Goal: Task Accomplishment & Management: Use online tool/utility

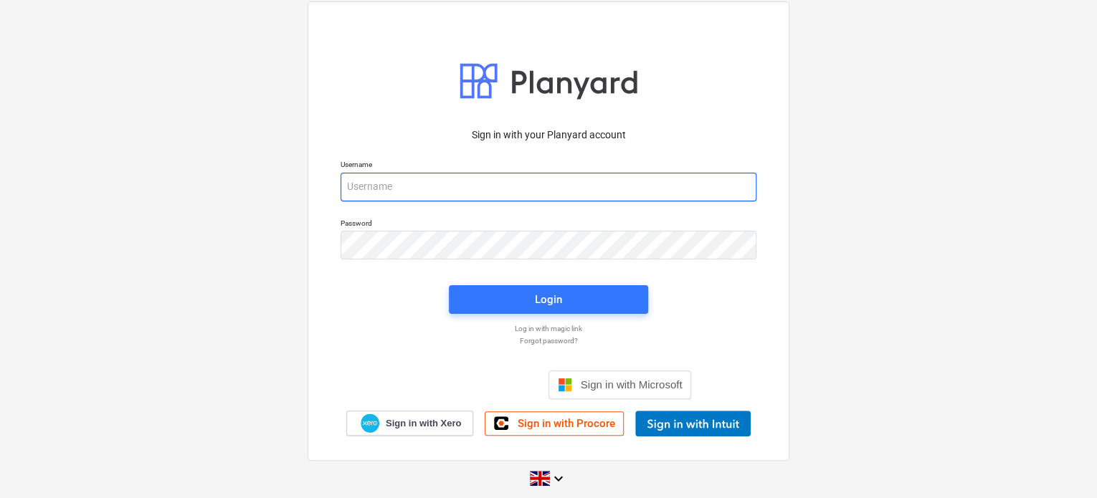
type input "[EMAIL_ADDRESS][DOMAIN_NAME]"
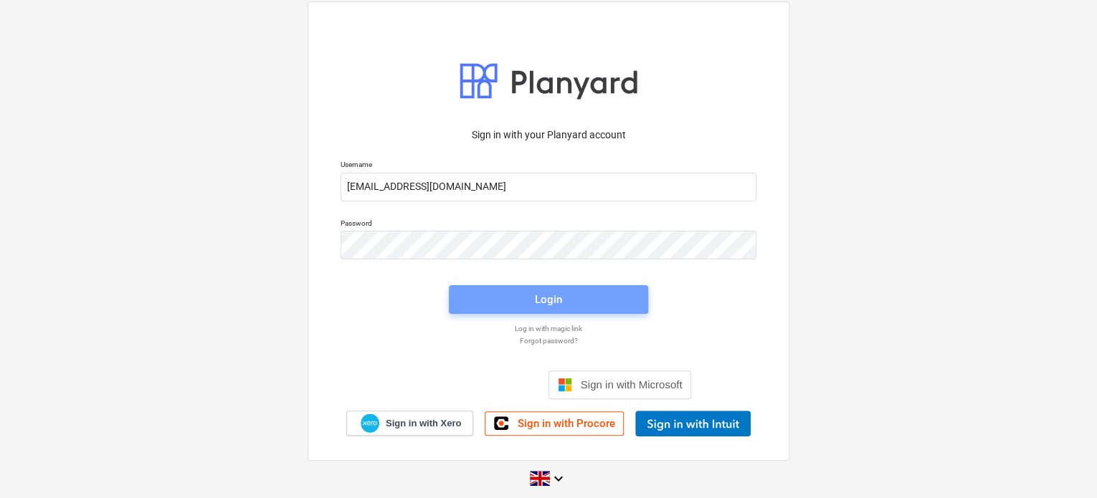
click at [575, 290] on span "Login" at bounding box center [548, 299] width 165 height 19
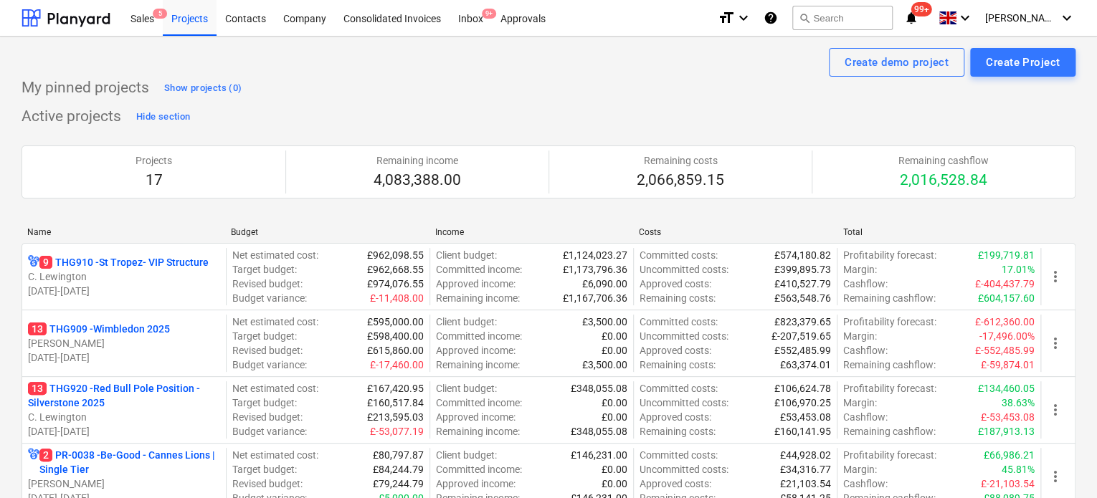
click at [919, 18] on icon "notifications" at bounding box center [911, 17] width 14 height 17
click at [138, 28] on div "Sales 5" at bounding box center [142, 17] width 41 height 37
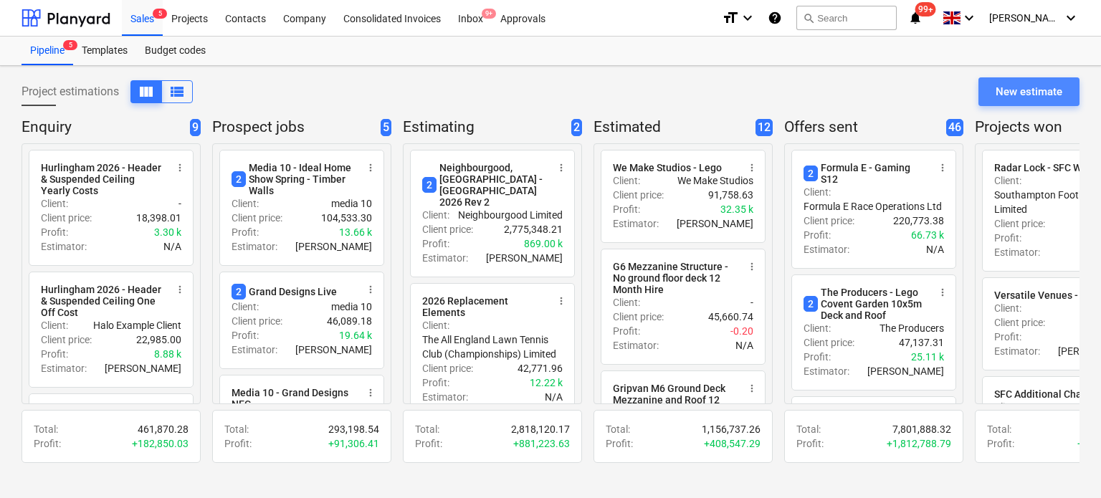
click at [1040, 96] on div "New estimate" at bounding box center [1029, 91] width 67 height 19
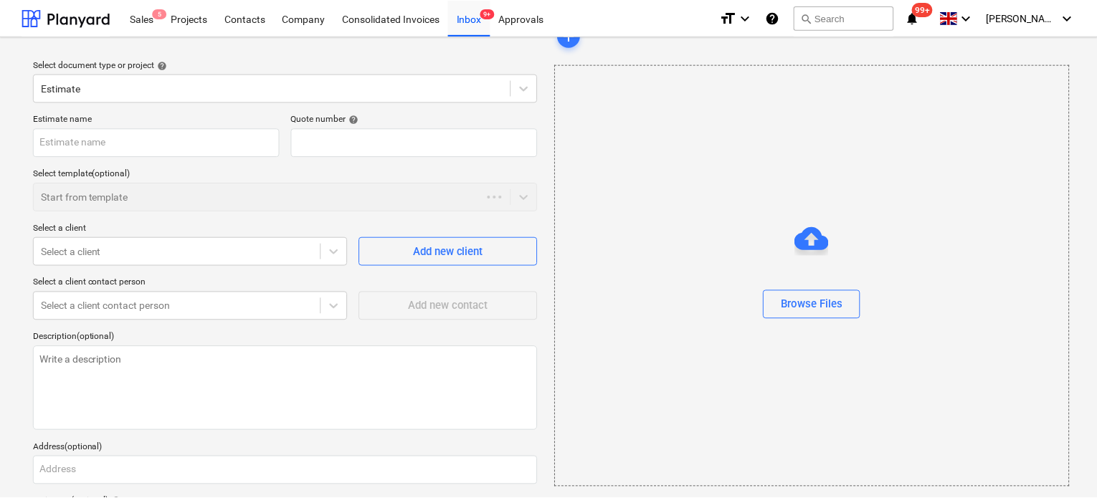
scroll to position [126, 0]
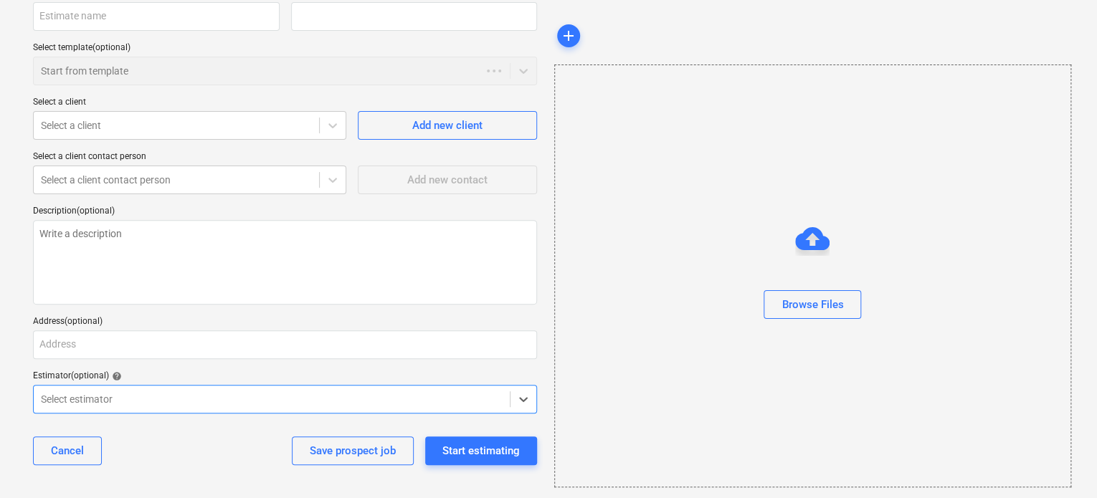
type textarea "x"
type input "QU-0230"
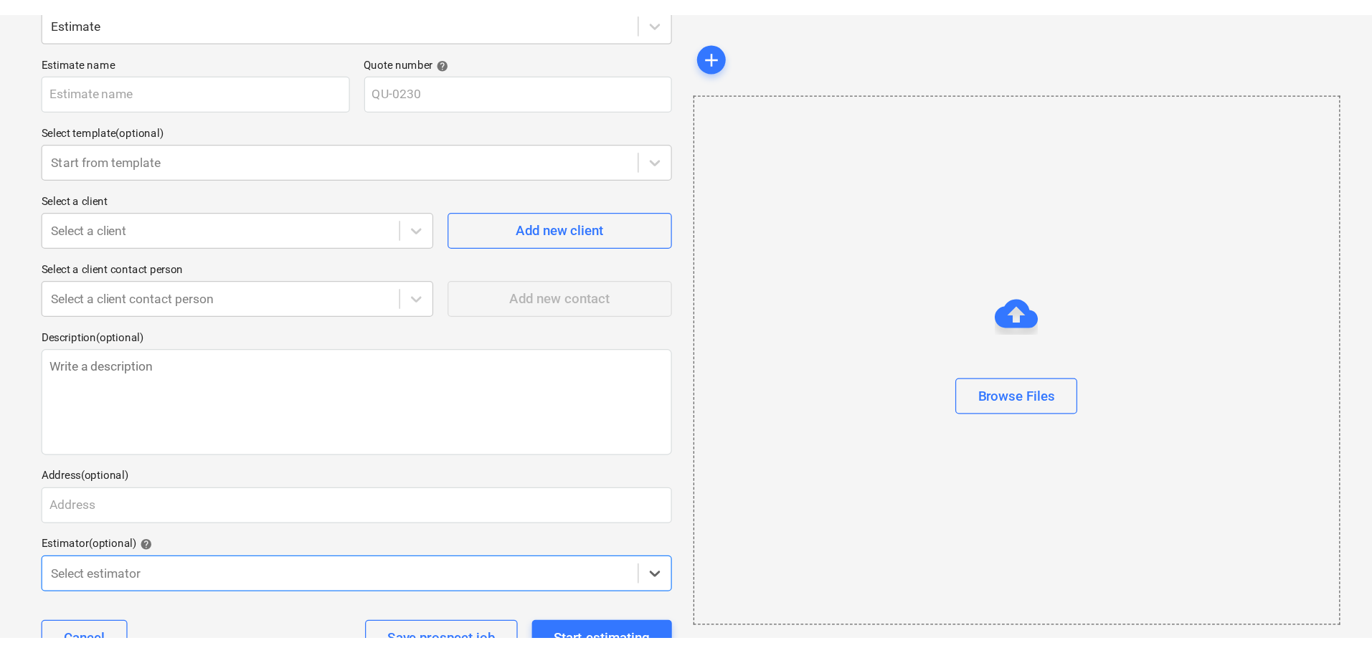
scroll to position [0, 0]
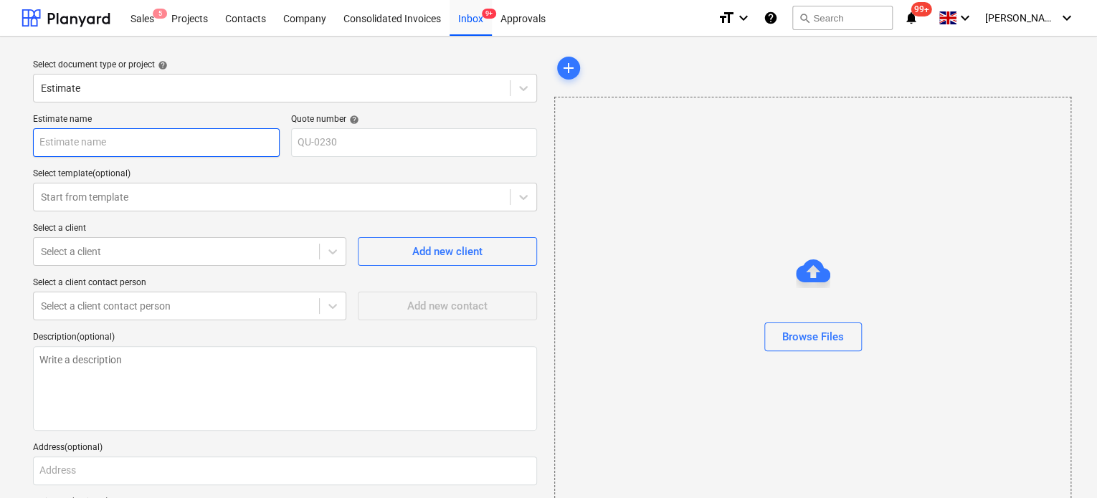
click at [98, 133] on input "text" at bounding box center [156, 142] width 247 height 29
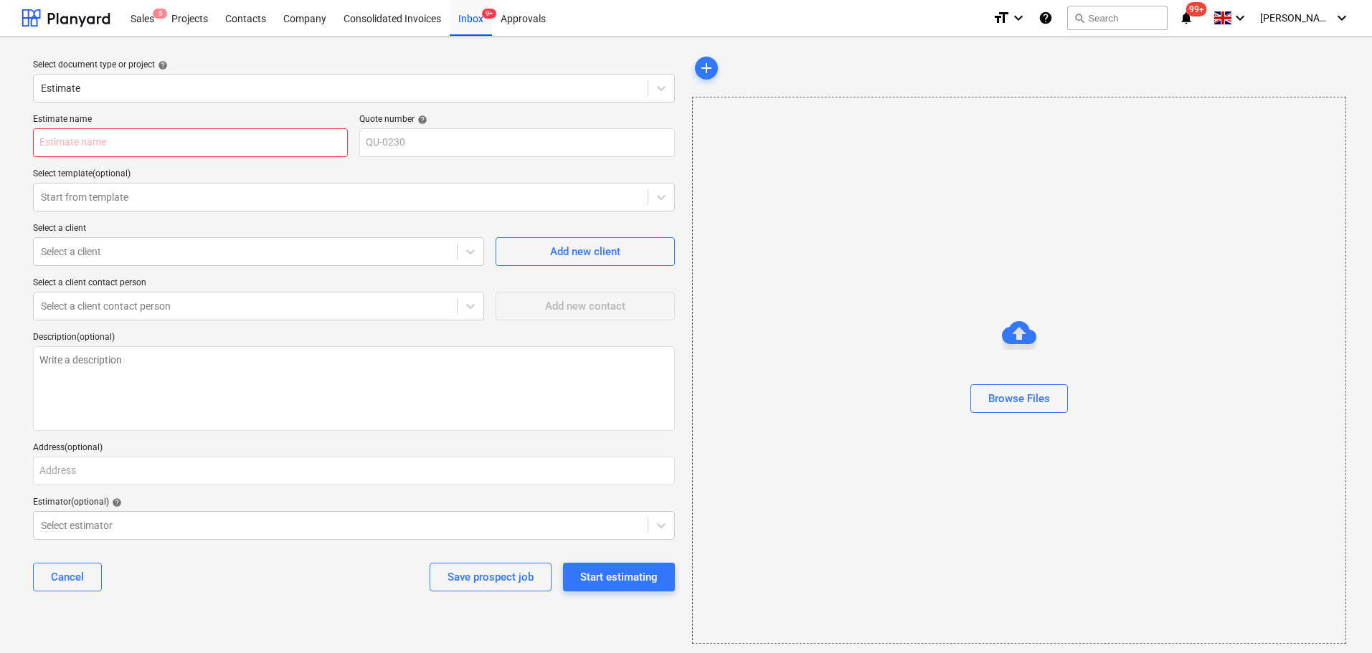
type textarea "x"
type input "F"
type textarea "x"
type input "Fo"
type textarea "x"
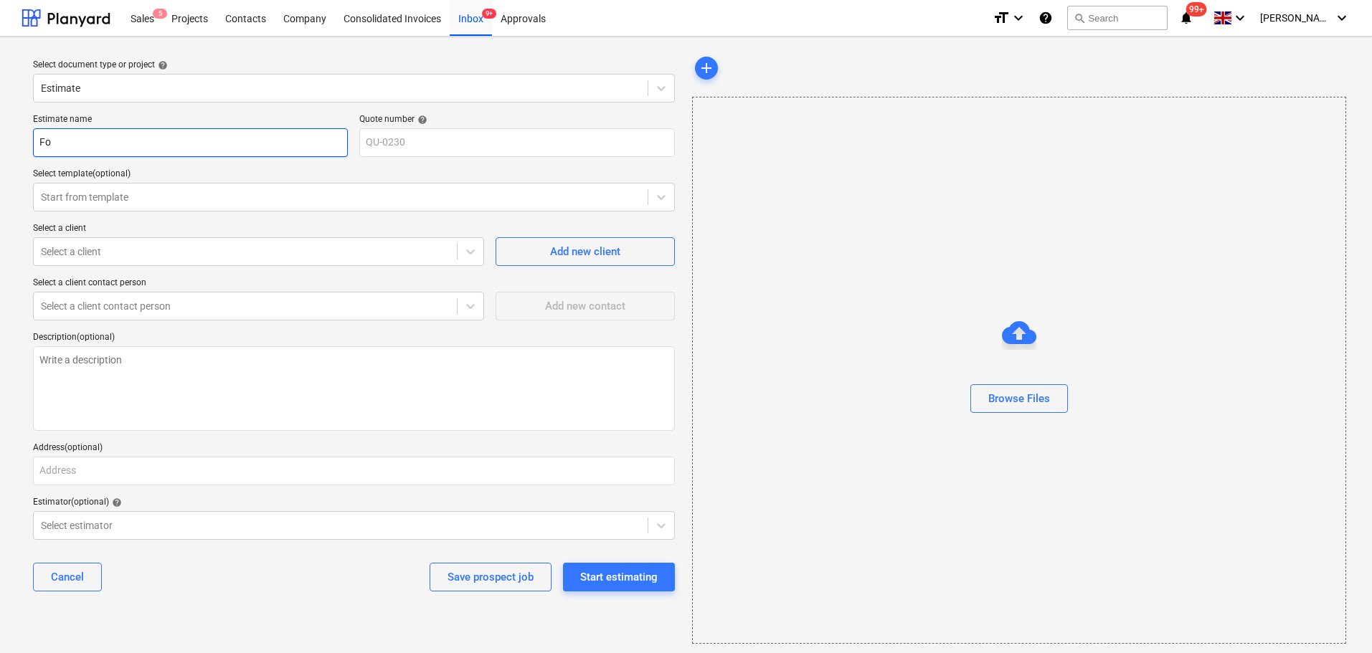
type input "For"
type textarea "x"
type input "Forl"
type textarea "x"
type input "For"
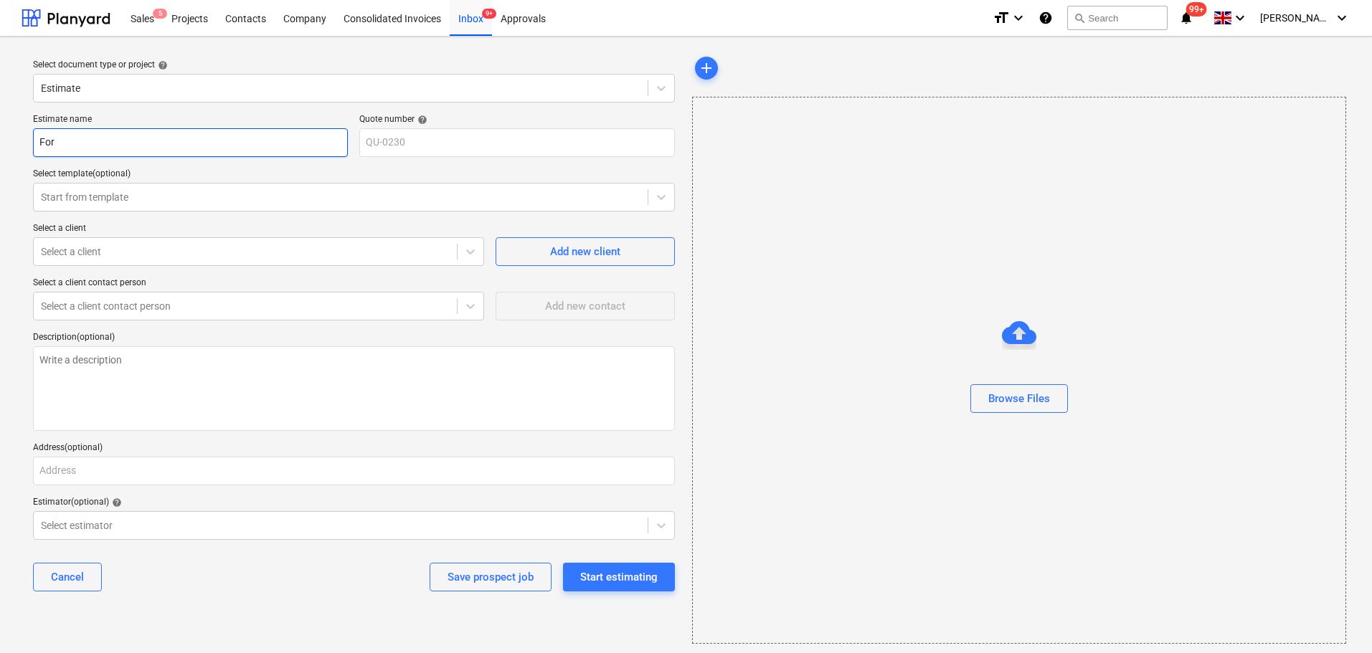
type textarea "x"
type input "ForL"
type textarea "x"
type input "ForLi"
type textarea "x"
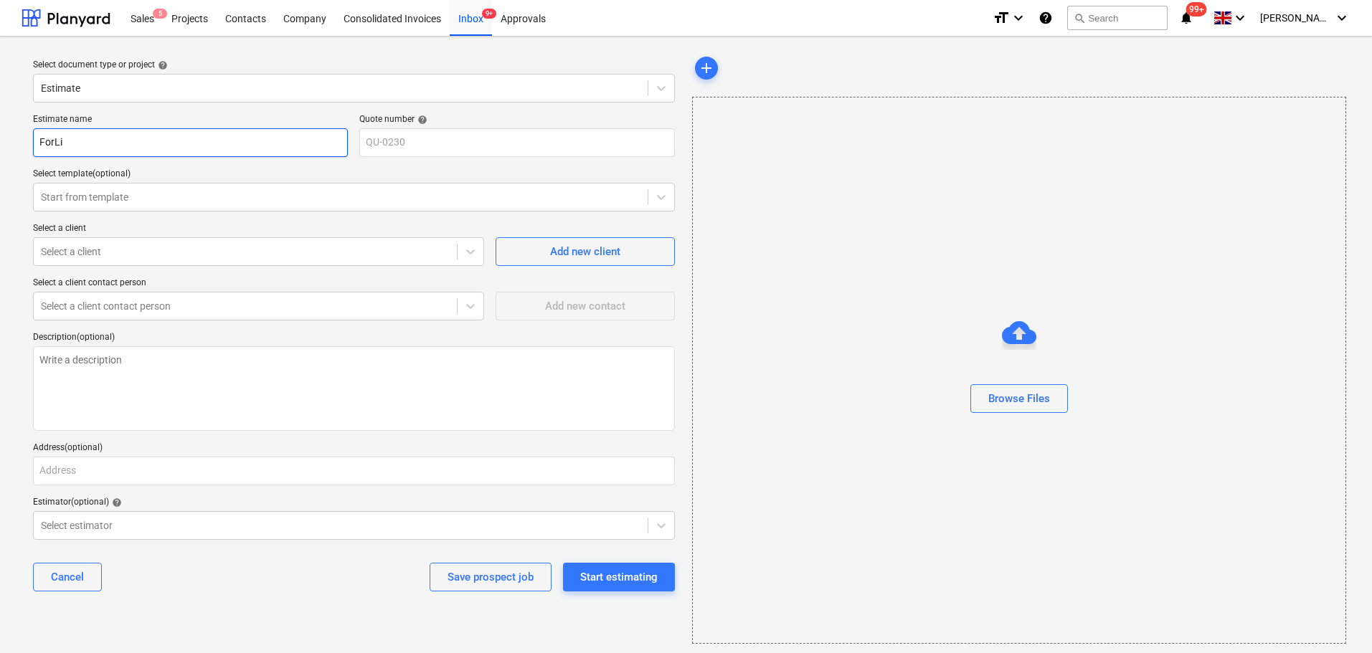
type input "ForLiv"
type textarea "x"
type input "ForLive"
click at [54, 141] on input "ForLive" at bounding box center [190, 142] width 315 height 29
type textarea "x"
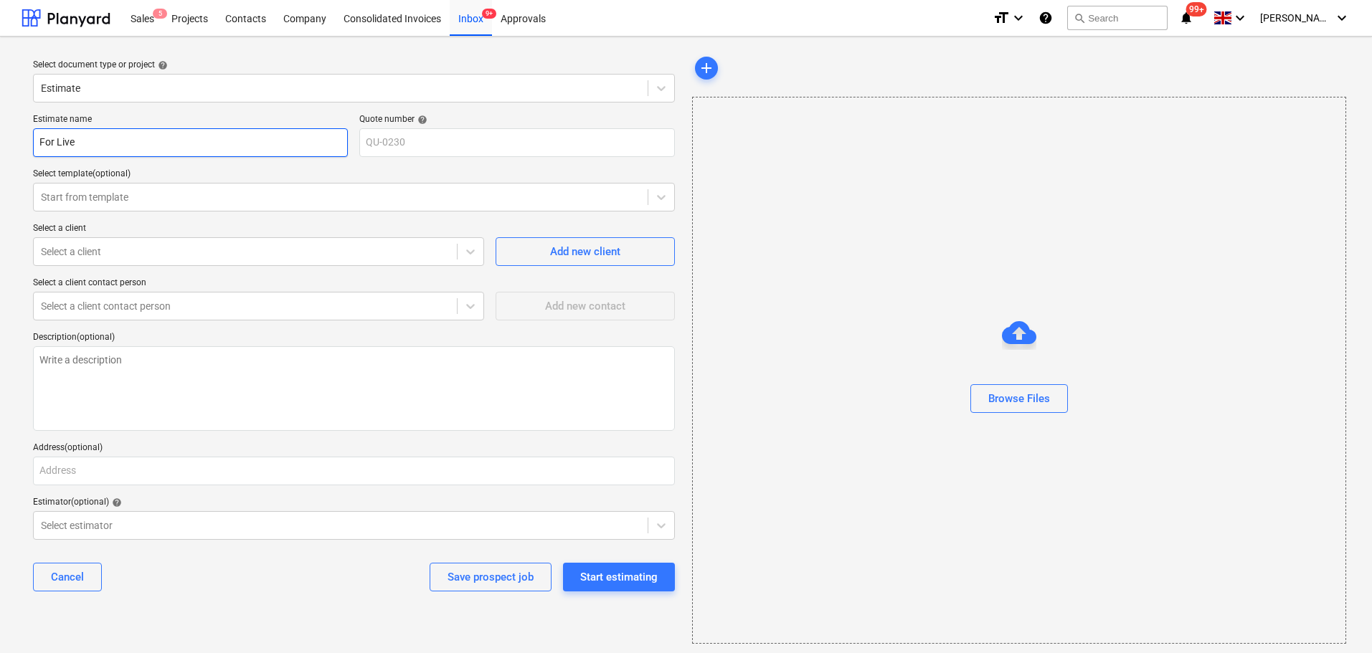
click at [93, 142] on input "For Live" at bounding box center [190, 142] width 315 height 29
type input "For Live"
type textarea "x"
type input "For Live"
type textarea "x"
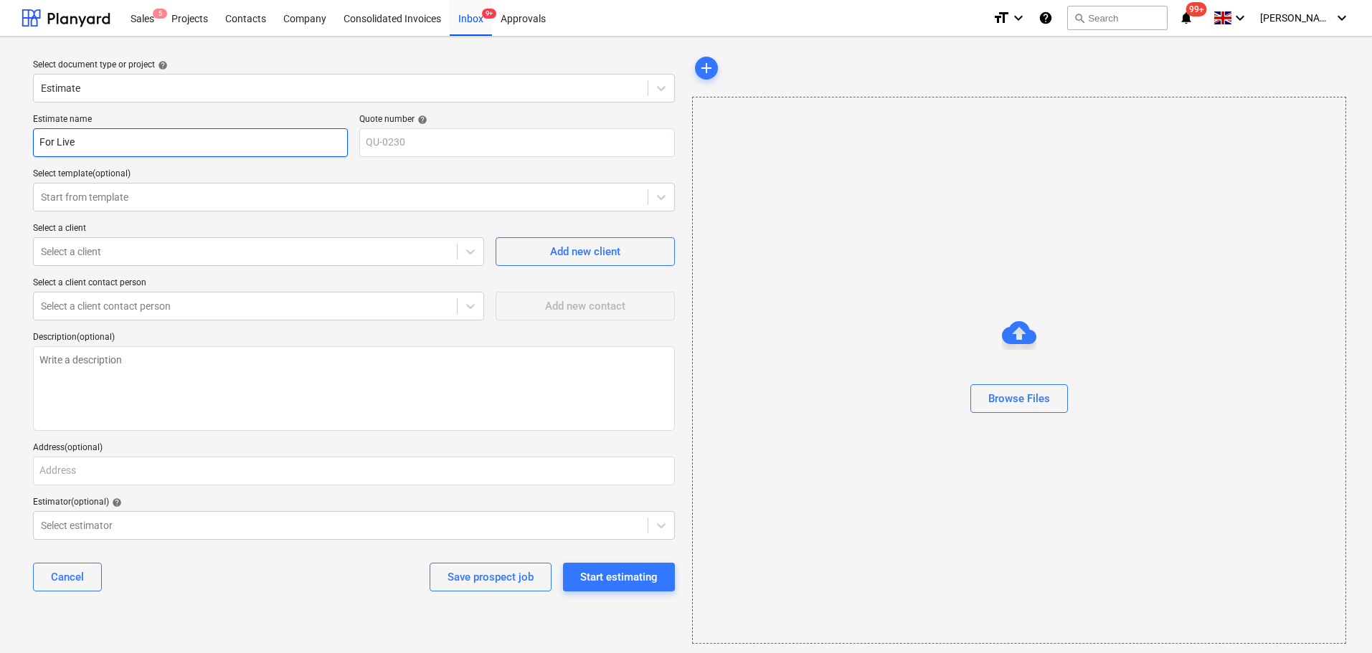
type input "For Live -"
type textarea "x"
type input "For Live -"
type textarea "x"
type input "For Live - b"
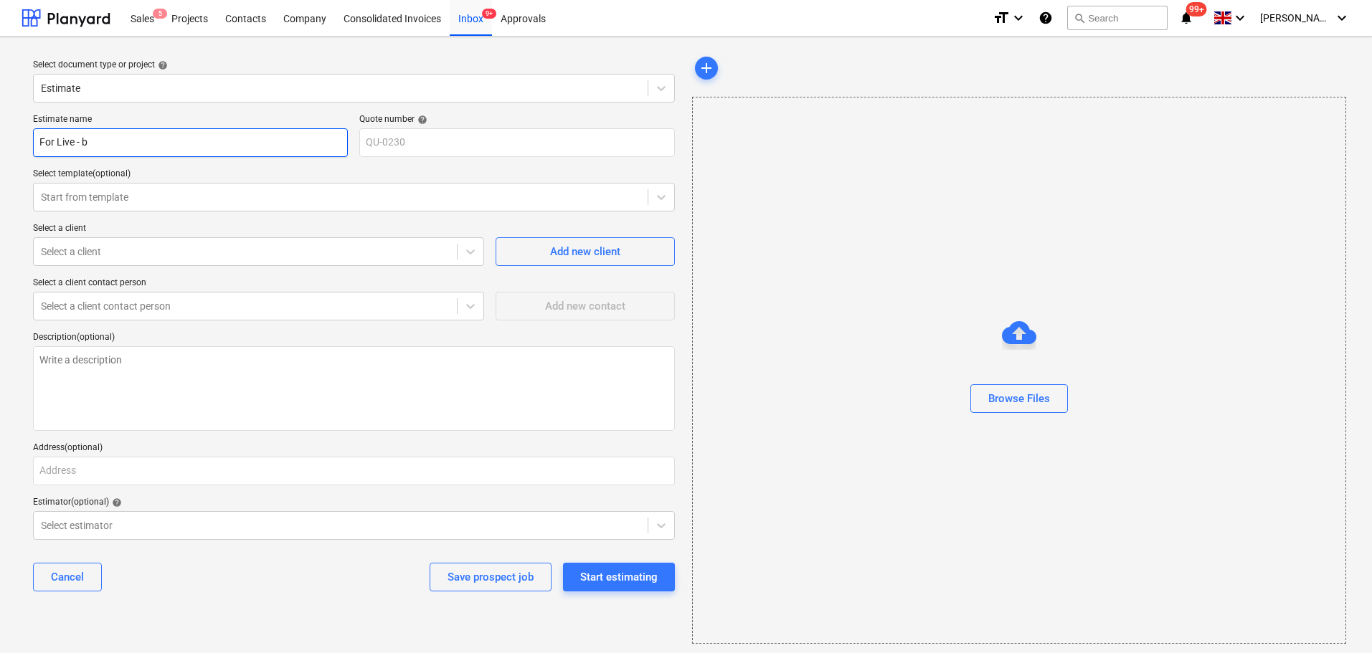
type textarea "x"
type input "For Live - bR"
type textarea "x"
type input "For Live - bRU"
type textarea "x"
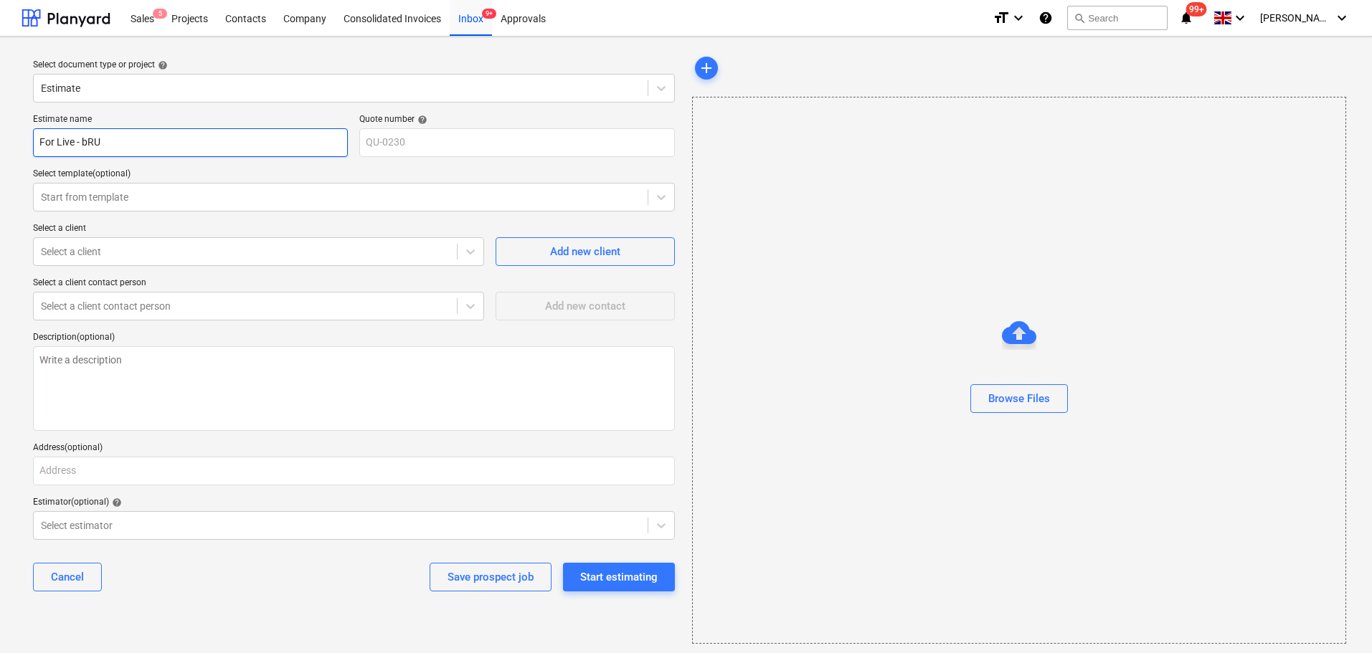
type input "For Live - bR"
type textarea "x"
type input "For Live - b"
type textarea "x"
type input "For Live -"
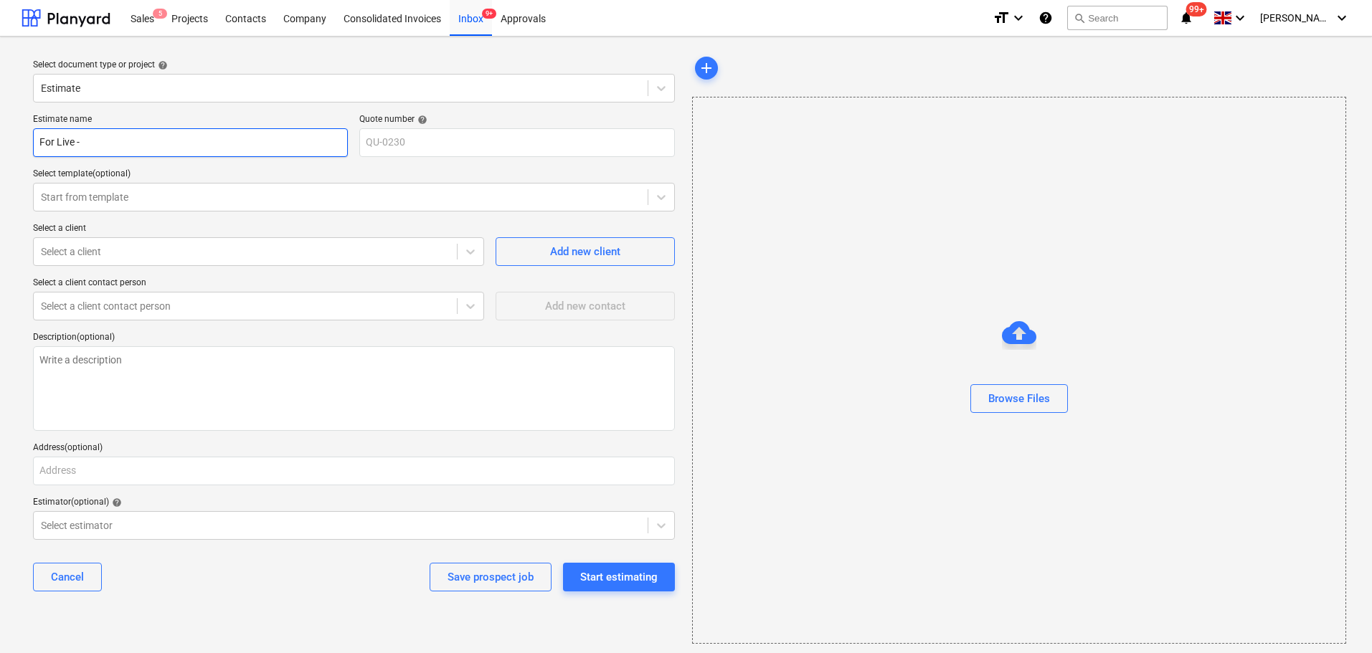
type textarea "x"
type input "For Live - B"
type textarea "x"
type input "For Live - Bu"
type textarea "x"
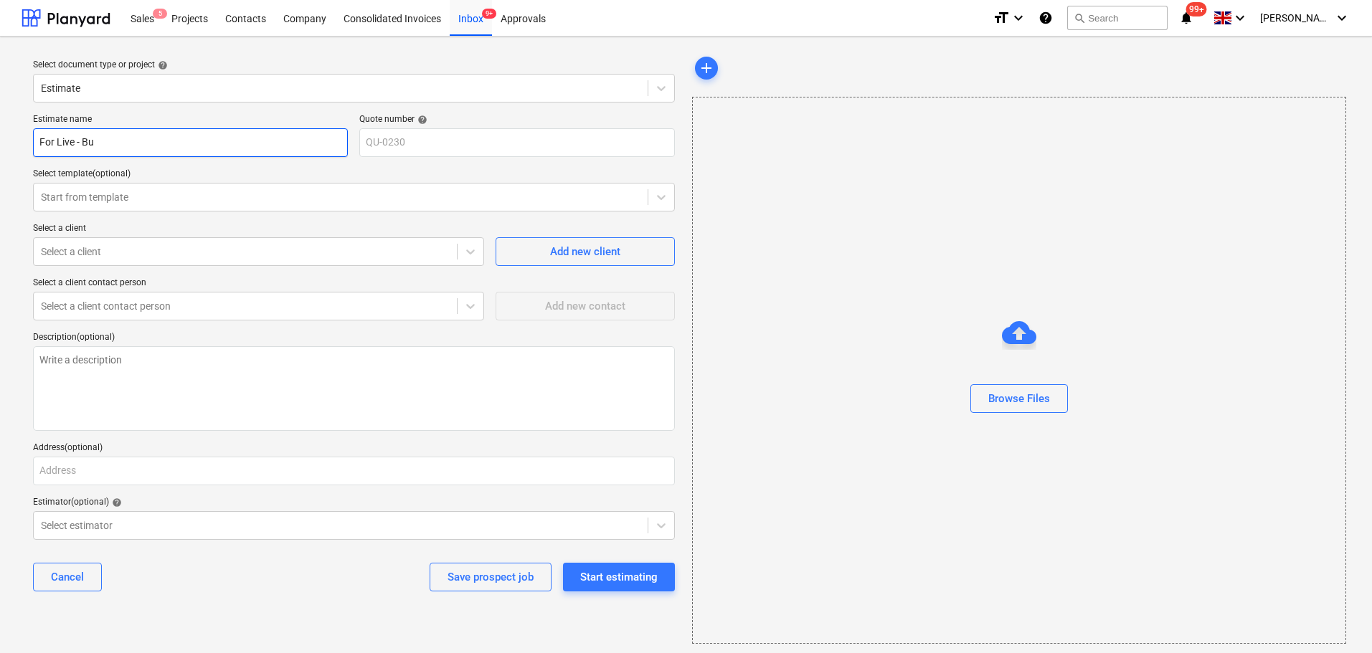
type input "For Live - Bus"
type textarea "x"
type input "For Live - [PERSON_NAME]"
type textarea "x"
type input "For Live - [PERSON_NAME]"
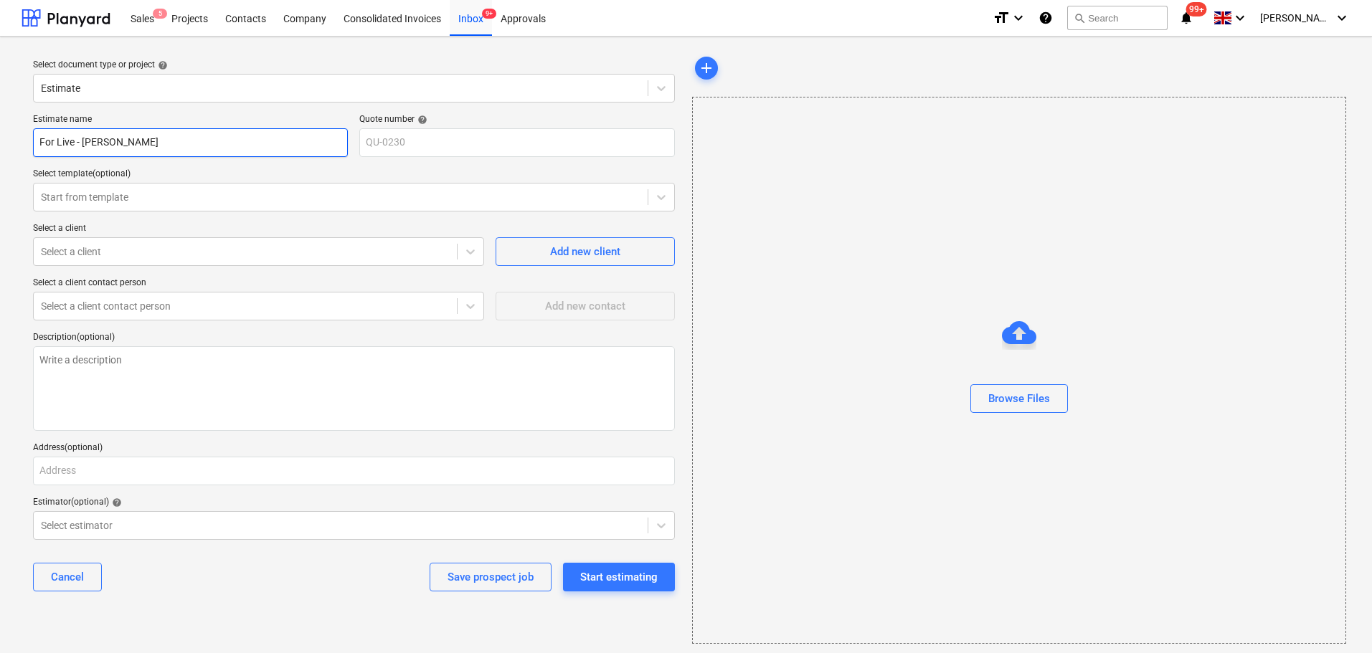
type textarea "x"
type input "For Live - Bussel"
type textarea "x"
type input "For Live - Bussels"
type textarea "x"
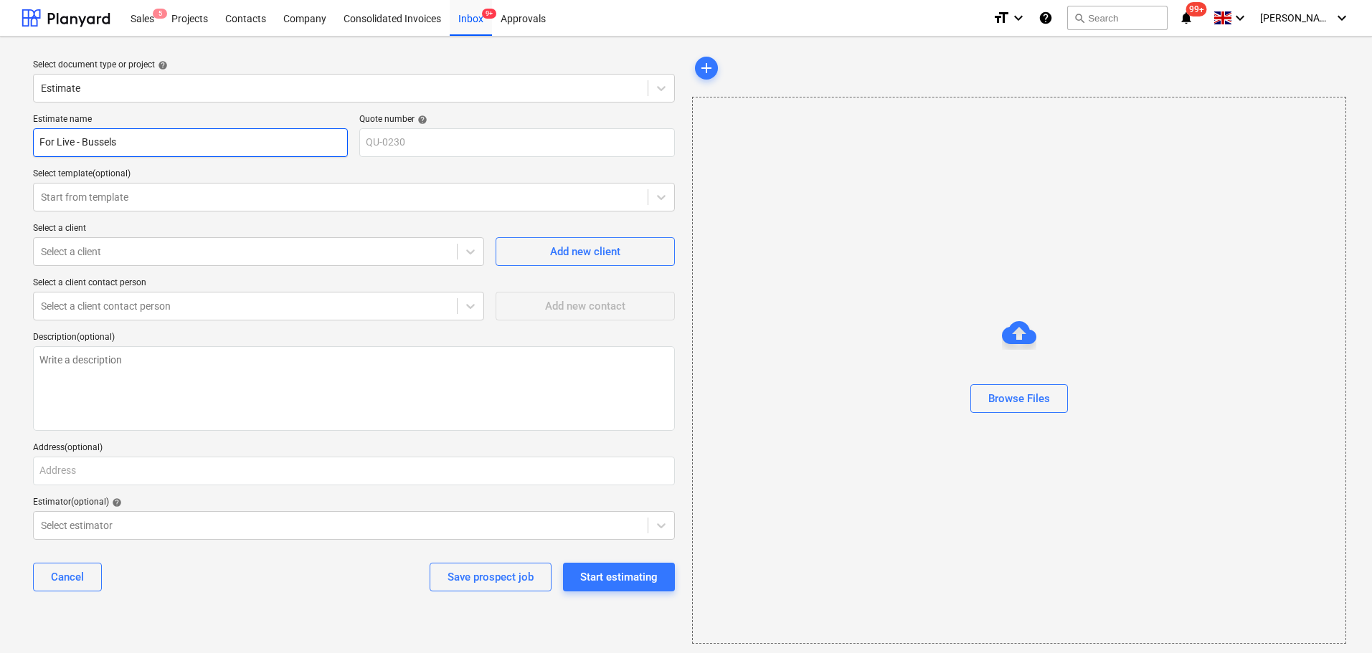
type input "For Live - Bussels"
type textarea "x"
type input "For Live - Bussels X"
type textarea "x"
type input "For Live - Bussels"
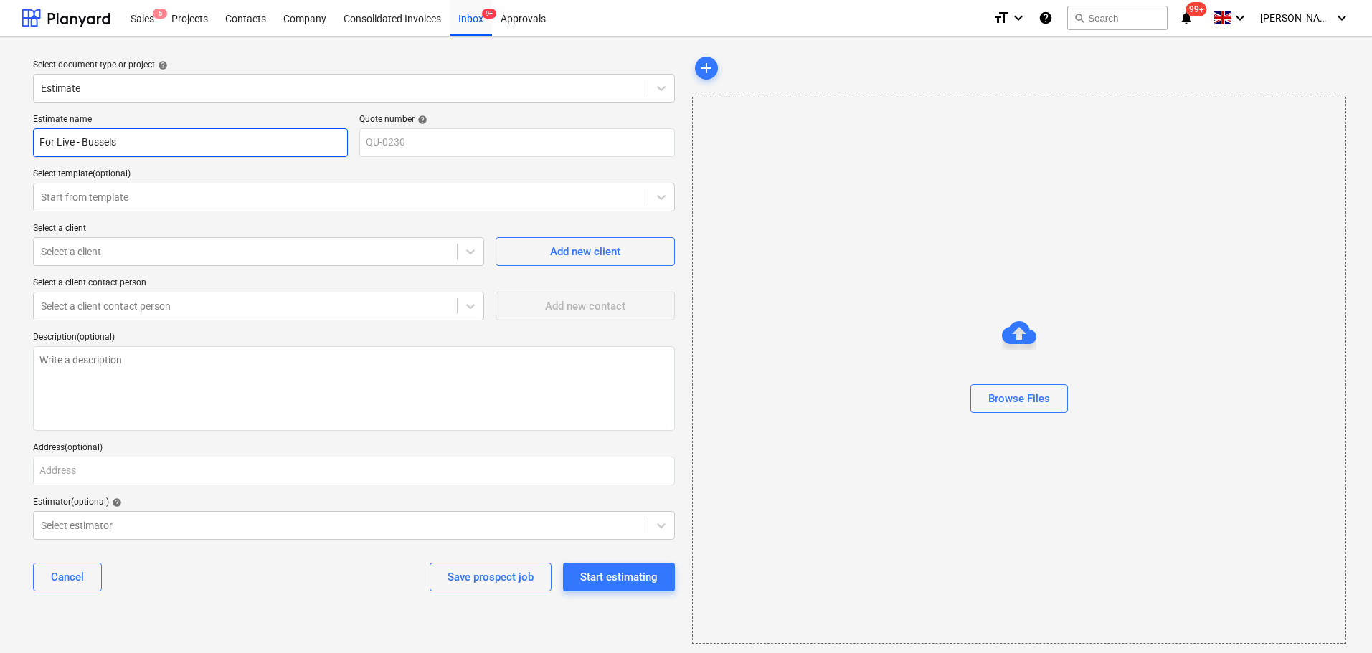
type textarea "x"
type input "For Live - Bussels E"
type textarea "x"
type input "For Live - Bussels Ex"
type textarea "x"
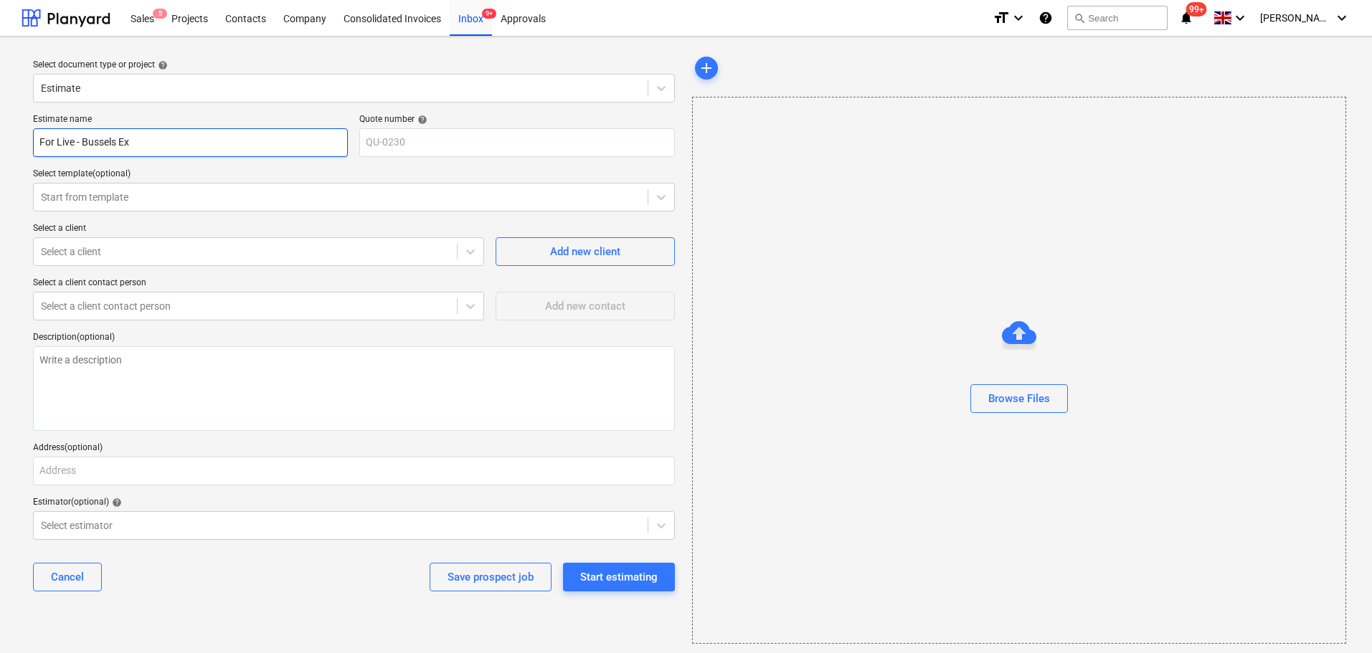
type input "For Live - Bussels Exp"
type textarea "x"
type input "For Live - Bussels Expo"
type textarea "x"
type input "For Live - Bussels Expo"
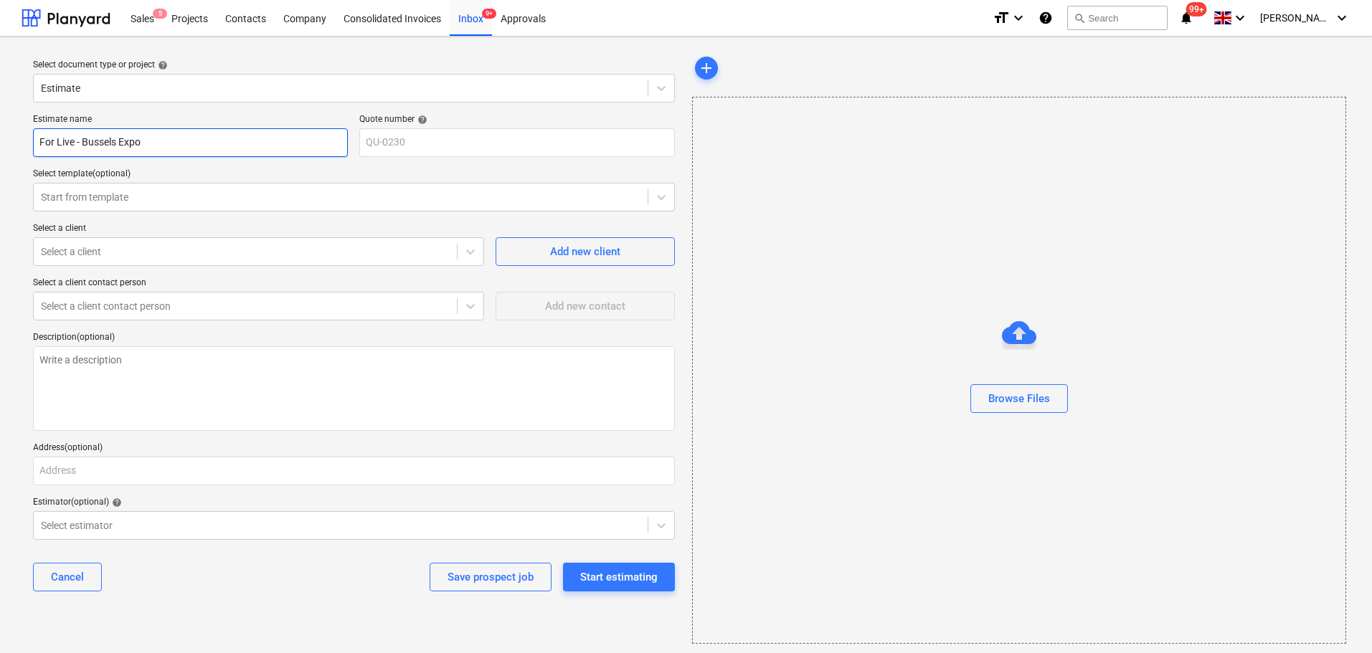
type textarea "x"
type input "For Live - Bussels Expo J"
type textarea "x"
type input "For Live - Bussels Expo Ja"
type textarea "x"
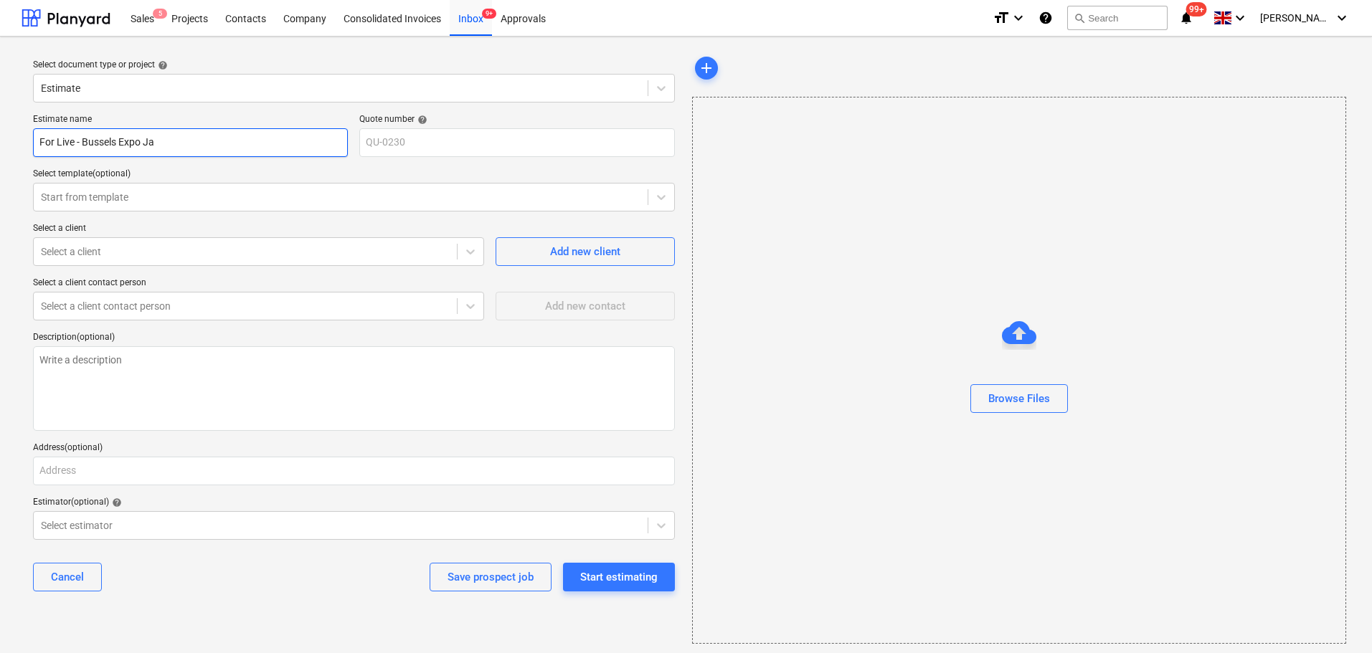
type input "For Live - Bussels Expo Jan"
type textarea "x"
type input "For Live - Bussels Expo Jan"
type textarea "x"
type input "For Live - Bussels Expo [DATE]"
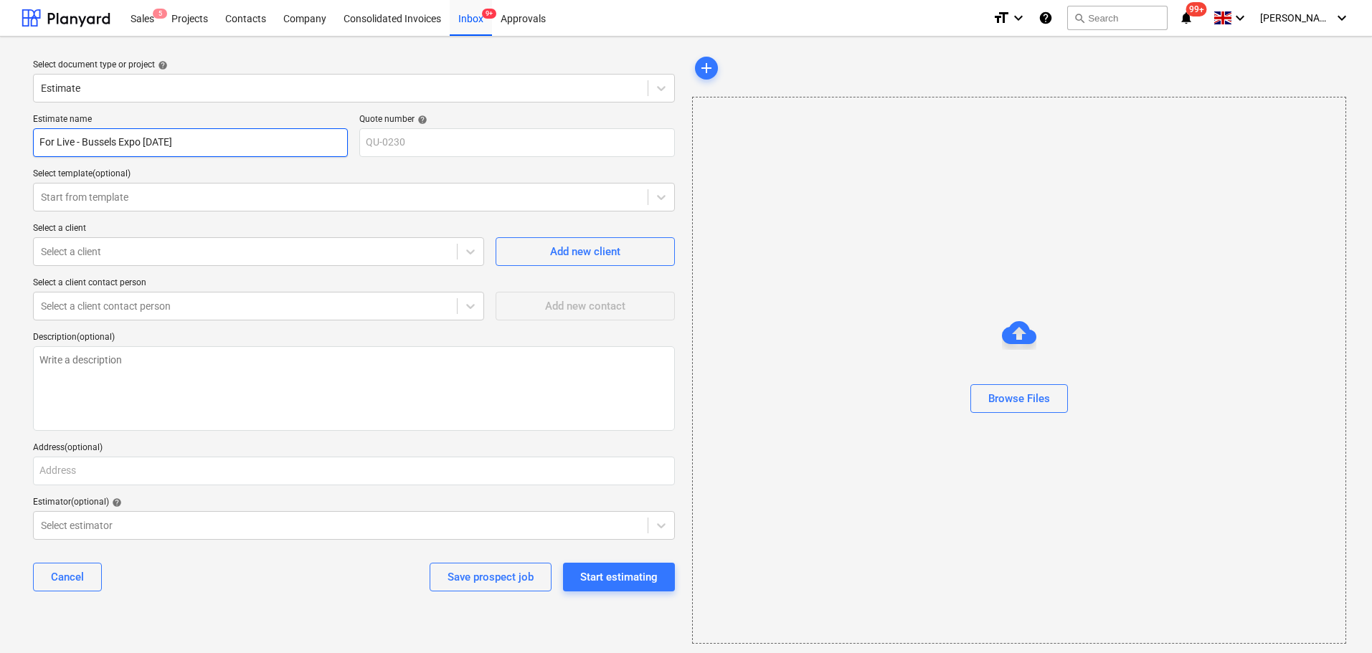
type textarea "x"
type input "For Live - Bussels Expo [DATE]"
type textarea "x"
type input "For Live - Bussels Expo Jan 202"
type textarea "x"
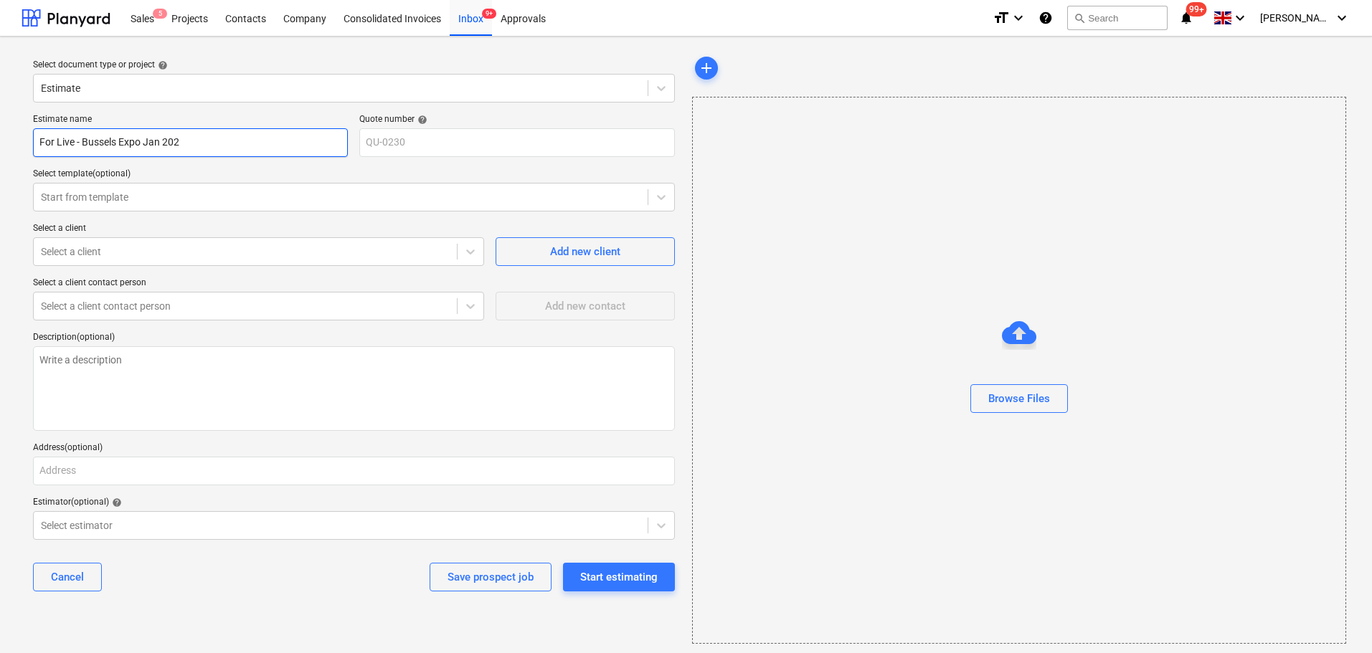
type input "For Live - Bussels Expo [DATE]"
type textarea "x"
type input "For Live - Bussels Expo Jan 20256"
type textarea "x"
type input "For Live - Bussels Expo [DATE]"
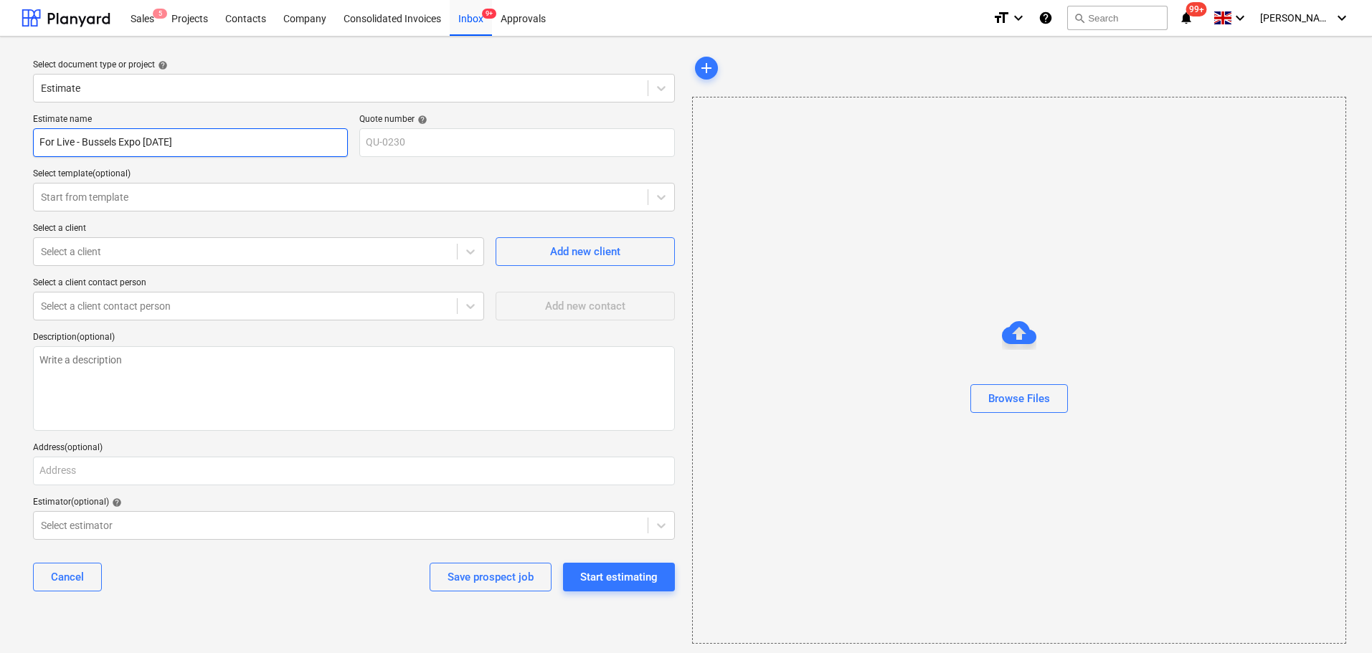
type textarea "x"
type input "For Live - Bussels Expo Jan 202"
type textarea "x"
type input "For Live - Bussels Expo [DATE]"
type textarea "x"
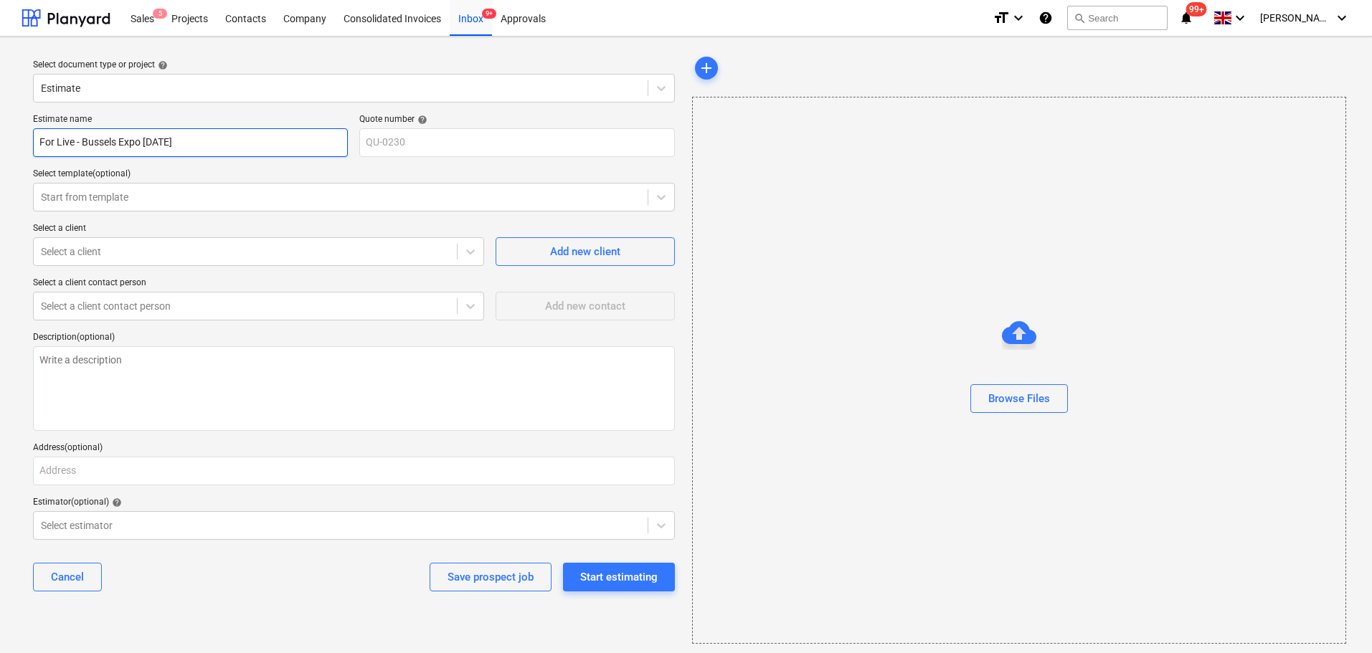
type input "For Live - Bussels Expo Jan 202"
type textarea "x"
type input "For Live - Bussels Expo [DATE]"
type textarea "x"
type input "For Live - 1Bussels Expo [DATE]"
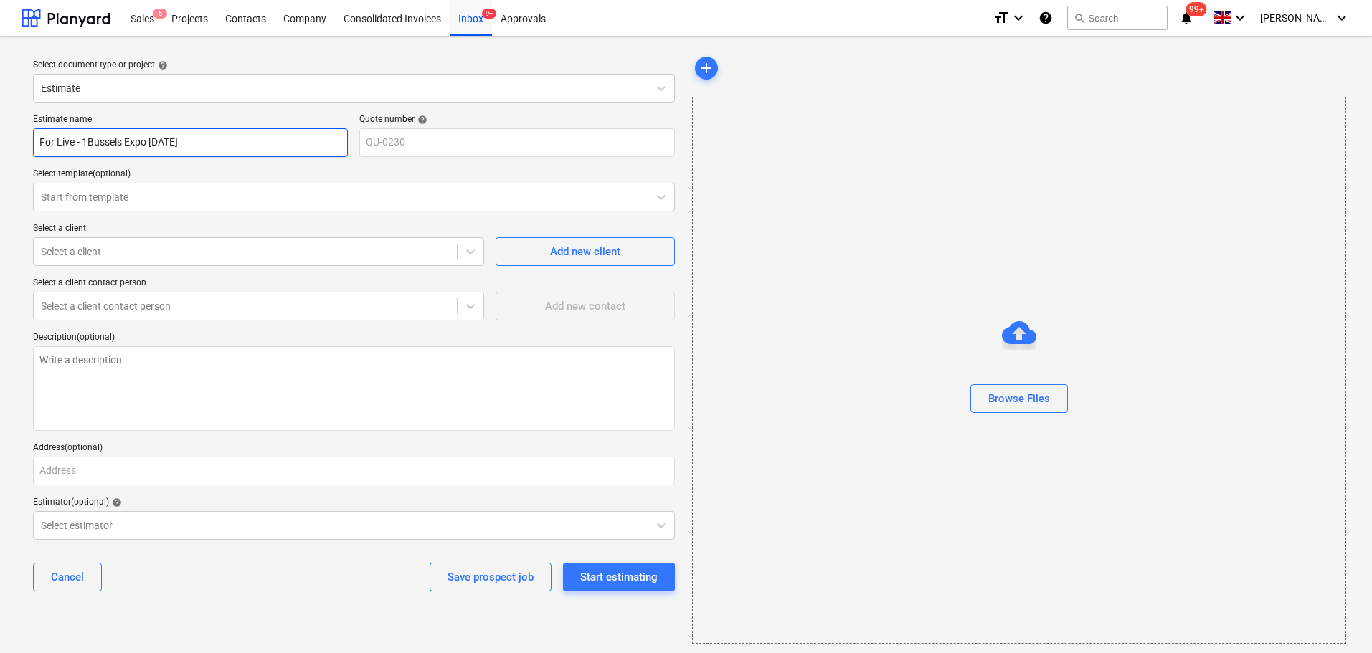
type textarea "x"
type input "For Live - 15Bussels Expo [DATE]"
type textarea "x"
type input "For Live - 15xBussels Expo [DATE]"
type textarea "x"
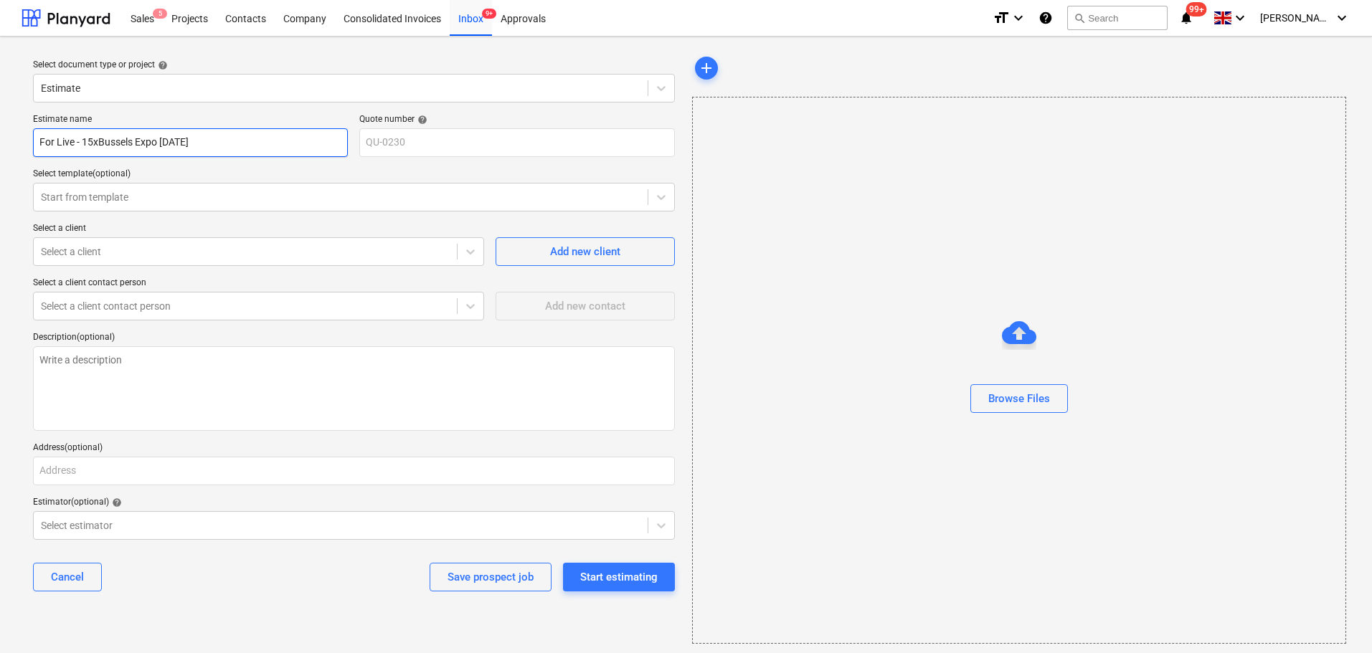
type input "For Live - 15x5Bussels Expo [DATE]"
type textarea "x"
type input "For Live - 15x5mBussels Expo [DATE]"
type textarea "x"
type input "For Live - 15x5m Bussels Expo [DATE]"
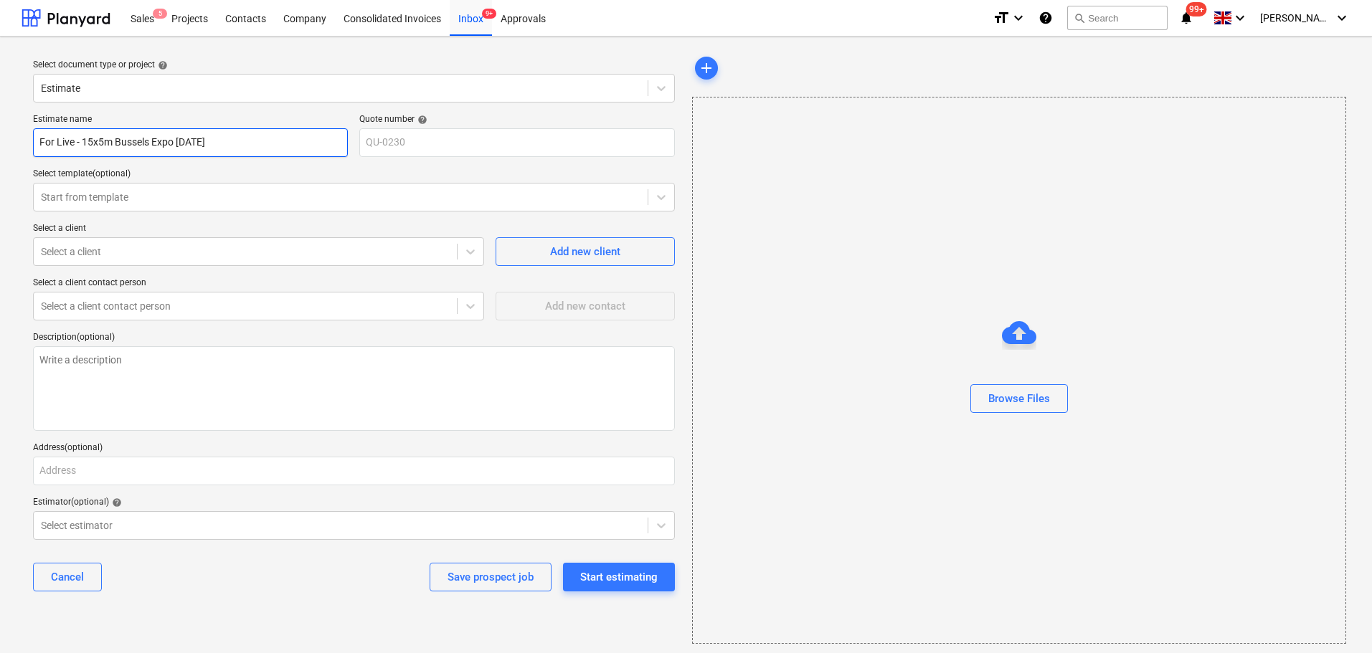
type textarea "x"
type input "For Live - 15x5m MBussels Expo [DATE]"
type textarea "x"
type input "For Live - 15x5m MeBussels Expo [DATE]"
type textarea "x"
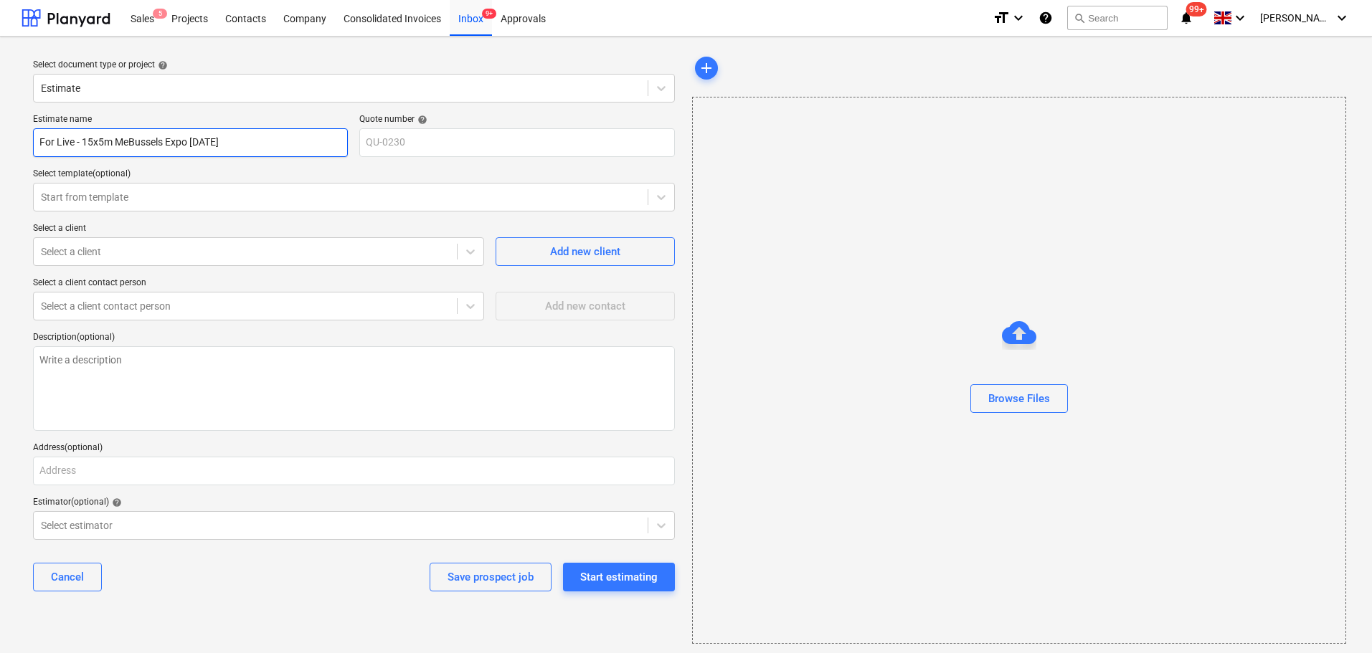
type input "For Live - 15x5m MezBussels Expo [DATE]"
type textarea "x"
type input "For Live - 15x5m MezzBussels Expo [DATE]"
type textarea "x"
type input "For Live - 15x5m MezzaBussels Expo [DATE]"
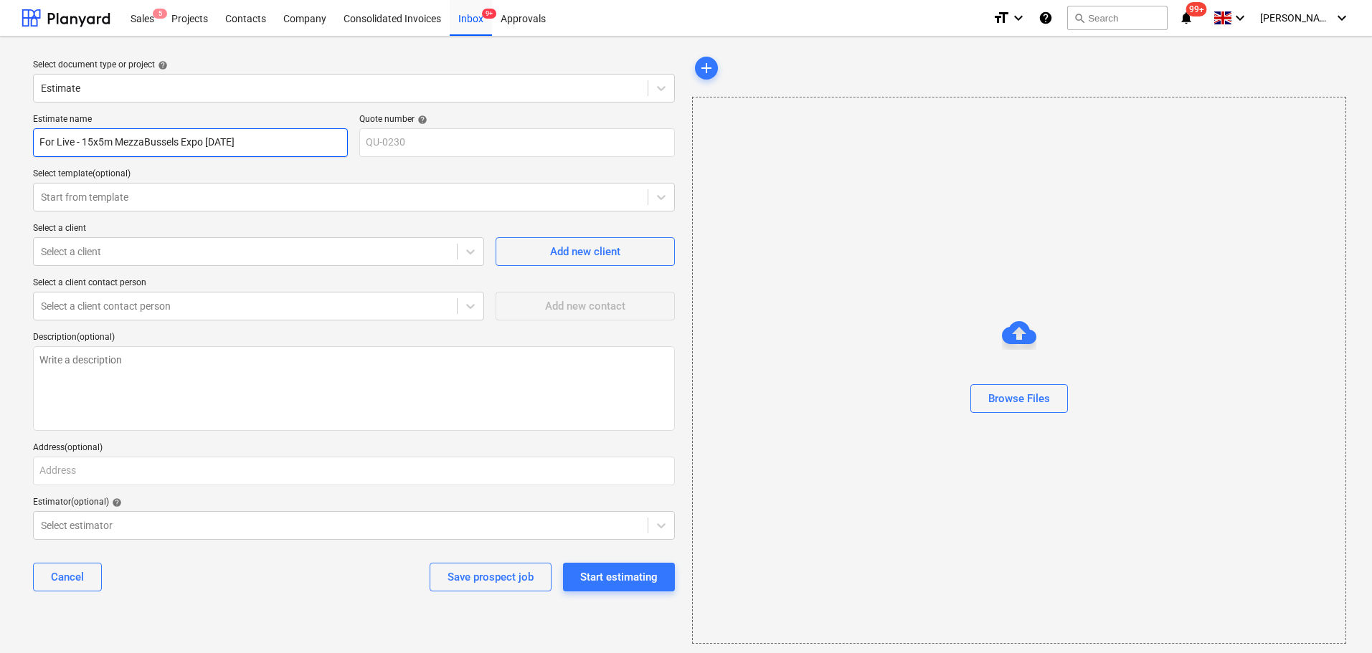
type textarea "x"
type input "For Live - 15x5m MezzanBussels Expo [DATE]"
type textarea "x"
type input "For Live - 15x5m MezzaniBussels Expo [DATE]"
type textarea "x"
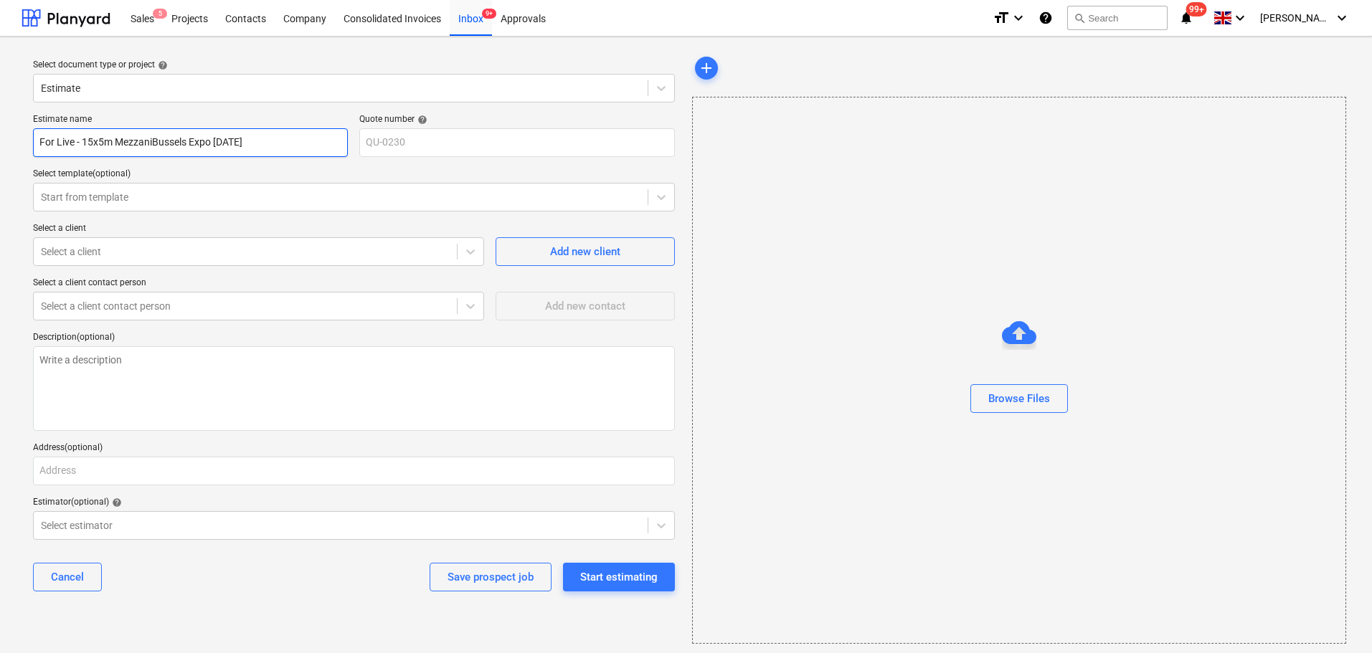
type input "For Live - 15x5m MezzaninBussels Expo [DATE]"
type textarea "x"
type input "For Live - 15x5m MezzanineBussels Expo [DATE]"
type textarea "x"
type input "For Live - 15x5m Mezzanine Bussels Expo [DATE]"
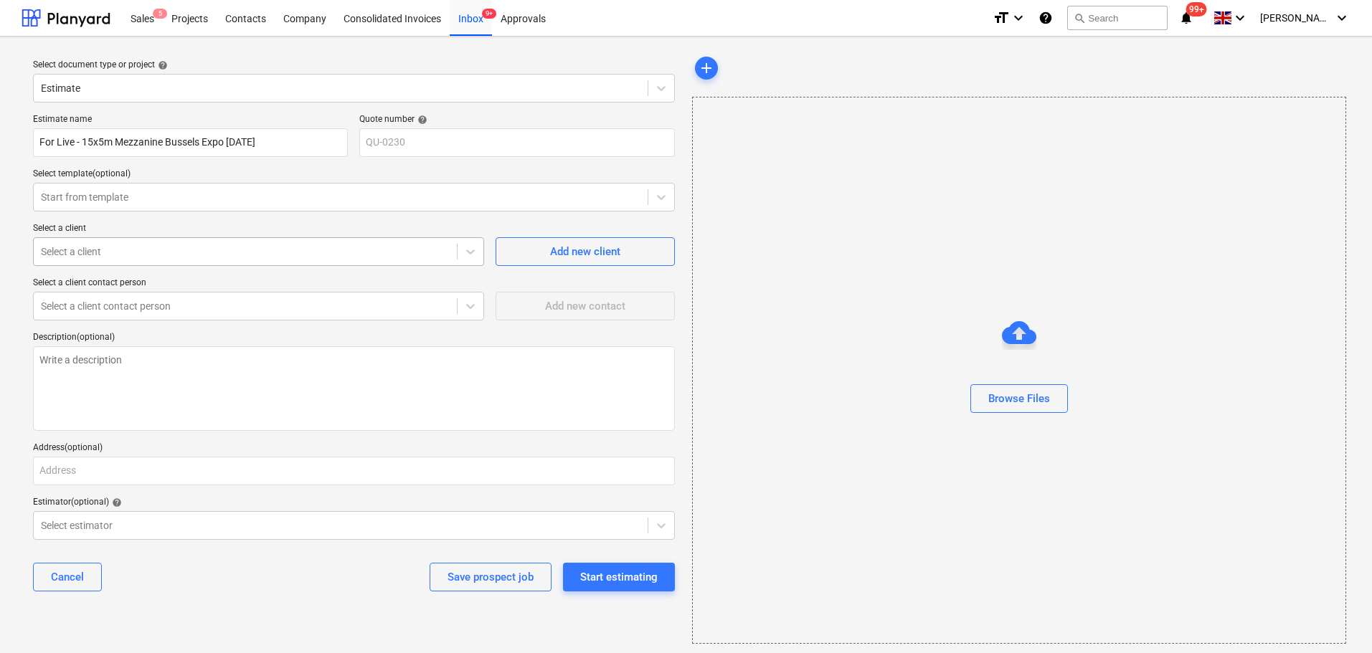
type textarea "x"
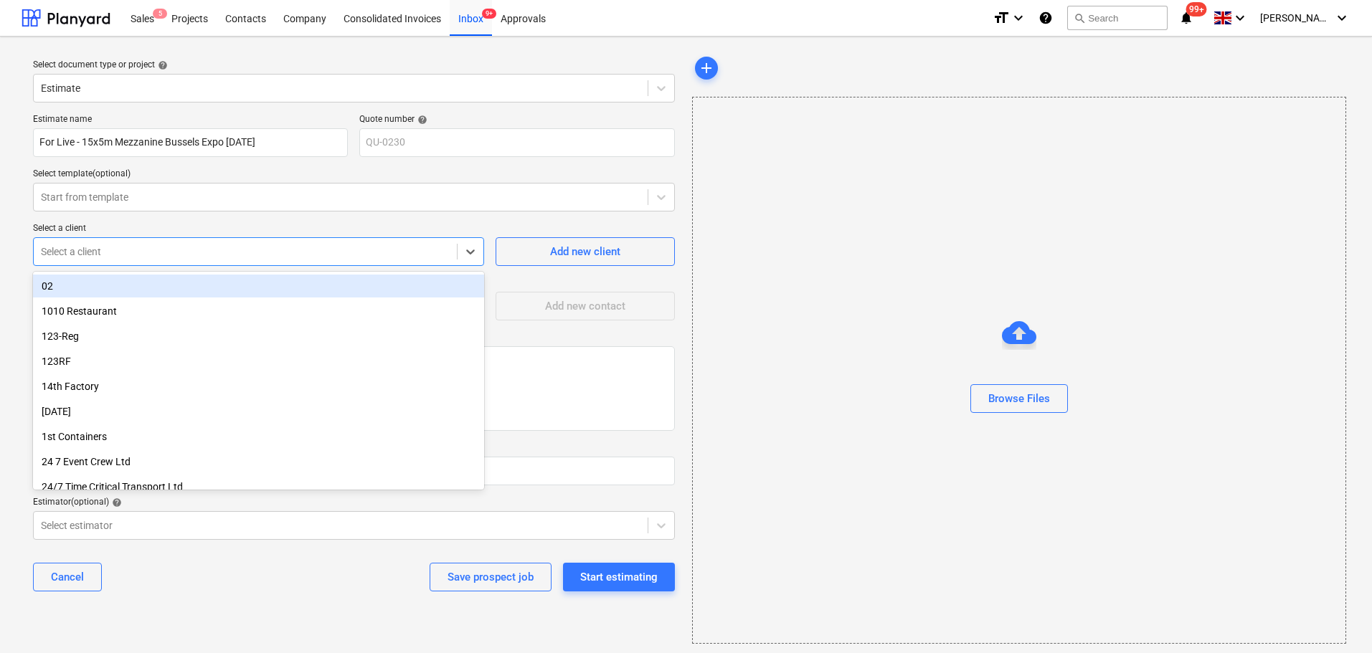
click at [136, 240] on div "Select a client" at bounding box center [258, 251] width 451 height 29
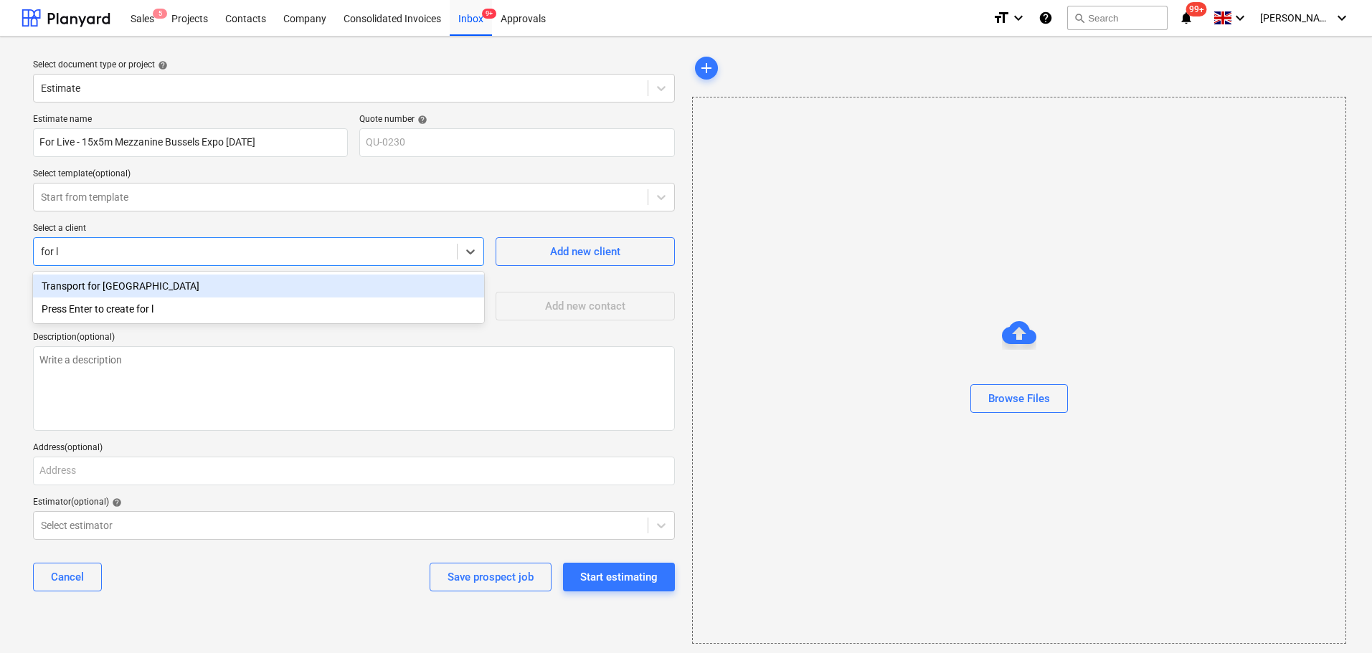
type input "for li"
type textarea "x"
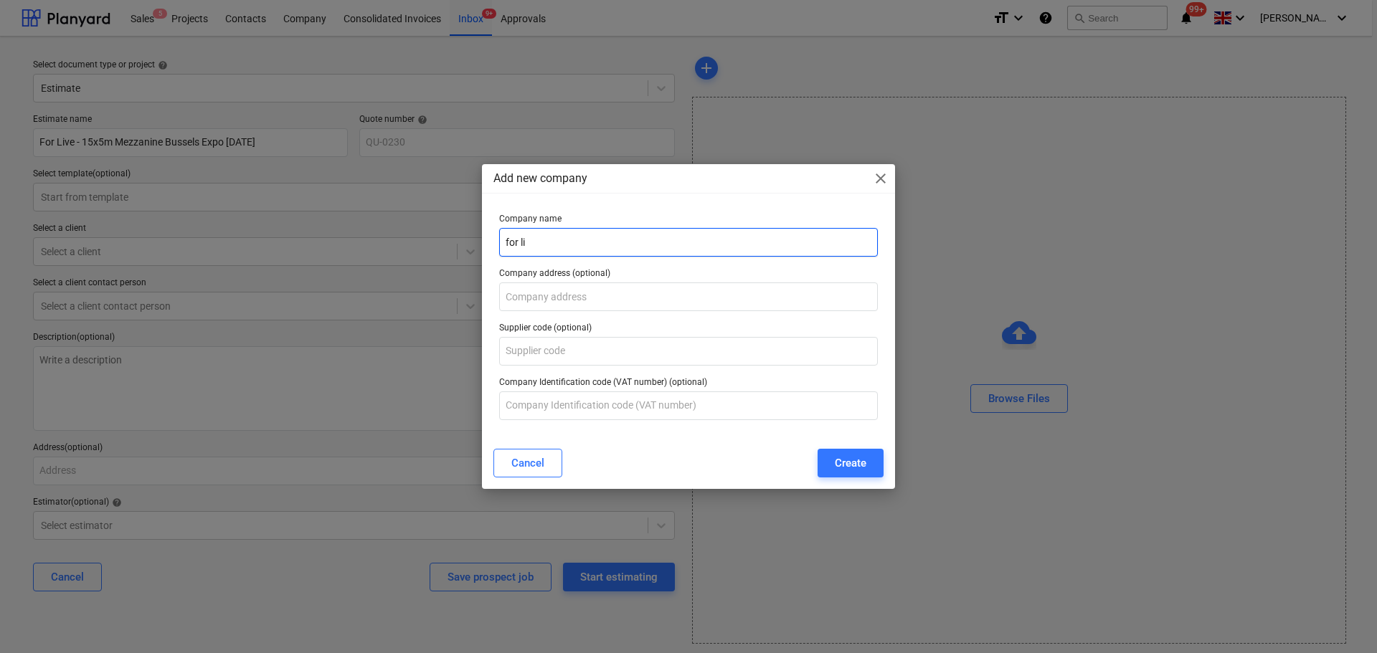
click at [564, 242] on input "for li" at bounding box center [688, 242] width 379 height 29
drag, startPoint x: 564, startPoint y: 242, endPoint x: 184, endPoint y: 203, distance: 382.7
click at [240, 203] on div "Add new company close Company name for li Company address (optional) Supplier c…" at bounding box center [688, 326] width 1377 height 653
type input "For Live"
click at [831, 454] on button "Create" at bounding box center [850, 463] width 66 height 29
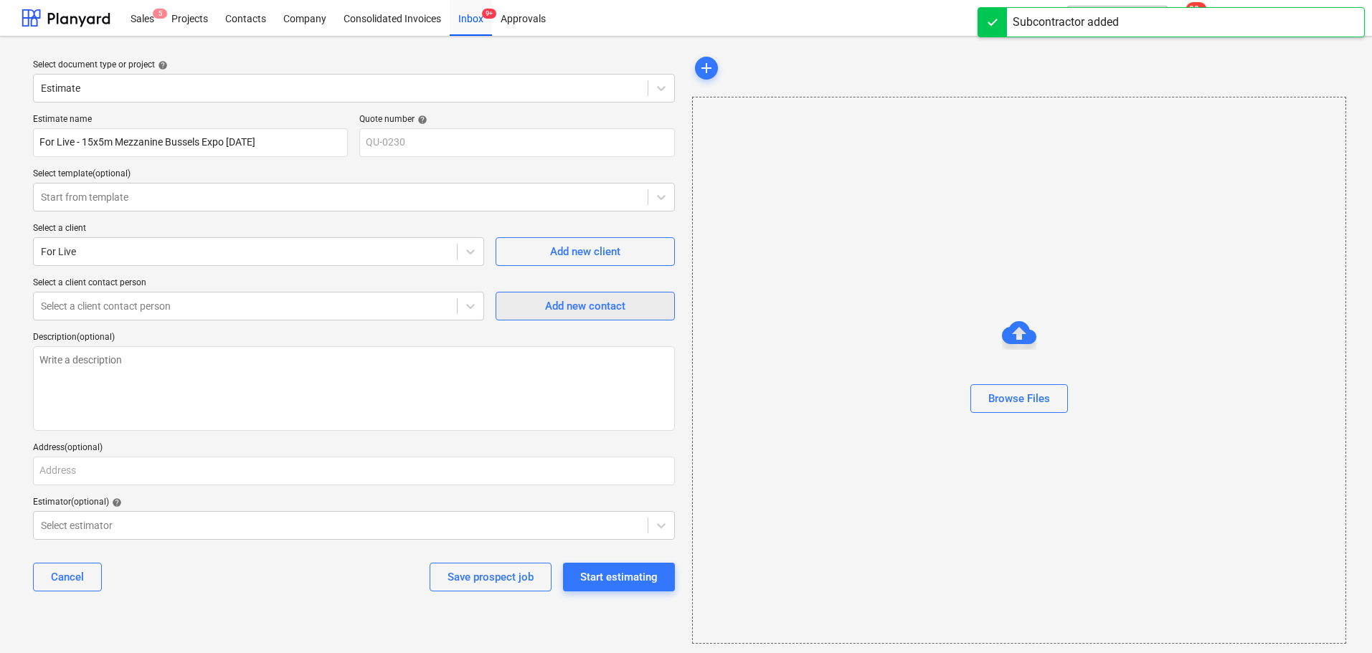
click at [587, 313] on div "Add new contact" at bounding box center [585, 306] width 80 height 19
type textarea "x"
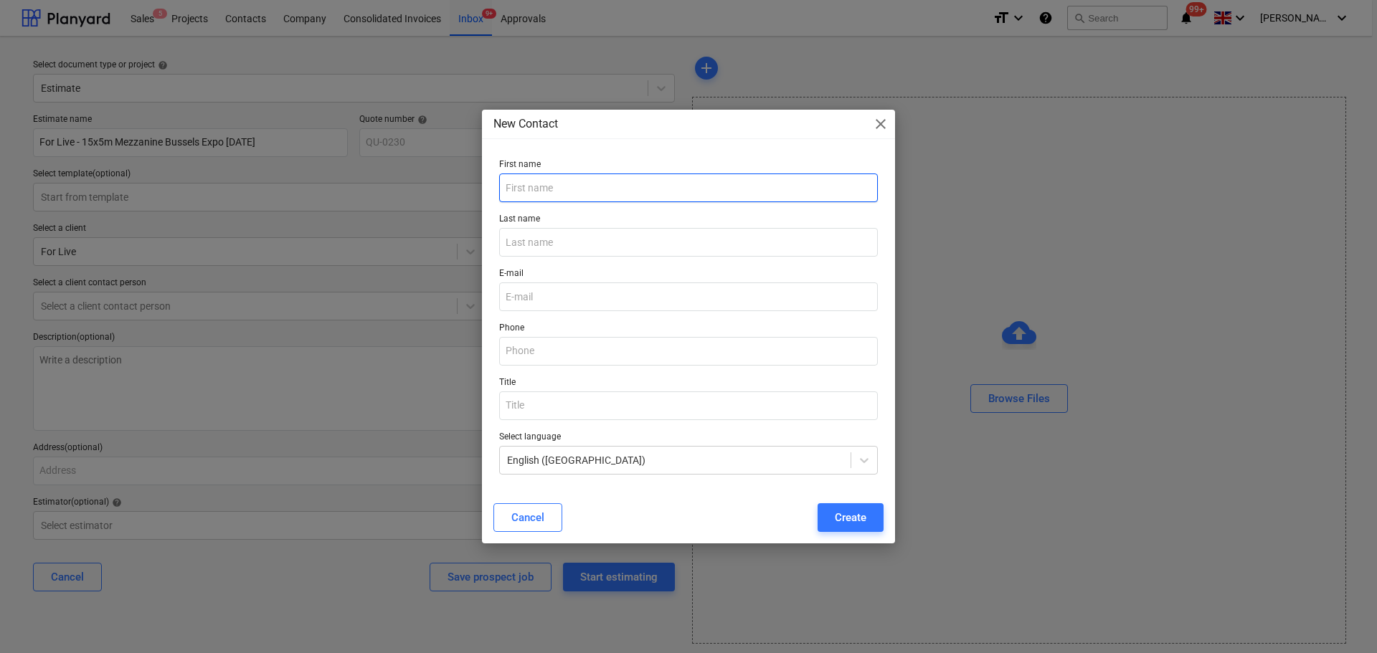
click at [517, 187] on input "text" at bounding box center [688, 188] width 379 height 29
type input "Bjorn"
type input "[PERSON_NAME]"
click at [540, 294] on input "email" at bounding box center [688, 297] width 379 height 29
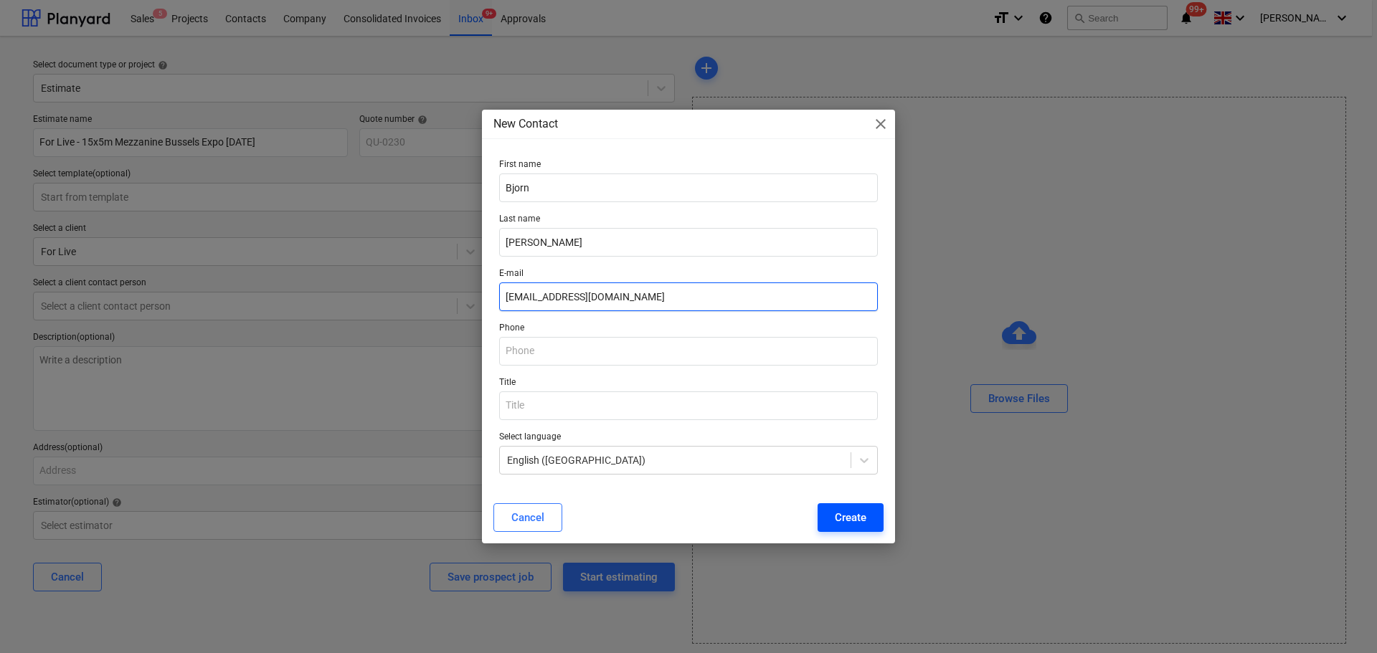
type input "[EMAIL_ADDRESS][DOMAIN_NAME]"
click at [830, 498] on button "Create" at bounding box center [850, 517] width 66 height 29
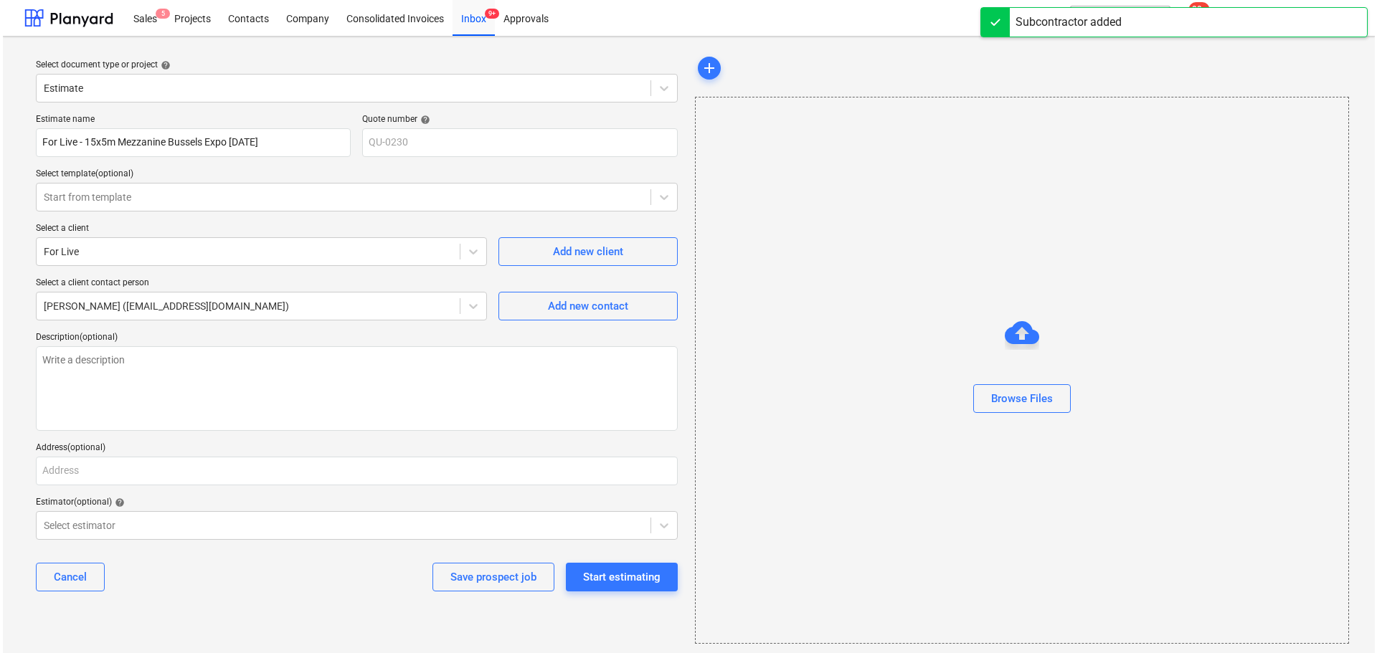
scroll to position [8, 0]
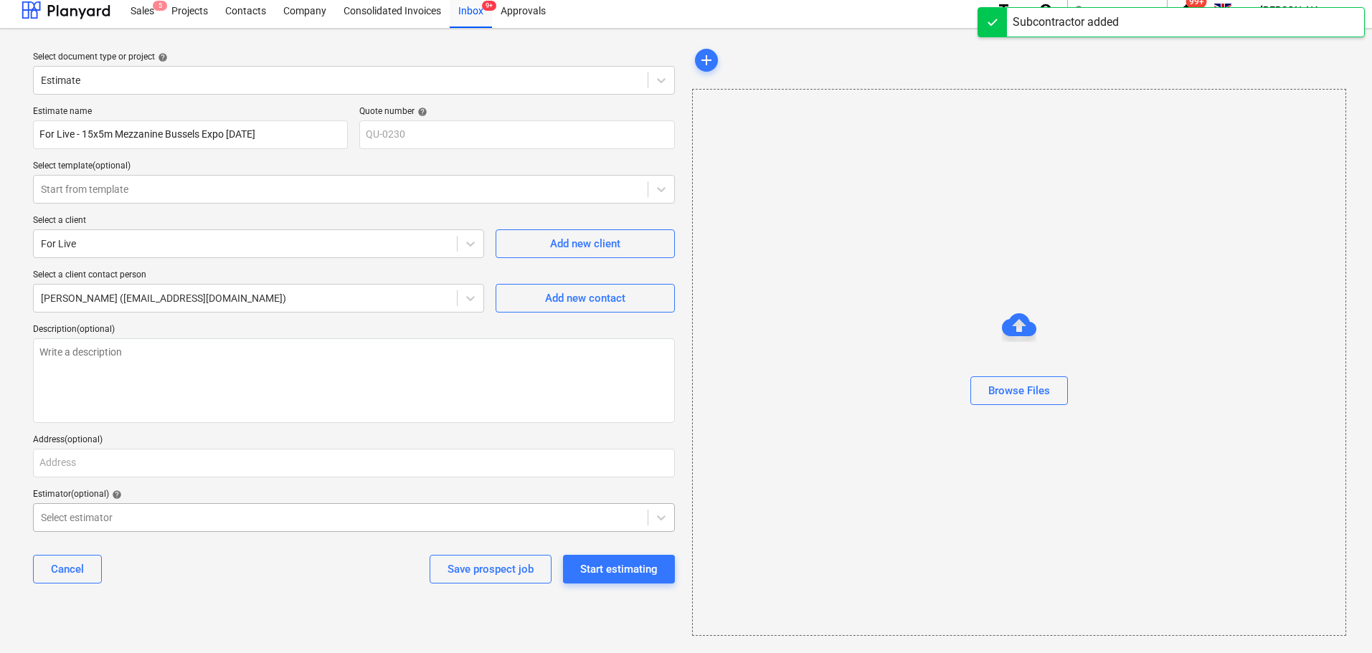
click at [161, 498] on div at bounding box center [340, 518] width 599 height 14
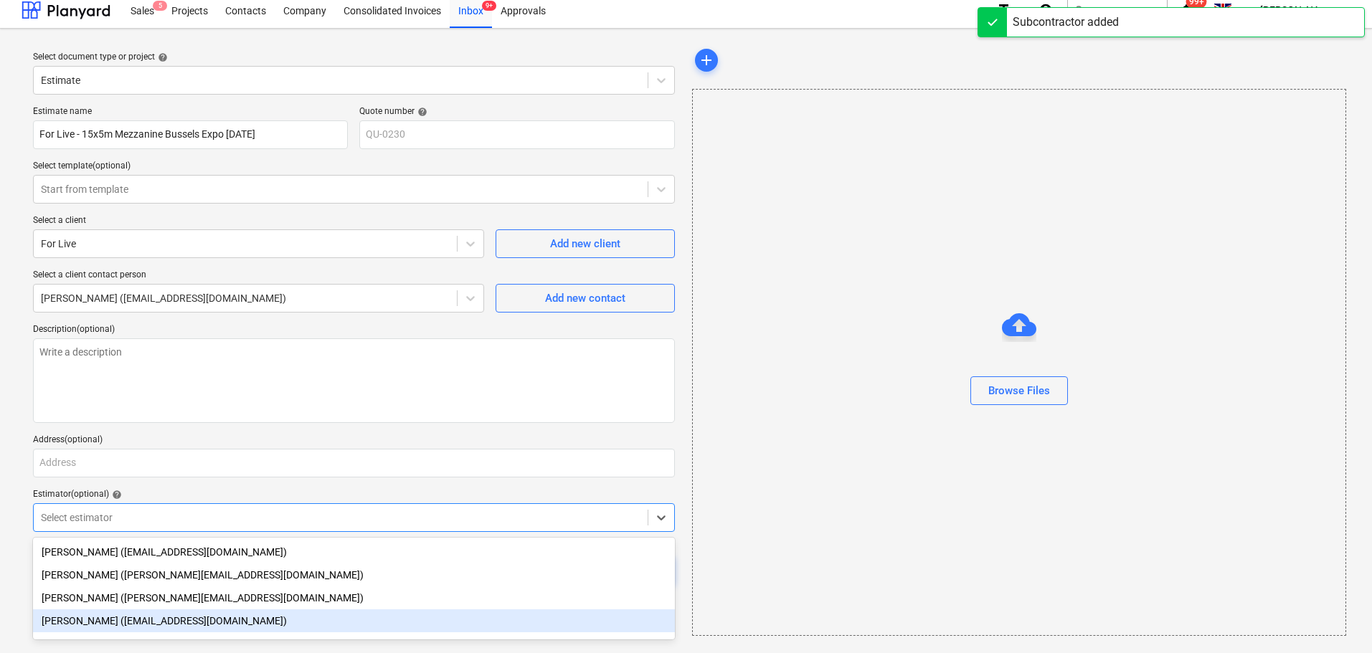
click at [112, 498] on div "[PERSON_NAME] ([EMAIL_ADDRESS][DOMAIN_NAME])" at bounding box center [354, 621] width 642 height 23
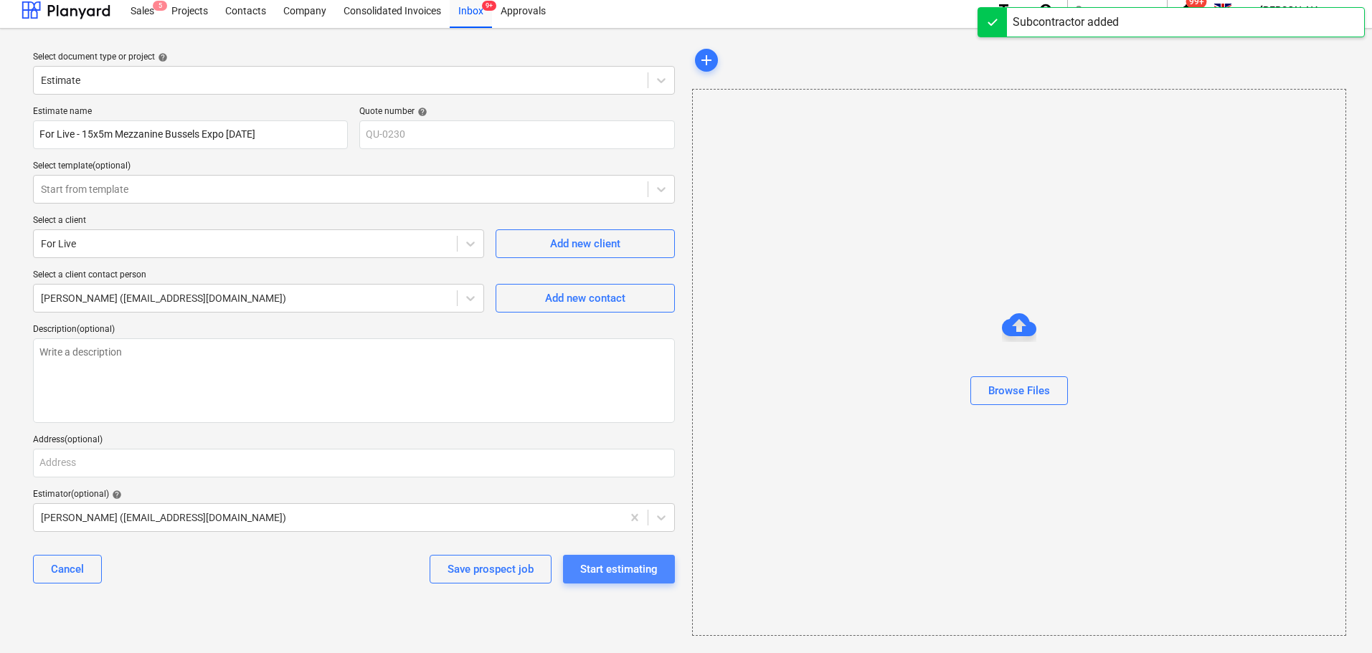
click at [635, 498] on button "Start estimating" at bounding box center [619, 569] width 112 height 29
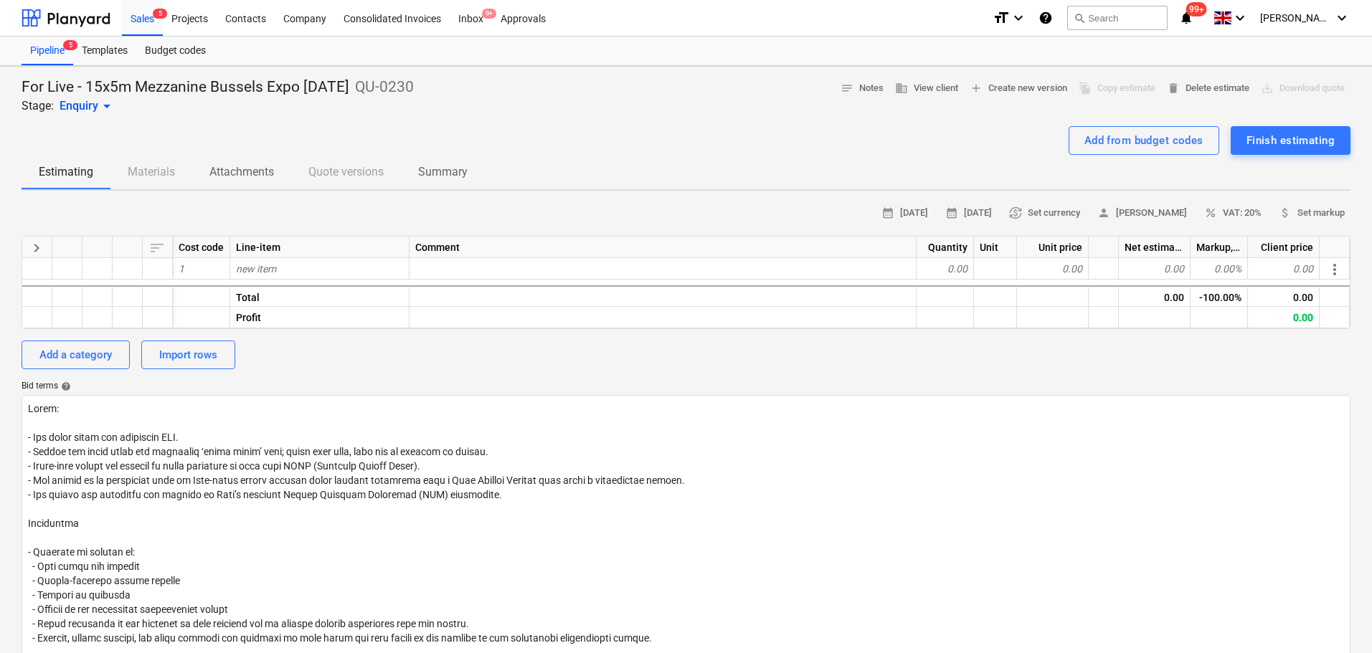
click at [271, 138] on div "Add from budget codes Finish estimating" at bounding box center [686, 140] width 1329 height 29
click at [1084, 146] on div "Add from budget codes" at bounding box center [1143, 140] width 119 height 19
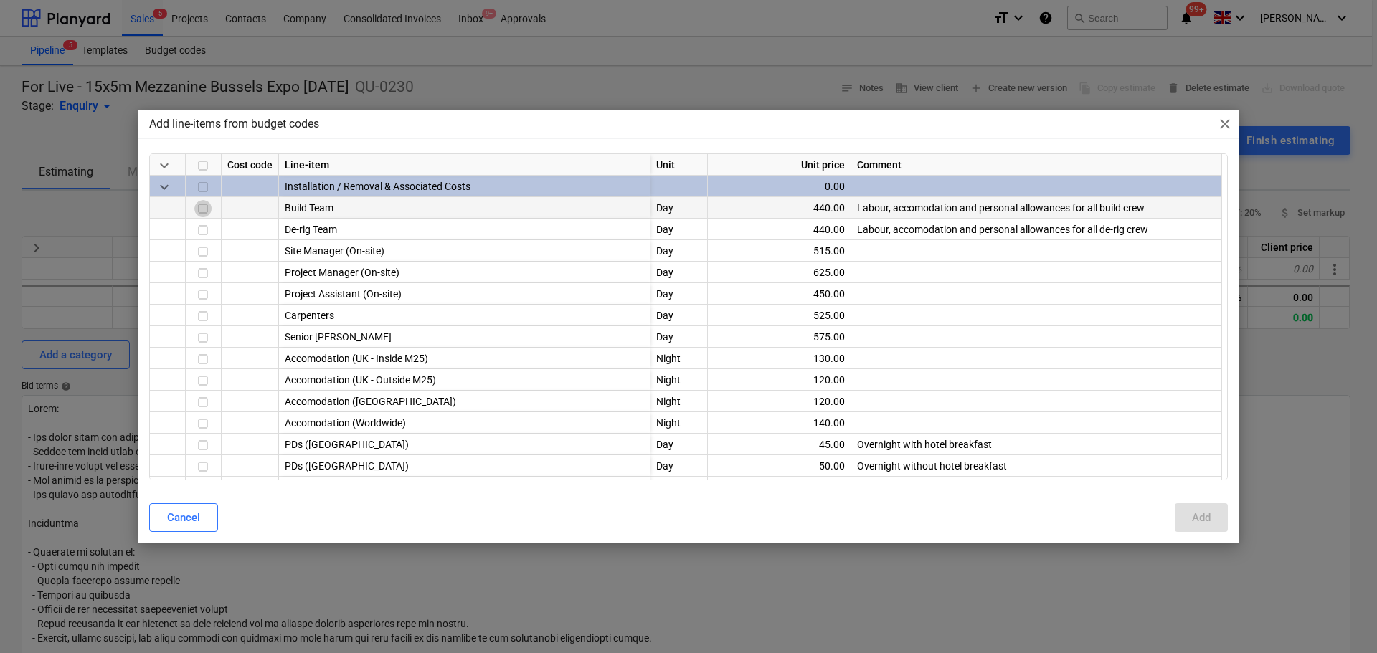
click at [199, 209] on input "checkbox" at bounding box center [202, 209] width 17 height 17
click at [207, 232] on input "checkbox" at bounding box center [202, 230] width 17 height 17
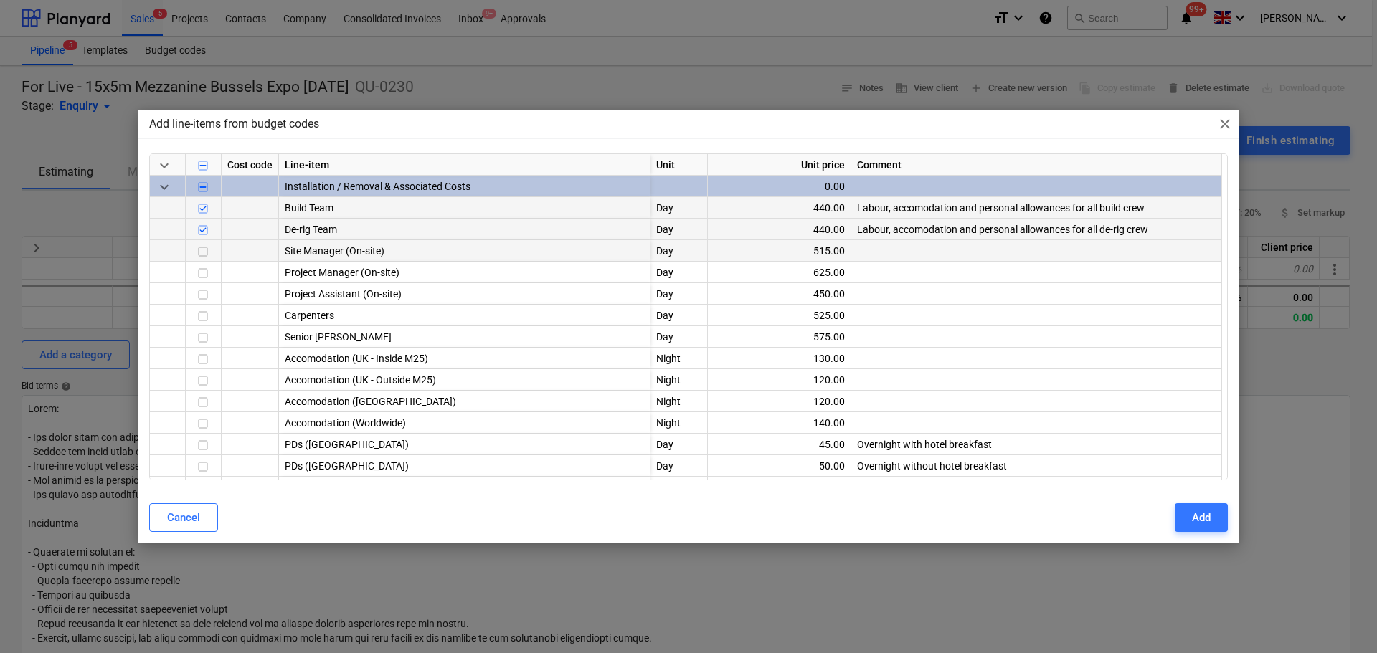
click at [205, 255] on input "checkbox" at bounding box center [202, 252] width 17 height 17
click at [209, 266] on input "checkbox" at bounding box center [202, 273] width 17 height 17
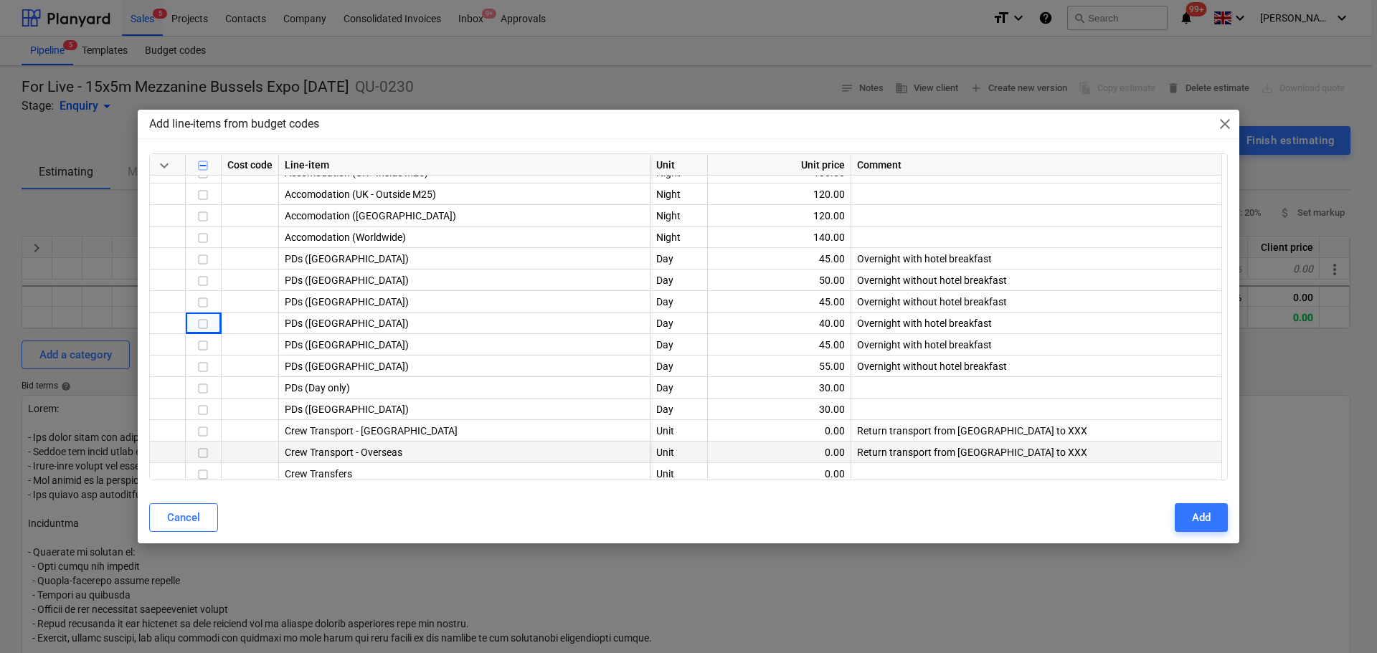
scroll to position [215, 0]
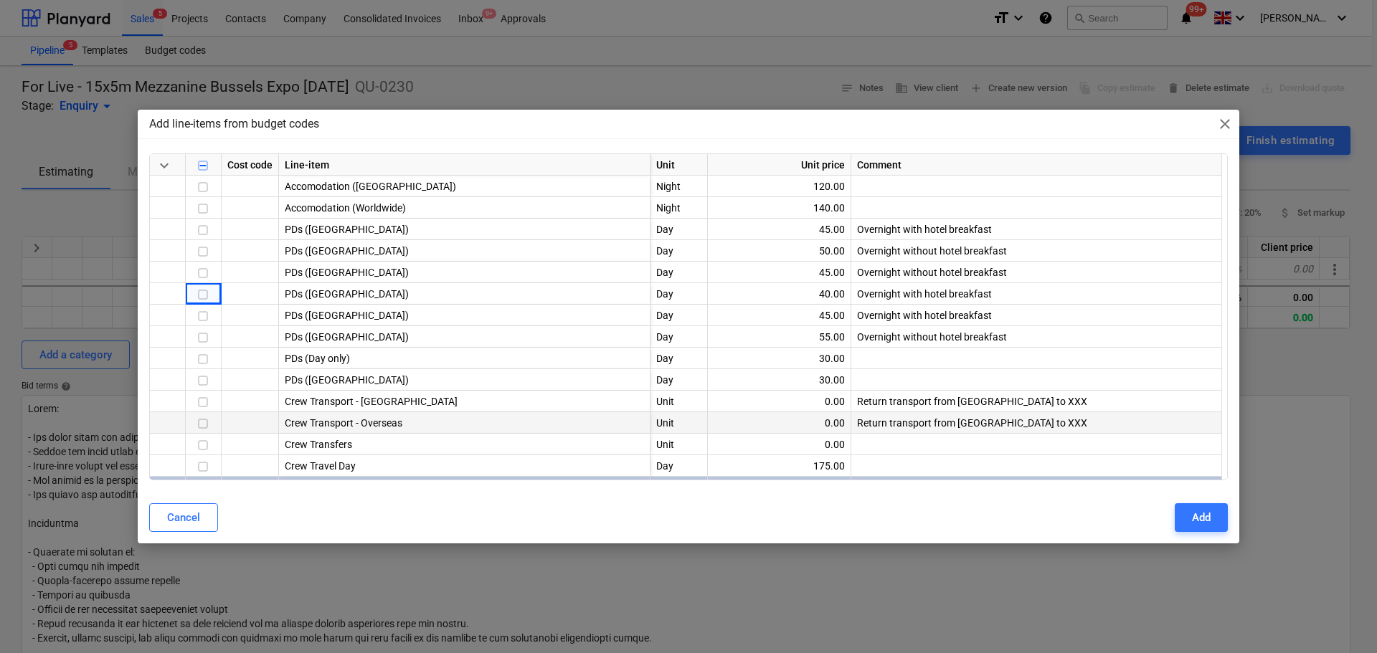
click at [207, 423] on input "checkbox" at bounding box center [202, 424] width 17 height 17
click at [202, 463] on input "checkbox" at bounding box center [202, 467] width 17 height 17
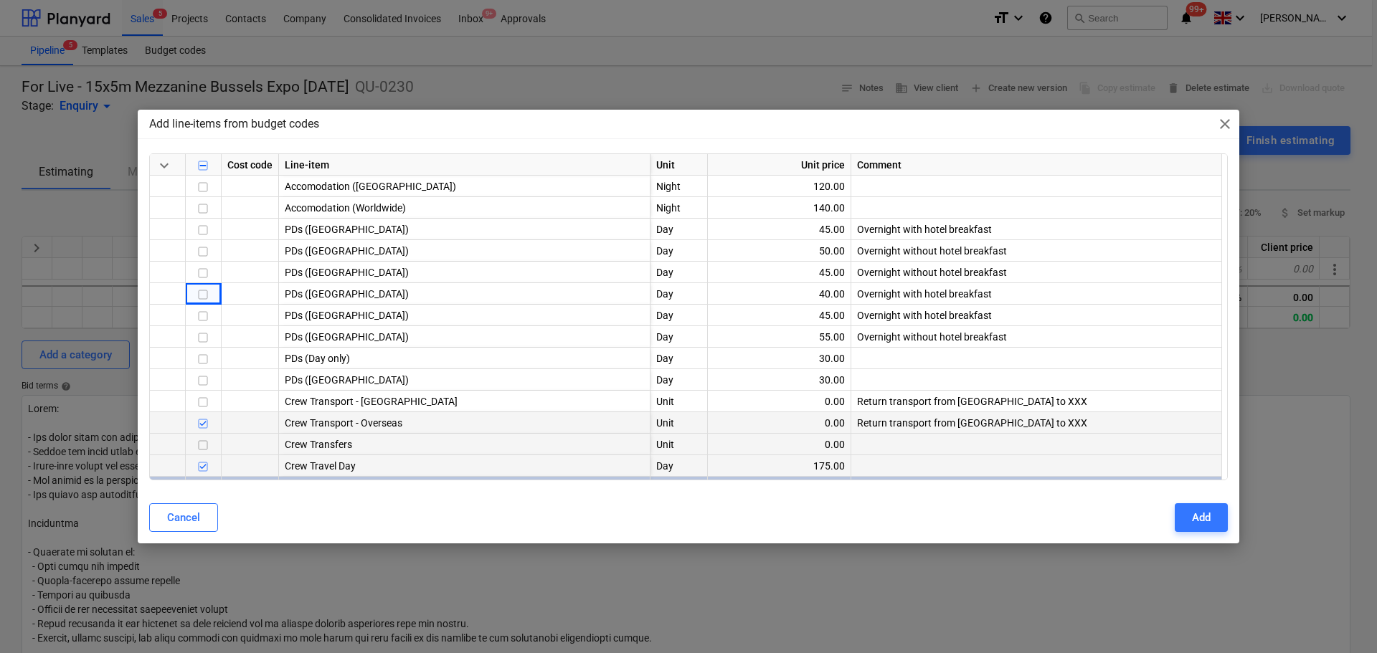
click at [204, 441] on input "checkbox" at bounding box center [202, 445] width 17 height 17
click at [1101, 498] on div "Add" at bounding box center [1201, 517] width 19 height 19
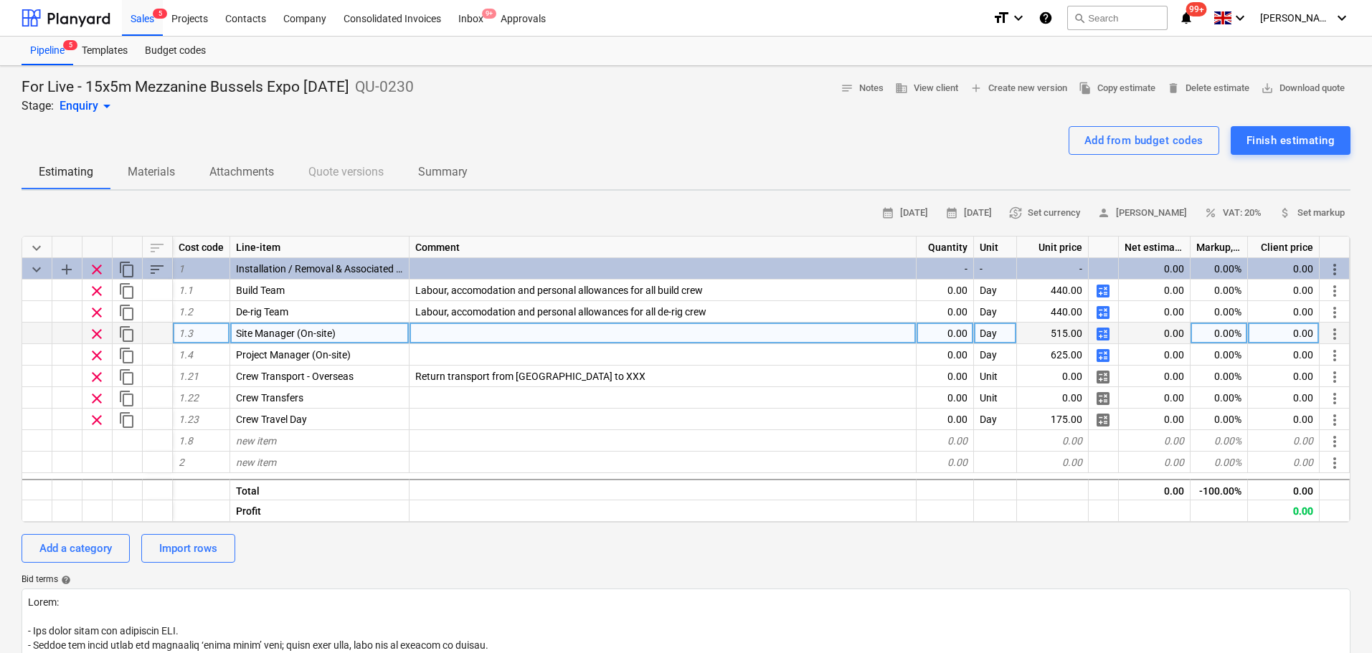
click at [1101, 329] on span "calculate" at bounding box center [1102, 334] width 17 height 17
type textarea "x"
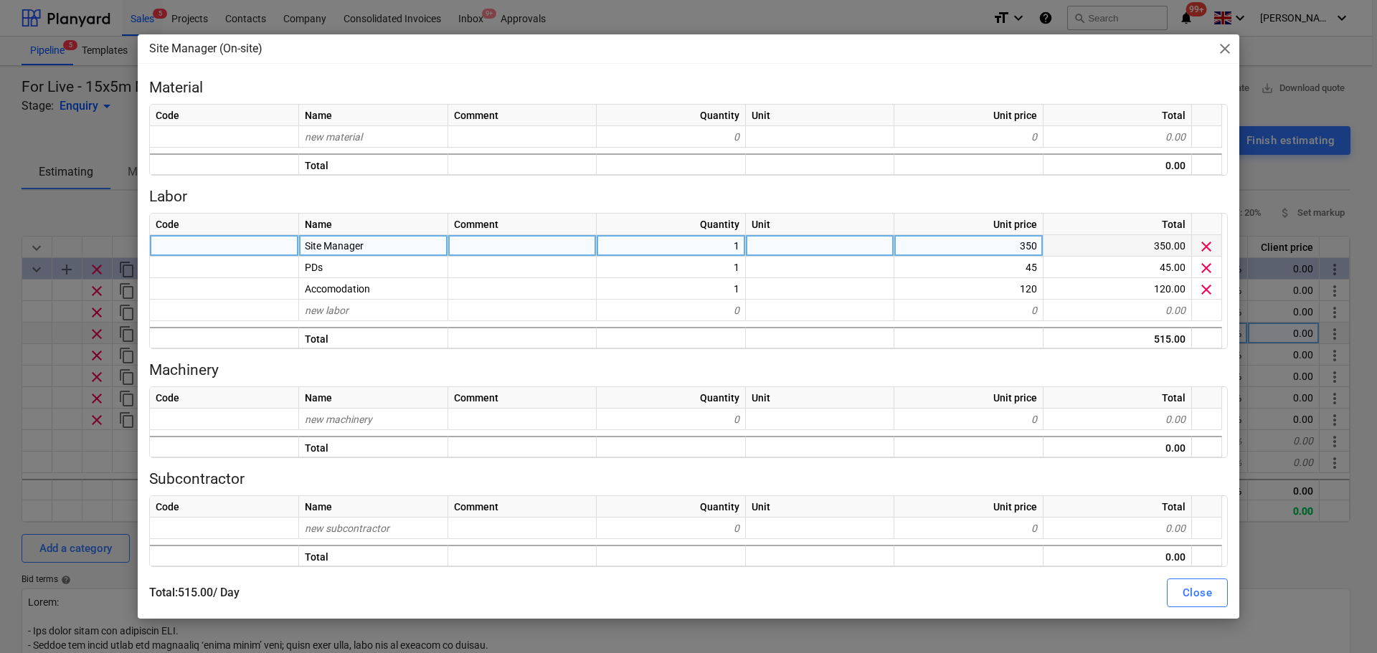
click at [1001, 244] on div "350" at bounding box center [968, 246] width 149 height 22
type input "250"
click at [1101, 498] on div "Close" at bounding box center [1196, 593] width 29 height 19
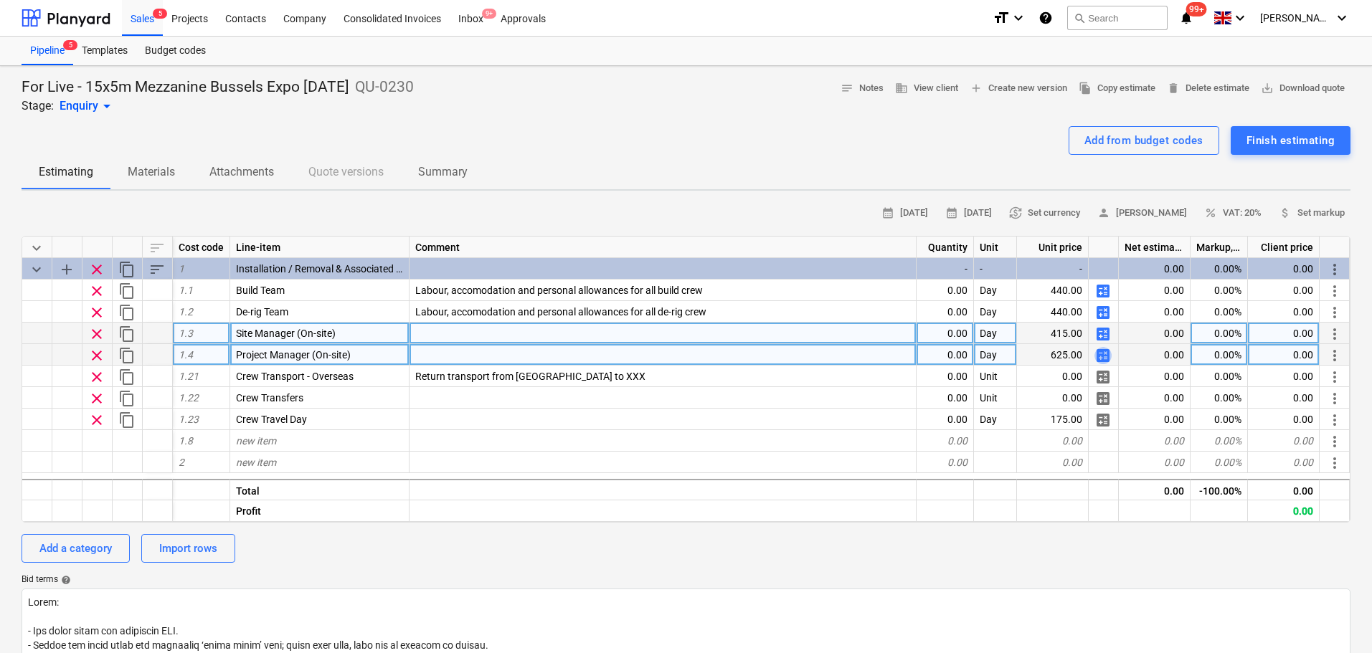
click at [1101, 355] on span "calculate" at bounding box center [1102, 355] width 17 height 17
type textarea "x"
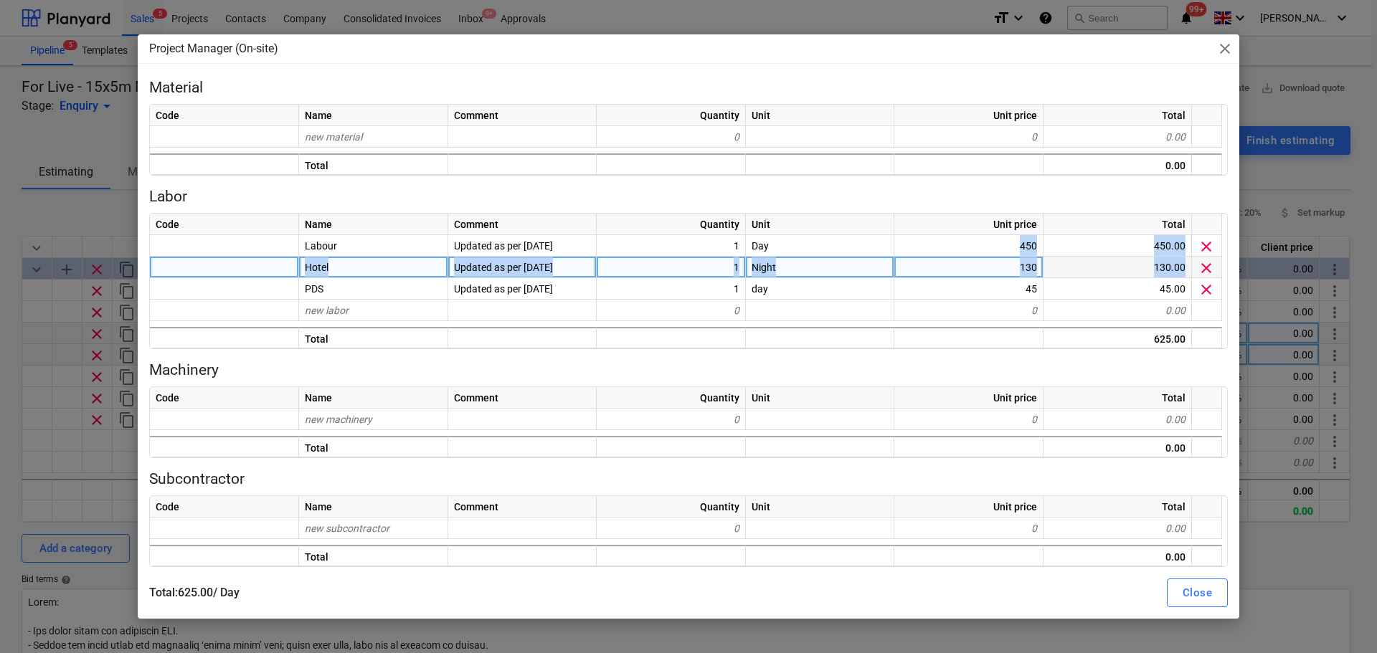
drag, startPoint x: 949, startPoint y: 247, endPoint x: 1210, endPoint y: 273, distance: 261.7
click at [1101, 273] on div "Code Name Comment Quantity Unit Unit price Total Labour Updated as per [DATE] 1…" at bounding box center [688, 281] width 1079 height 136
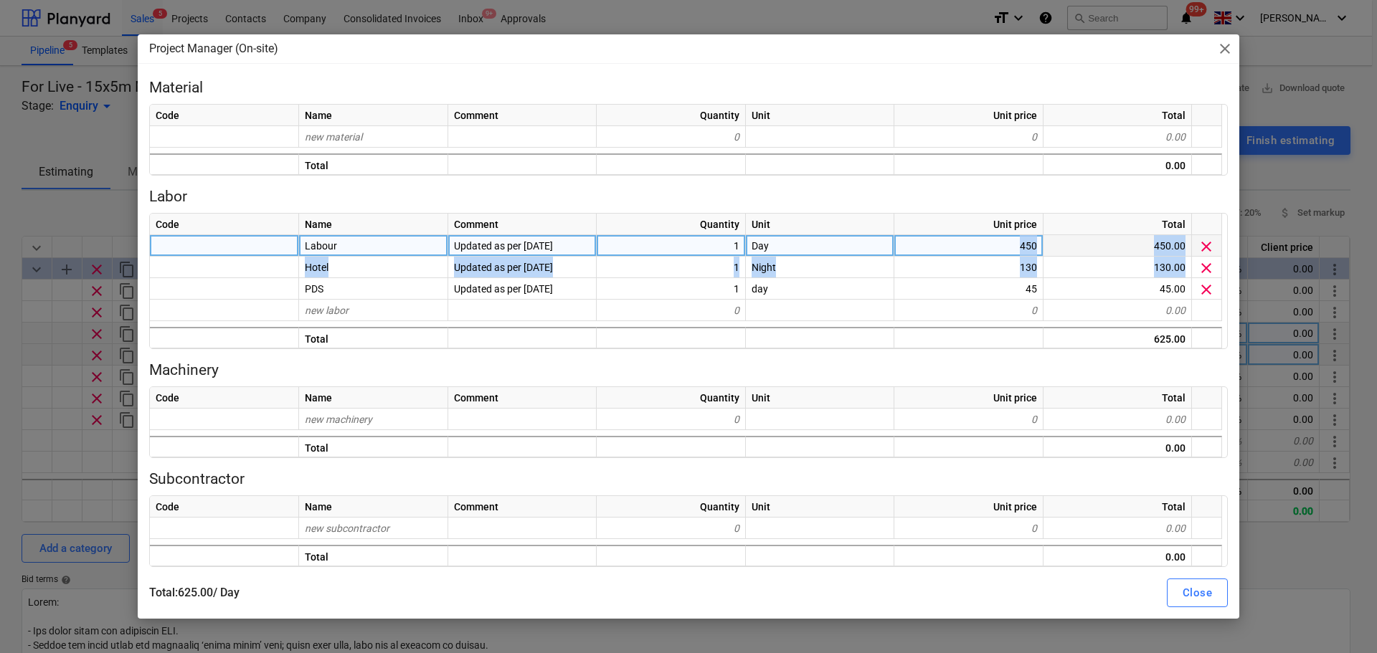
click at [966, 240] on div "450" at bounding box center [968, 246] width 149 height 22
click at [974, 247] on input "450" at bounding box center [968, 245] width 148 height 21
click at [1008, 246] on input "450" at bounding box center [968, 245] width 148 height 21
type input "250"
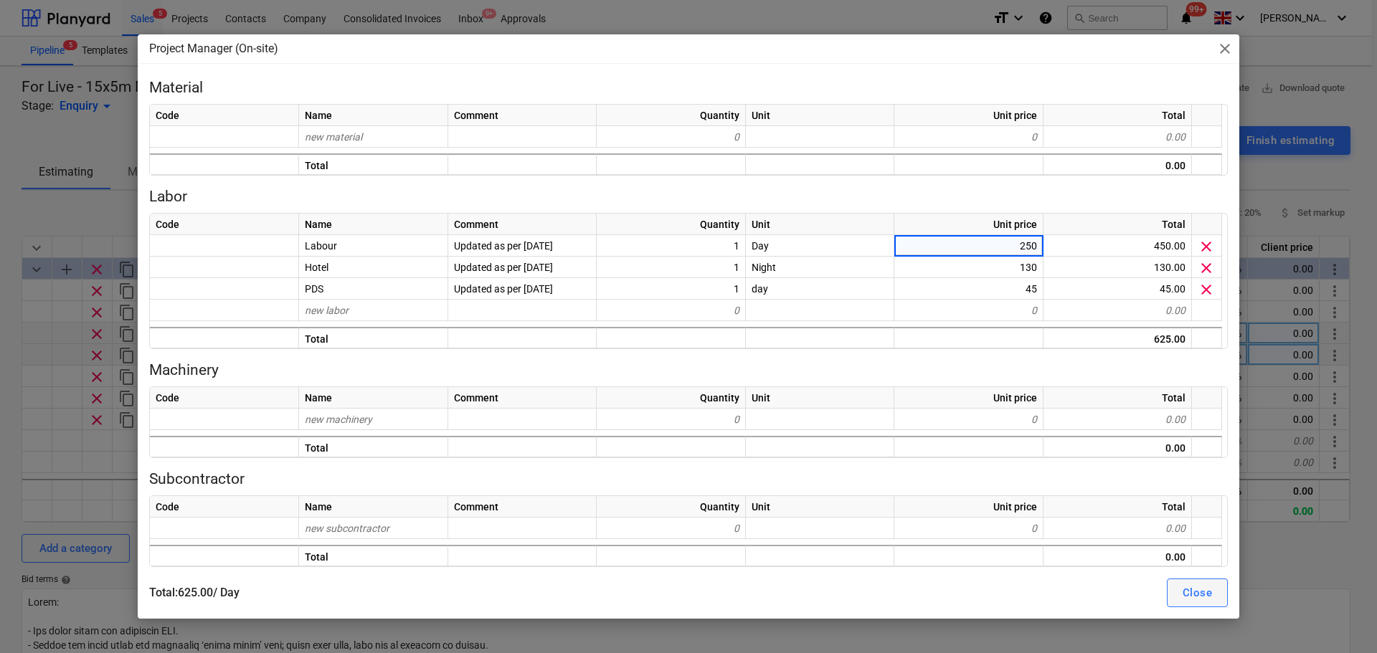
click at [1101, 498] on button "Close" at bounding box center [1197, 593] width 61 height 29
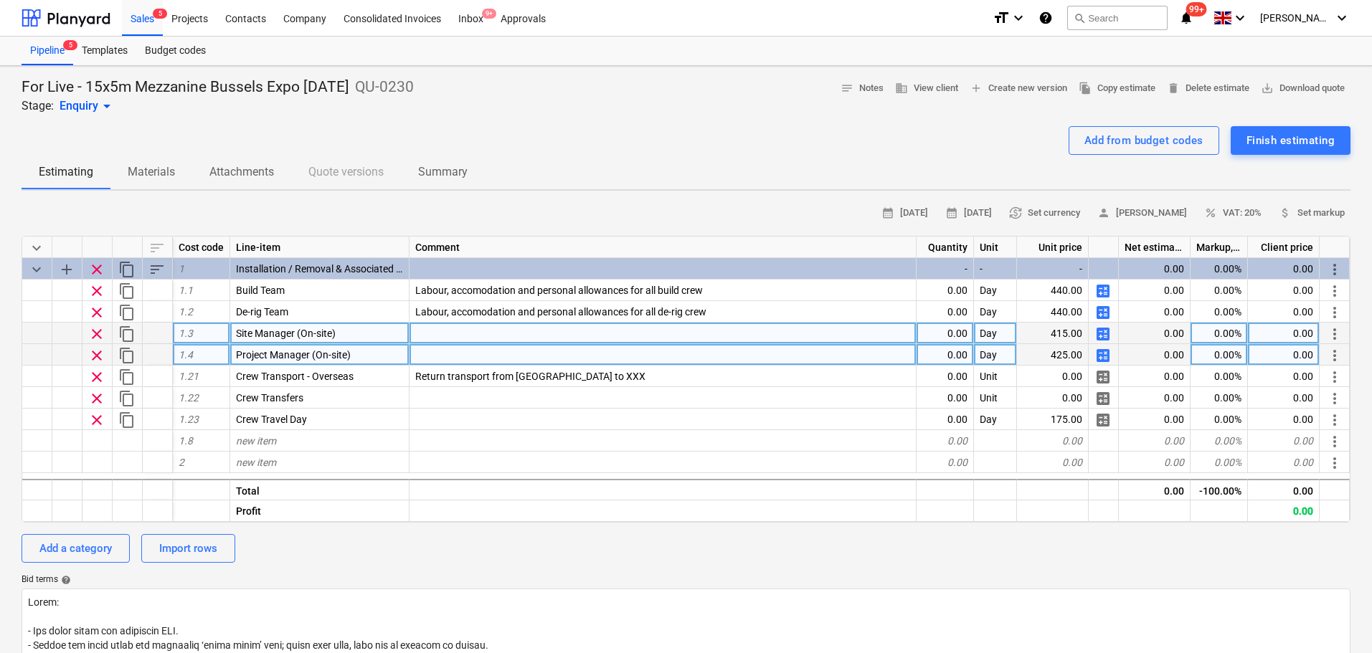
click at [1101, 359] on span "calculate" at bounding box center [1102, 355] width 17 height 17
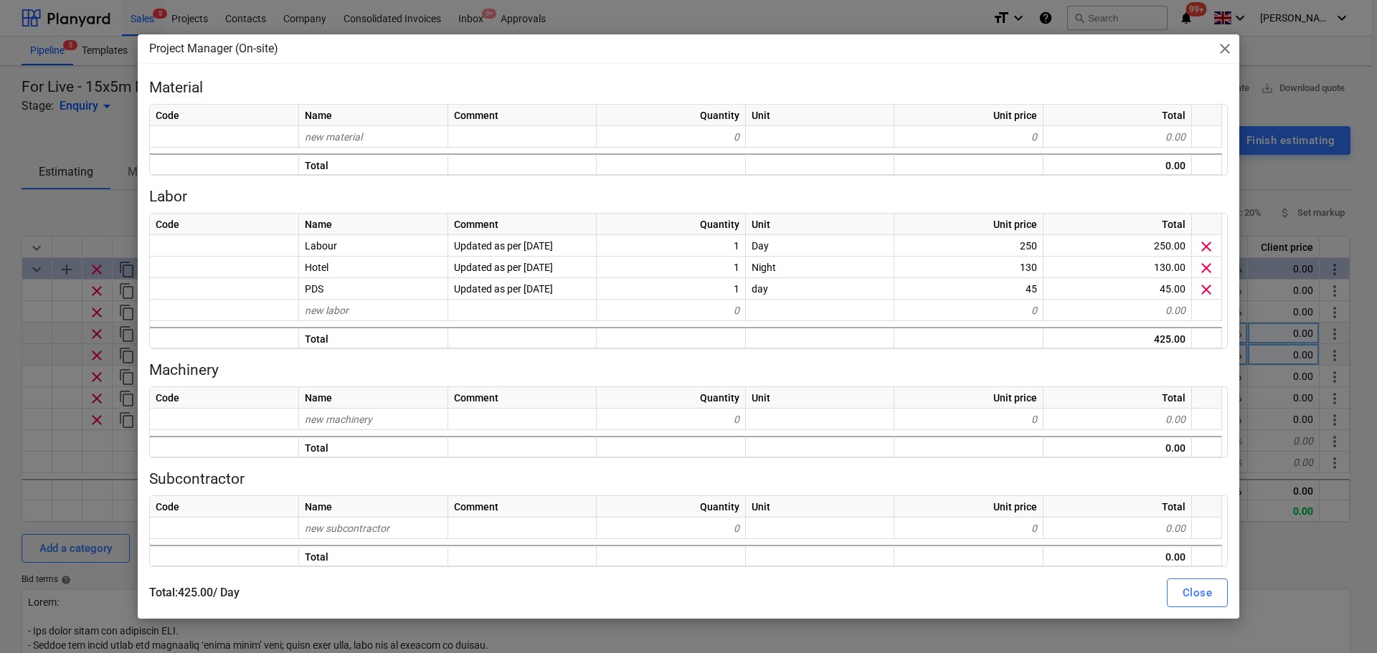
click at [1101, 56] on span "close" at bounding box center [1224, 48] width 17 height 17
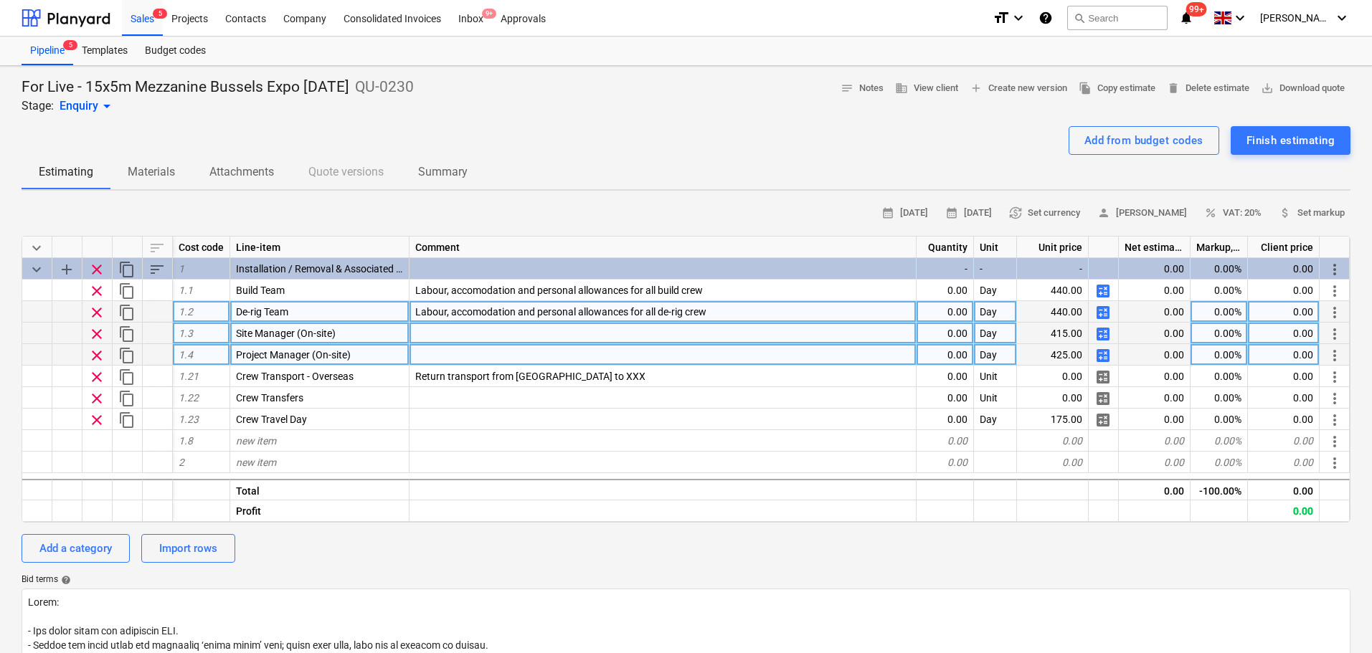
click at [1101, 318] on span "calculate" at bounding box center [1102, 312] width 17 height 17
click at [1096, 331] on span "calculate" at bounding box center [1102, 334] width 17 height 17
click at [1101, 349] on span "calculate" at bounding box center [1102, 355] width 17 height 17
click at [1101, 333] on span "calculate" at bounding box center [1102, 334] width 17 height 17
type textarea "x"
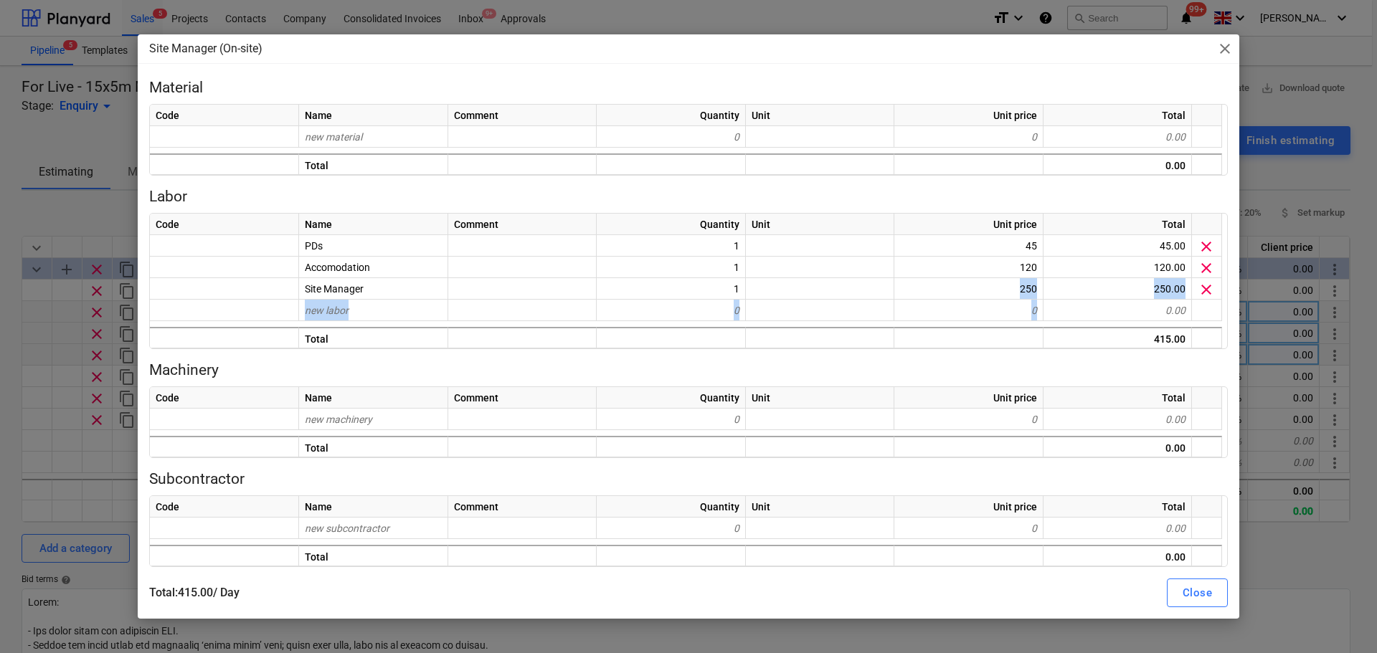
drag, startPoint x: 966, startPoint y: 291, endPoint x: 1266, endPoint y: 341, distance: 303.9
click at [1101, 332] on div "Code Name Comment Quantity Unit Unit price Total PDs 1 45 45.00 clear Accomodat…" at bounding box center [688, 281] width 1079 height 136
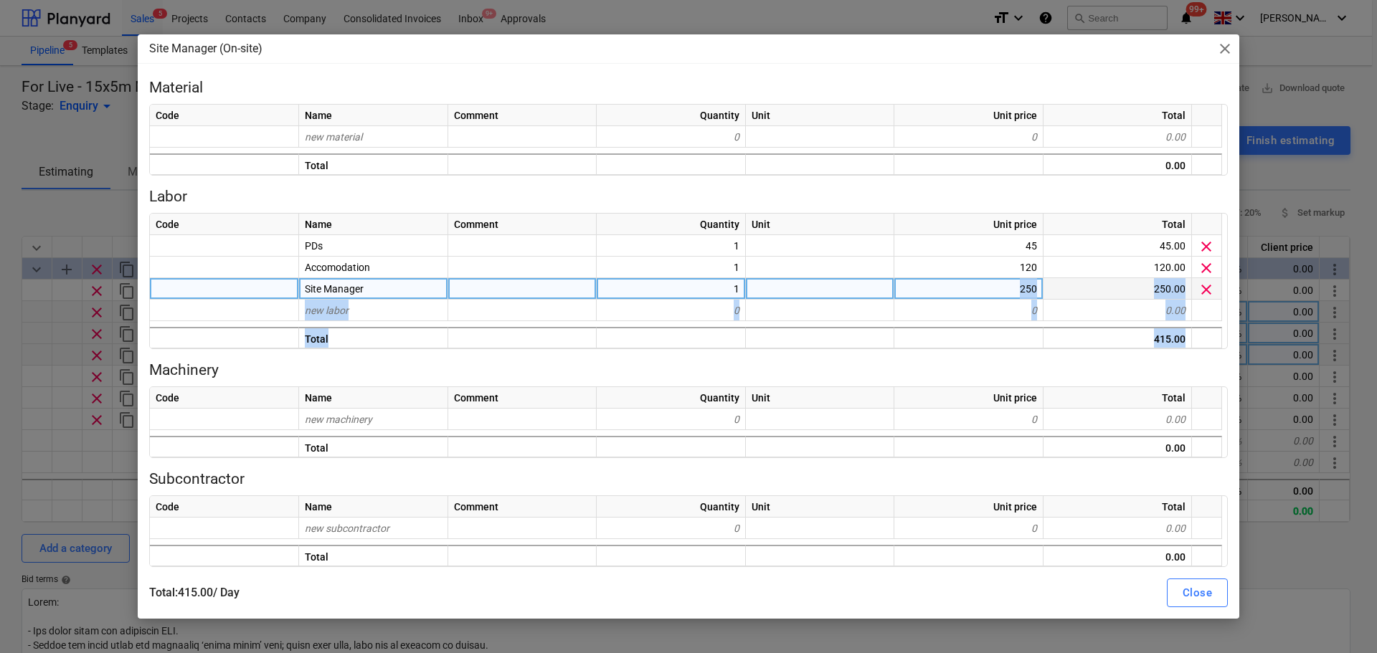
click at [1021, 292] on div "250" at bounding box center [968, 289] width 149 height 22
click at [1021, 292] on input "250" at bounding box center [968, 288] width 148 height 21
type input "200"
click at [1101, 498] on button "Close" at bounding box center [1197, 593] width 61 height 29
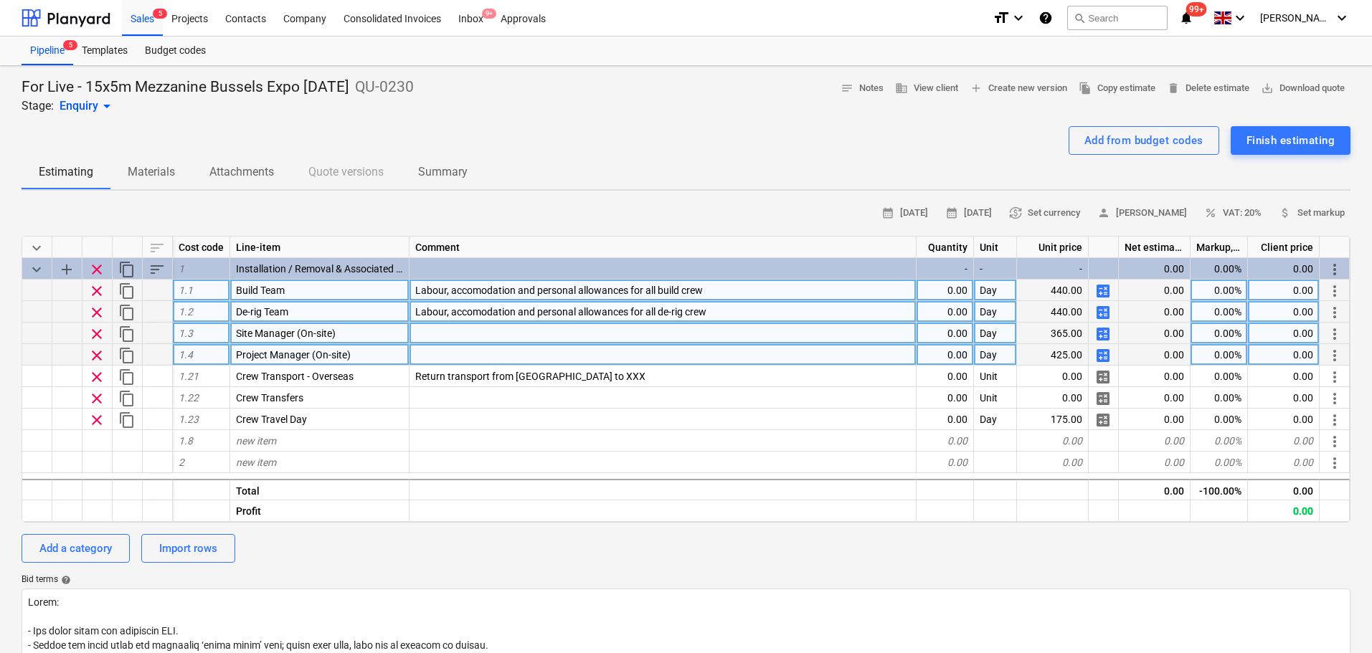
click at [1099, 289] on span "calculate" at bounding box center [1102, 291] width 17 height 17
click at [1101, 291] on span "calculate" at bounding box center [1102, 291] width 17 height 17
click at [1099, 355] on span "calculate" at bounding box center [1102, 355] width 17 height 17
click at [1101, 335] on span "calculate" at bounding box center [1102, 334] width 17 height 17
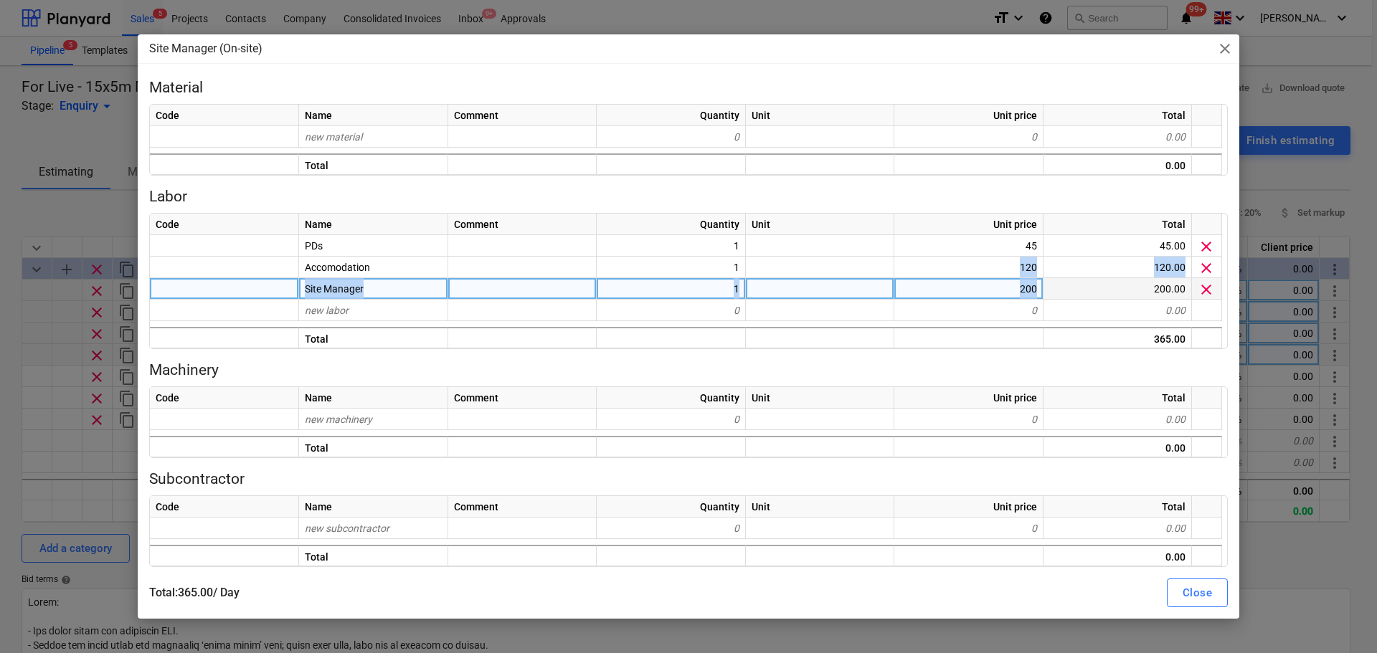
drag, startPoint x: 967, startPoint y: 267, endPoint x: 1142, endPoint y: 281, distance: 174.8
click at [1101, 281] on div "Code Name Comment Quantity Unit Unit price Total PDs 1 45 45.00 clear Accomodat…" at bounding box center [688, 281] width 1079 height 136
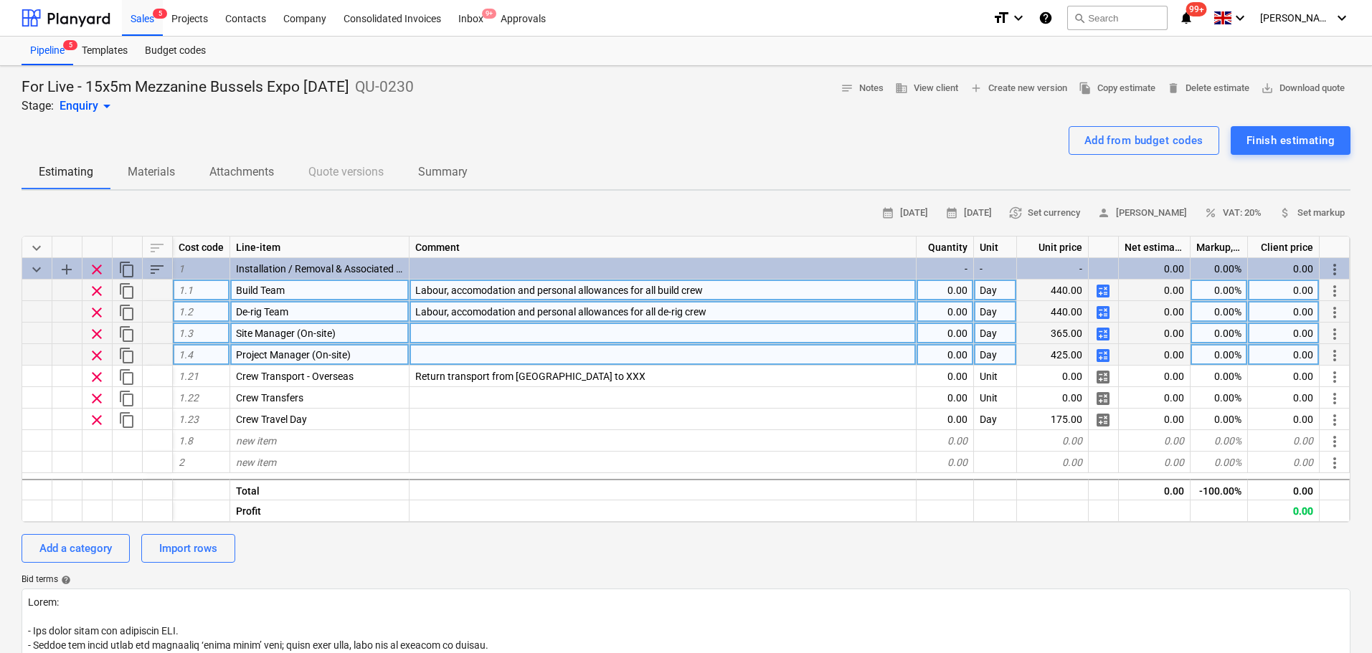
click at [1101, 354] on span "calculate" at bounding box center [1102, 355] width 17 height 17
type textarea "x"
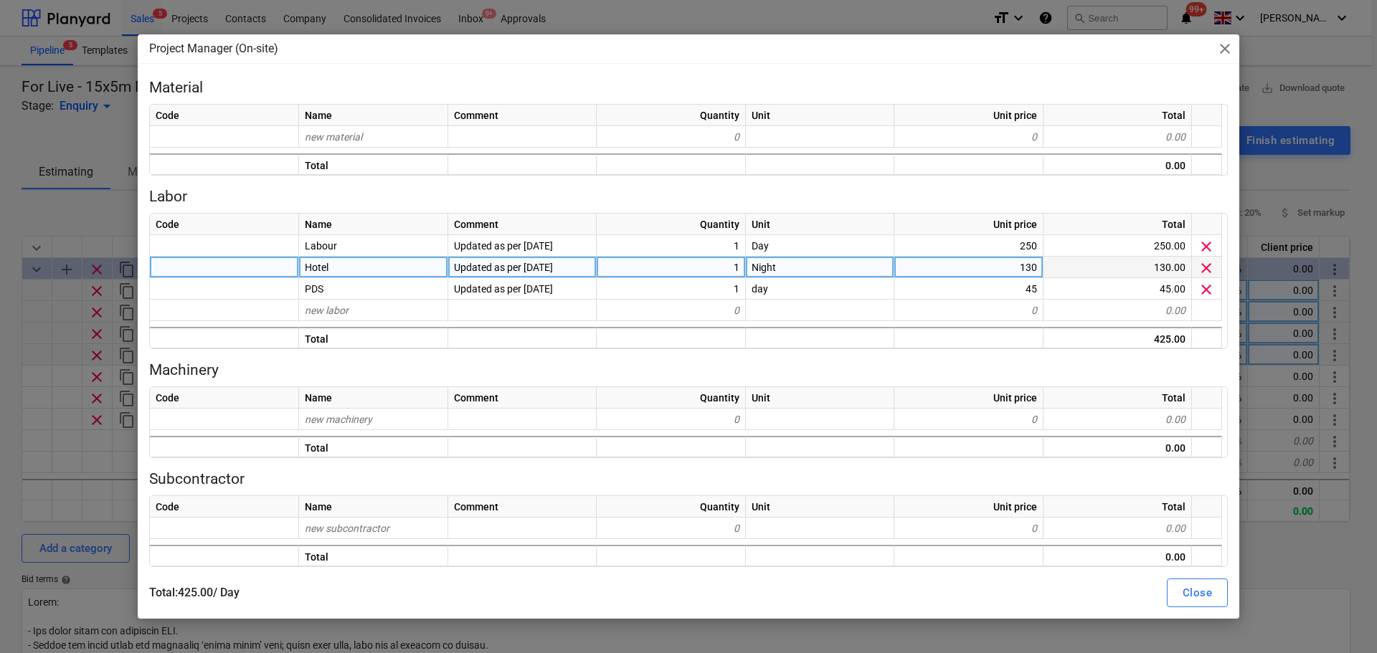
click at [962, 270] on div "130" at bounding box center [968, 268] width 149 height 22
type input "120"
click at [1094, 498] on div "Total : 425.00 / Day Close" at bounding box center [688, 593] width 1079 height 29
click at [1101, 498] on div "Total : 415.00 / Day Close" at bounding box center [689, 593] width 1096 height 40
click at [1101, 498] on div "Close" at bounding box center [1196, 593] width 29 height 19
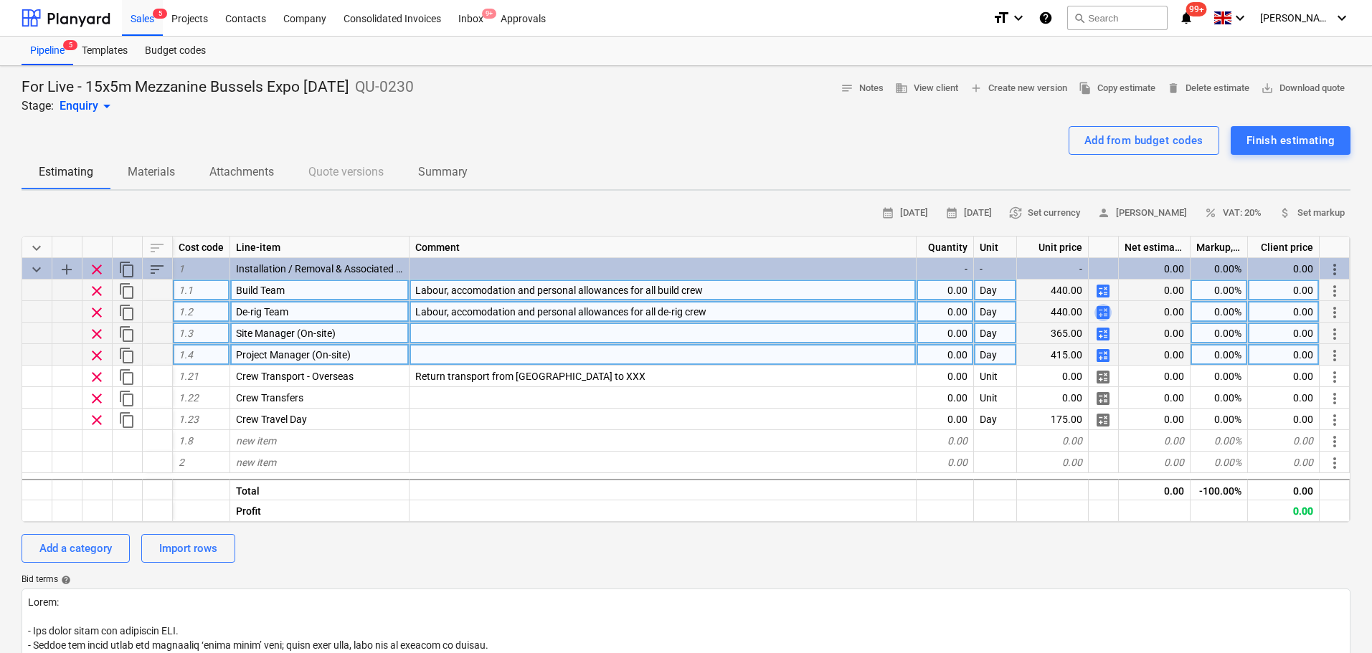
click at [1101, 316] on span "calculate" at bounding box center [1102, 312] width 17 height 17
click at [1101, 151] on button "Add from budget codes" at bounding box center [1143, 140] width 151 height 29
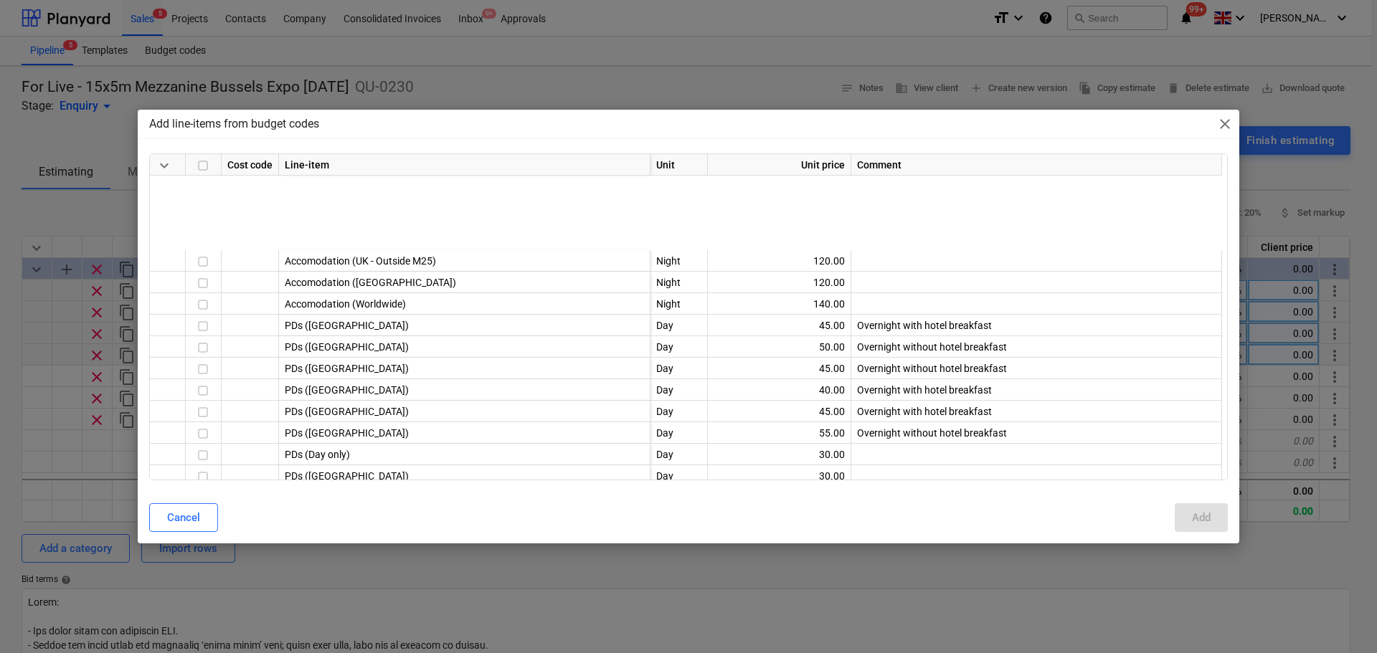
scroll to position [359, 0]
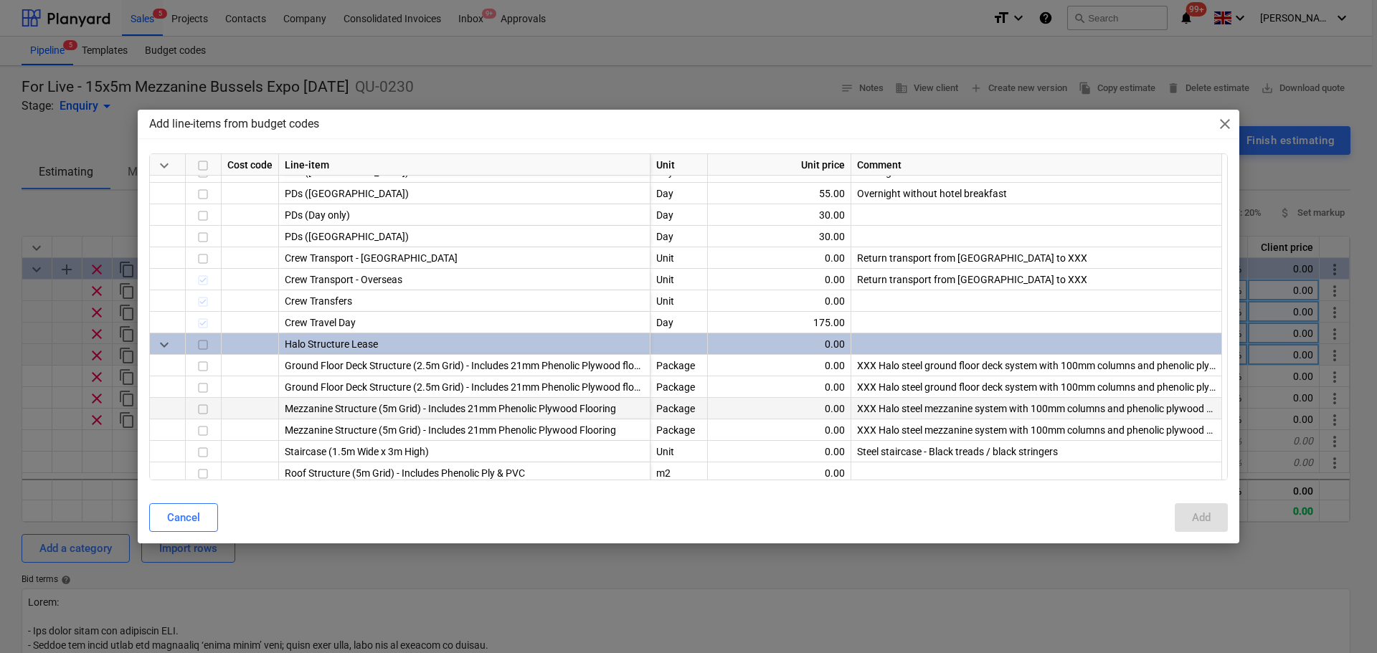
click at [200, 411] on input "checkbox" at bounding box center [202, 410] width 17 height 17
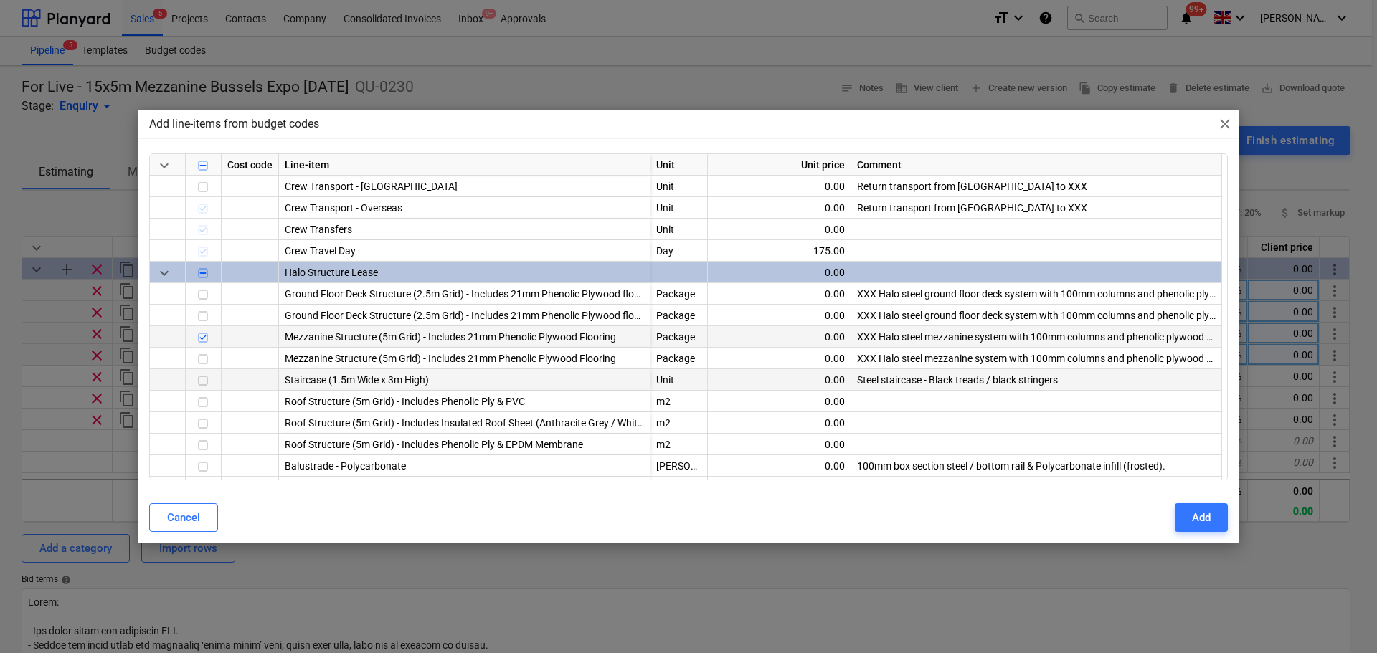
click at [209, 379] on input "checkbox" at bounding box center [202, 381] width 17 height 17
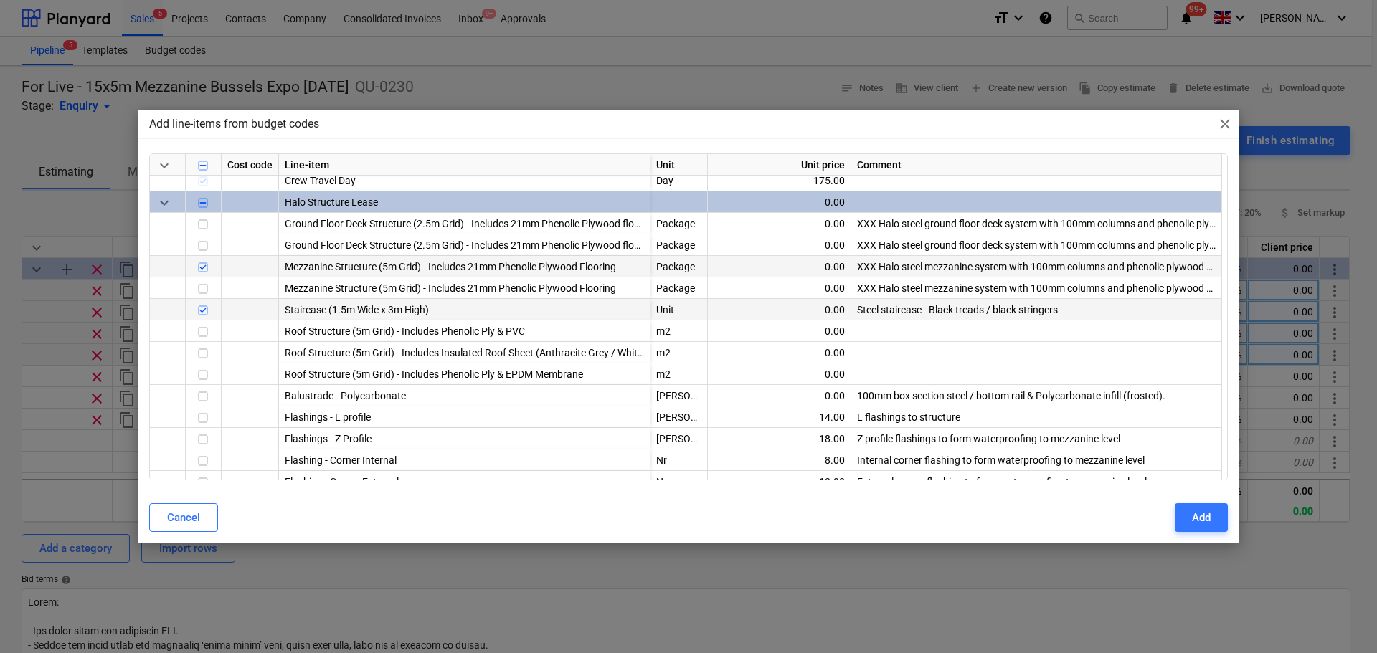
scroll to position [502, 0]
click at [202, 397] on input "checkbox" at bounding box center [202, 395] width 17 height 17
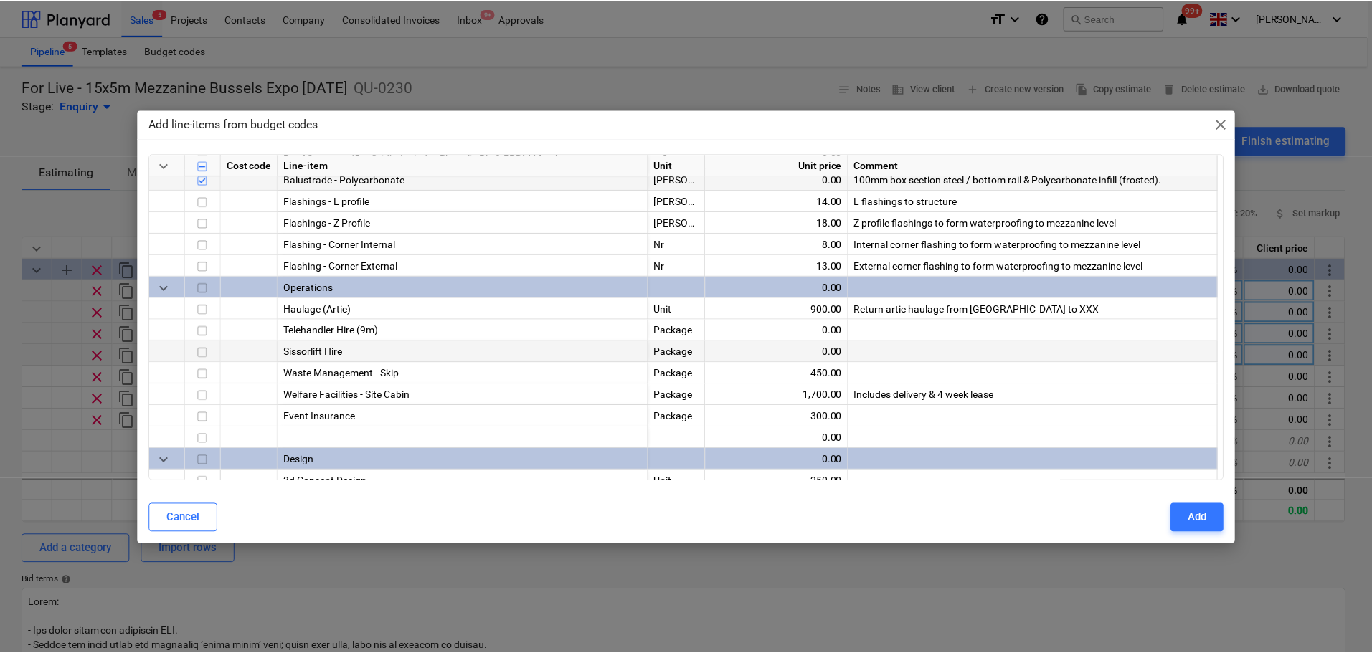
scroll to position [789, 0]
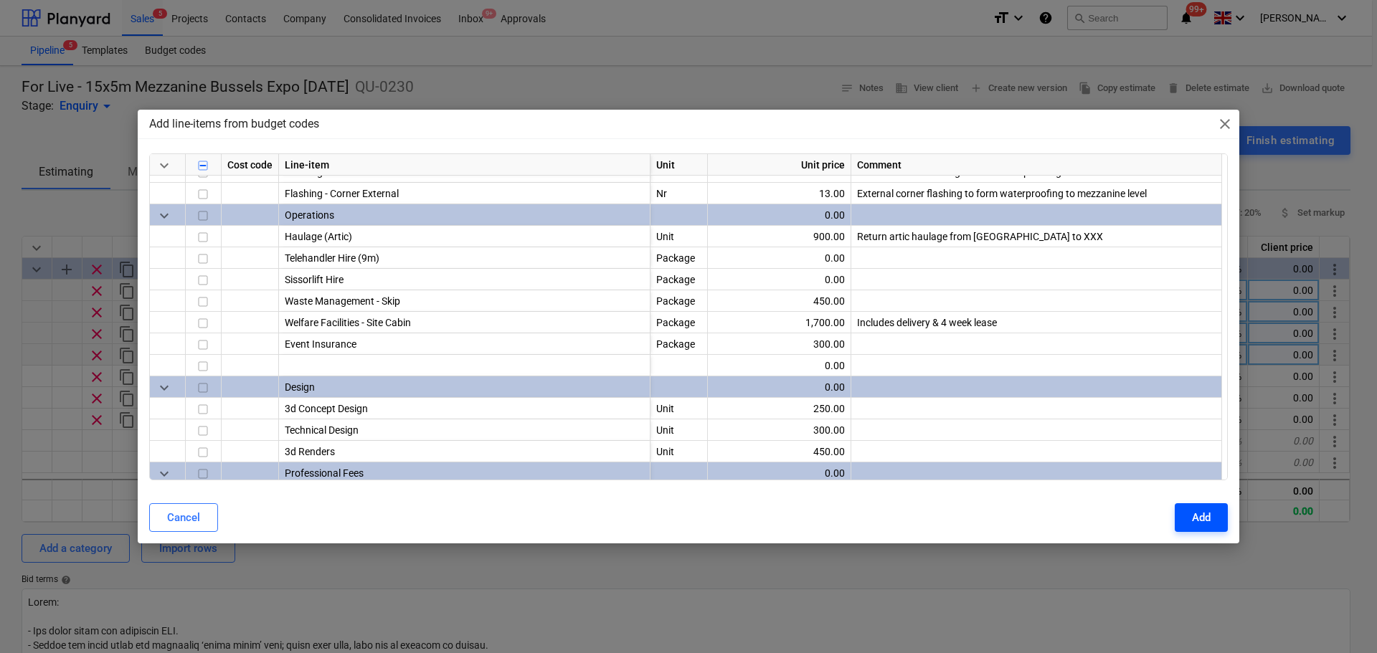
click at [1101, 498] on div "Add" at bounding box center [1201, 517] width 19 height 19
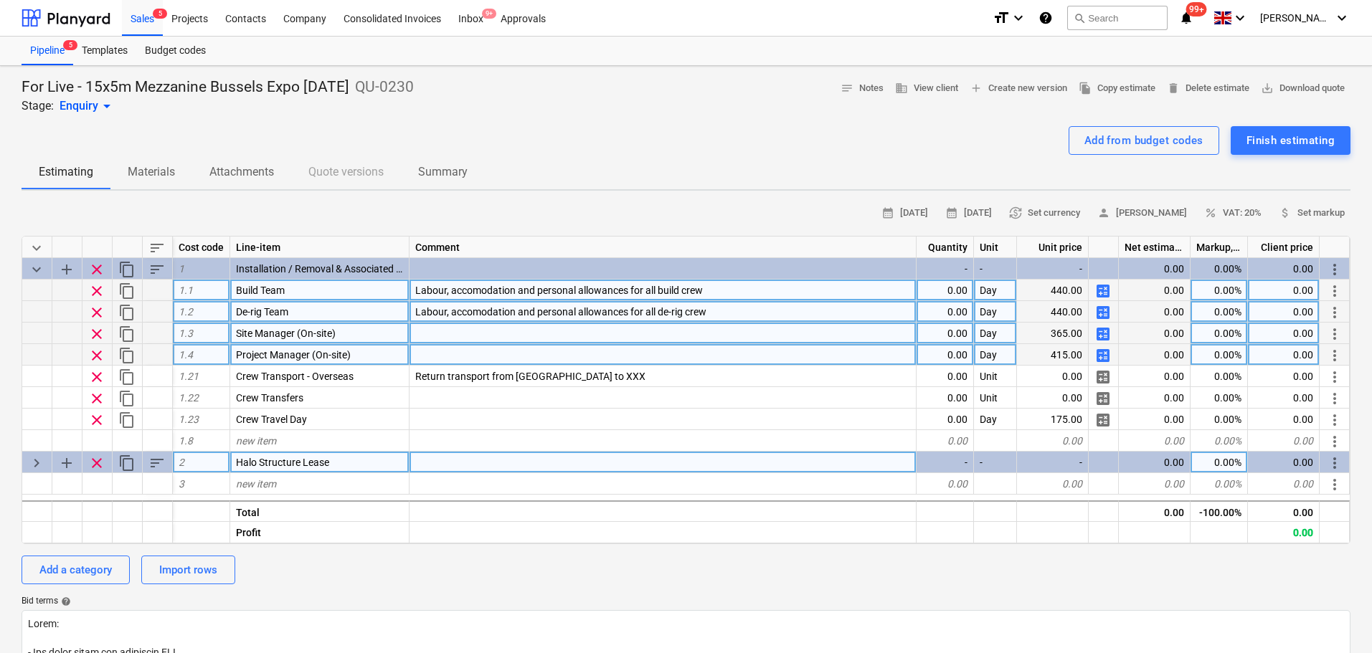
click at [32, 463] on span "keyboard_arrow_right" at bounding box center [36, 463] width 17 height 17
type textarea "x"
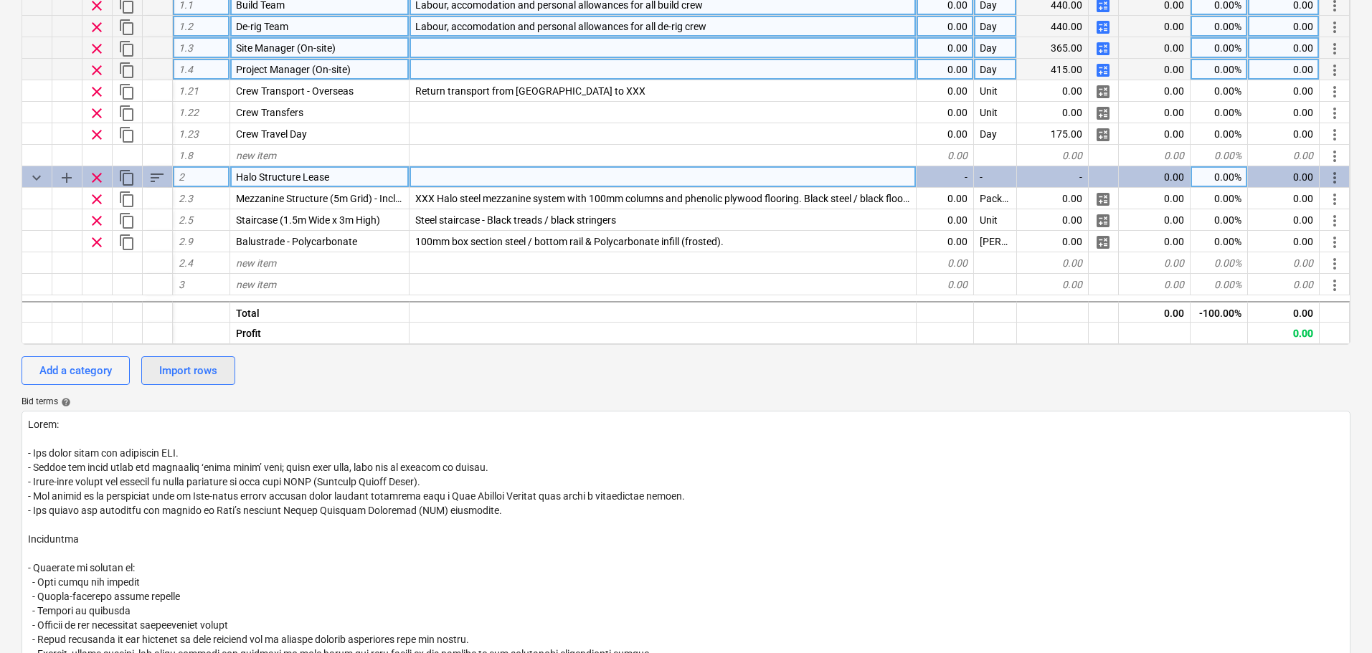
scroll to position [287, 0]
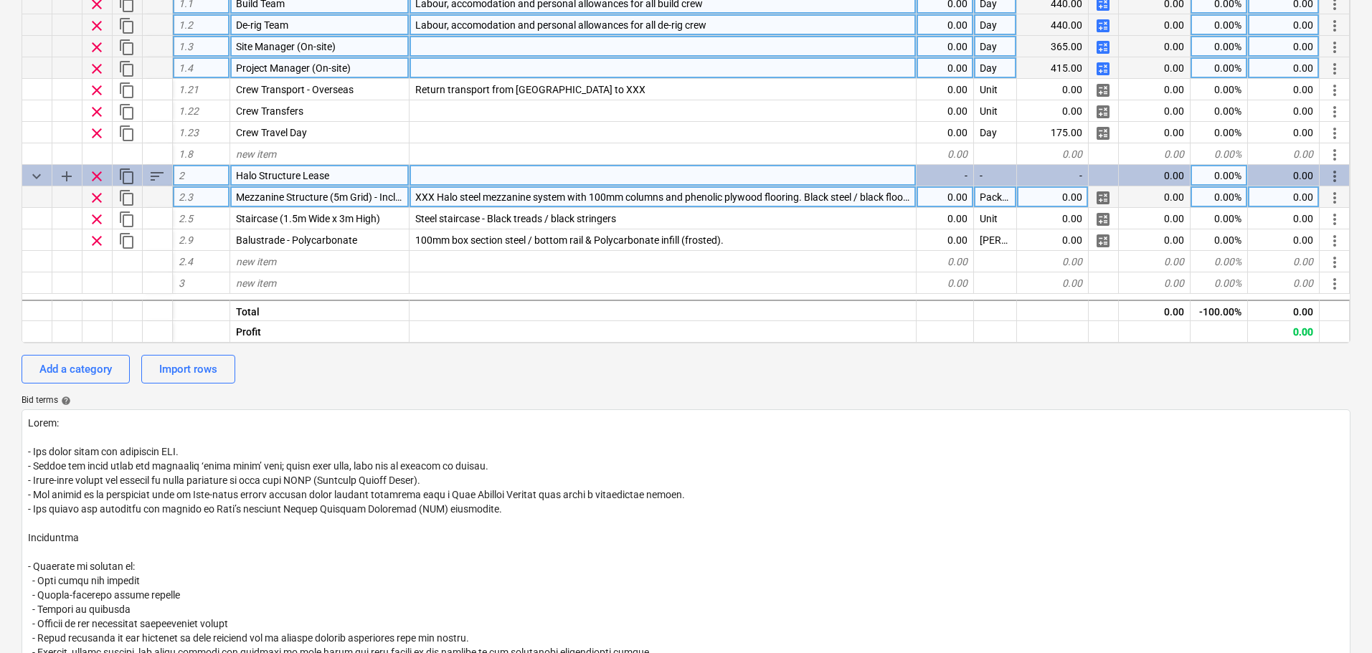
click at [1101, 192] on div "0.00" at bounding box center [1284, 197] width 72 height 22
type input "£ 8,116.79"
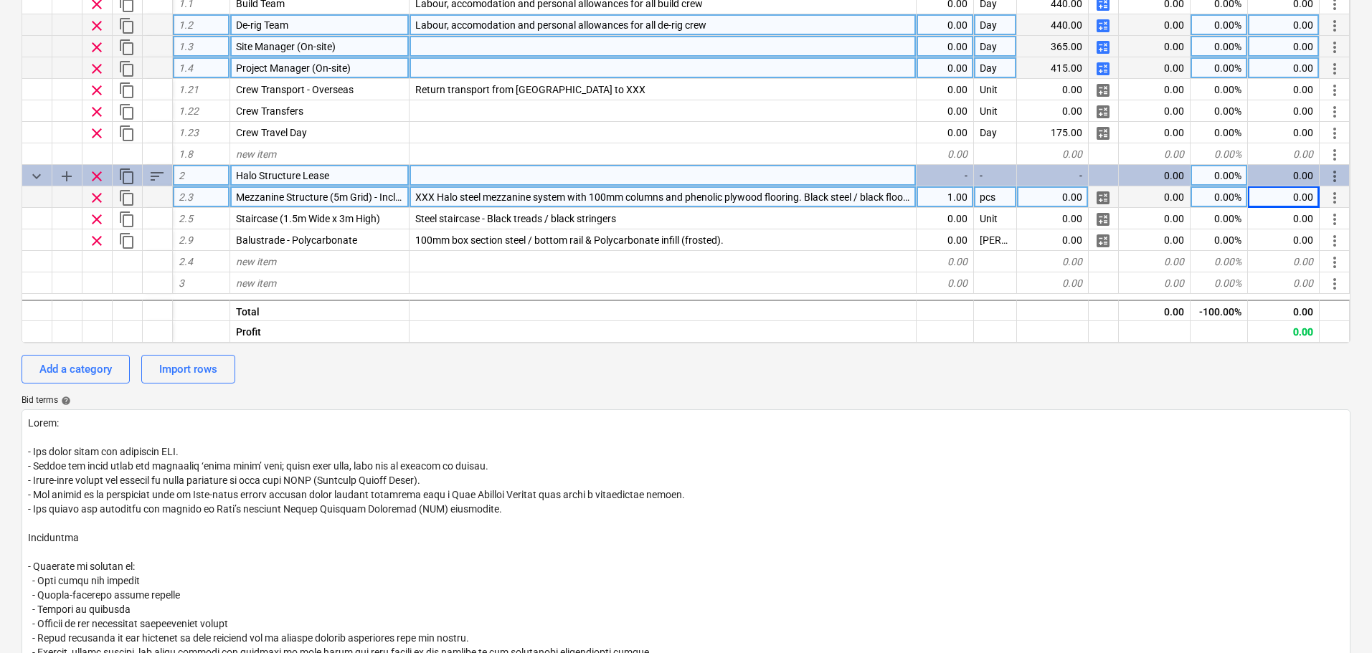
click at [1061, 202] on div "0.00" at bounding box center [1053, 197] width 72 height 22
type textarea "x"
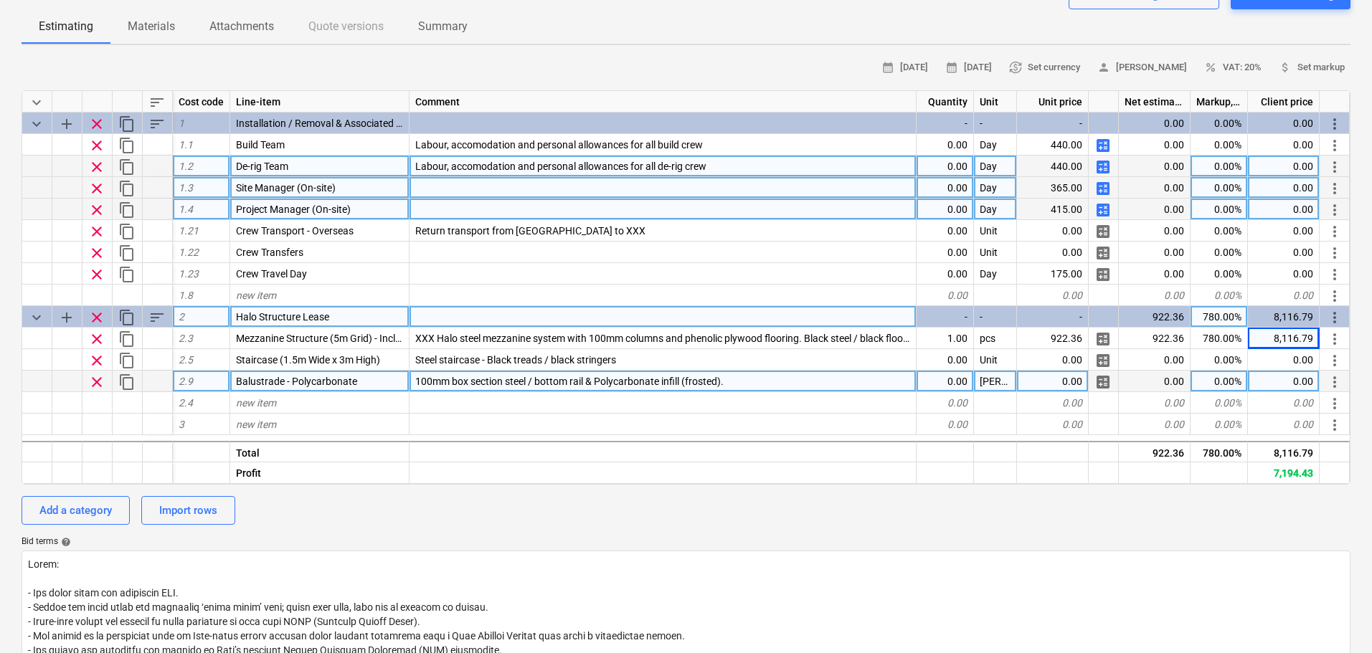
scroll to position [143, 0]
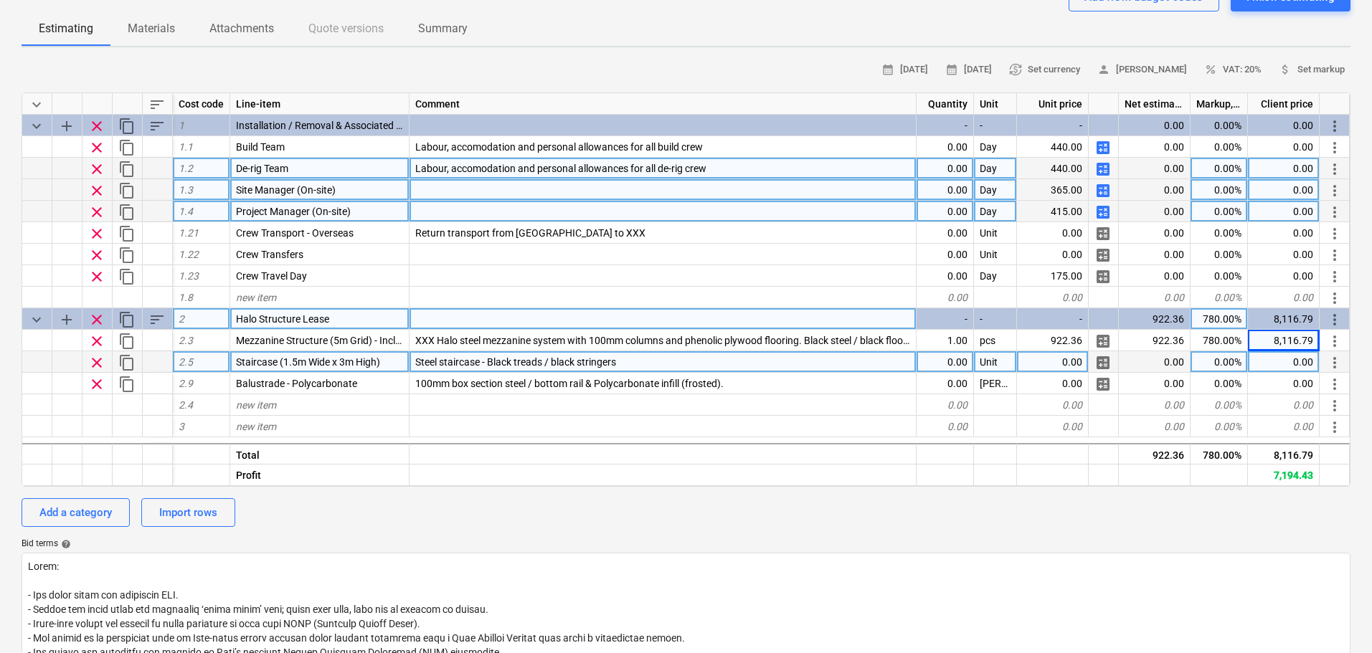
click at [959, 370] on div "0.00" at bounding box center [944, 362] width 57 height 22
type input "1"
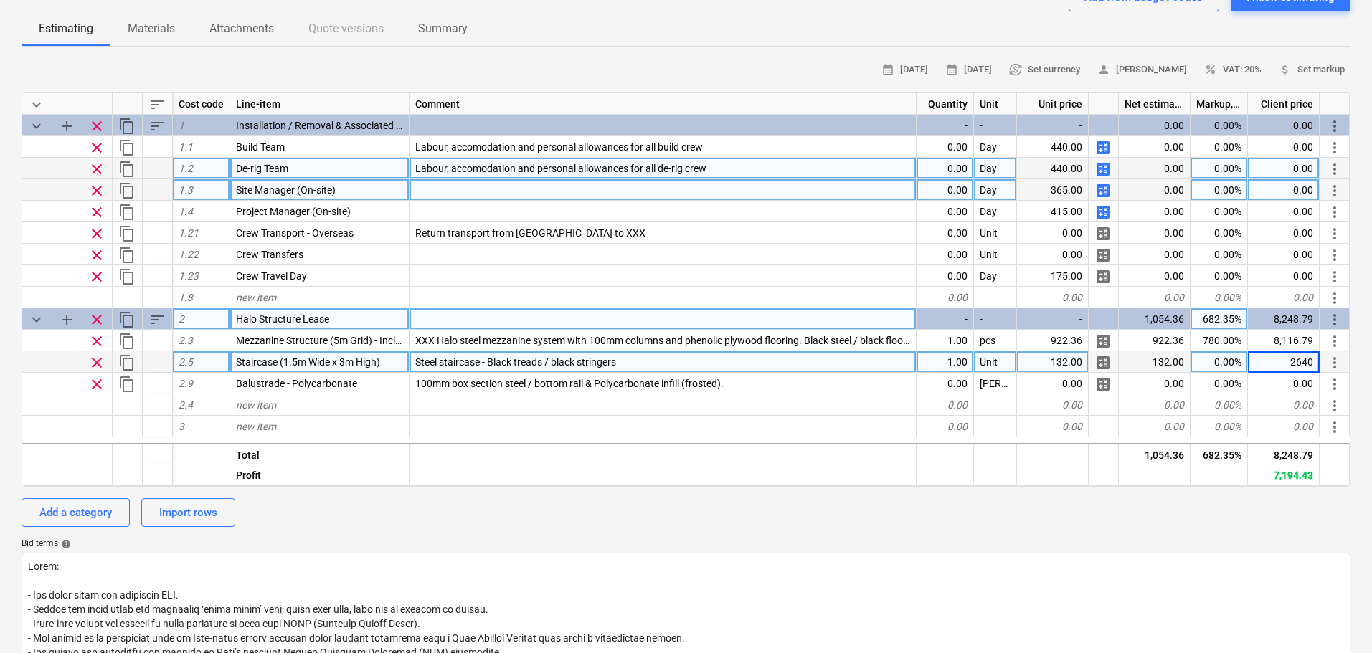
type textarea "x"
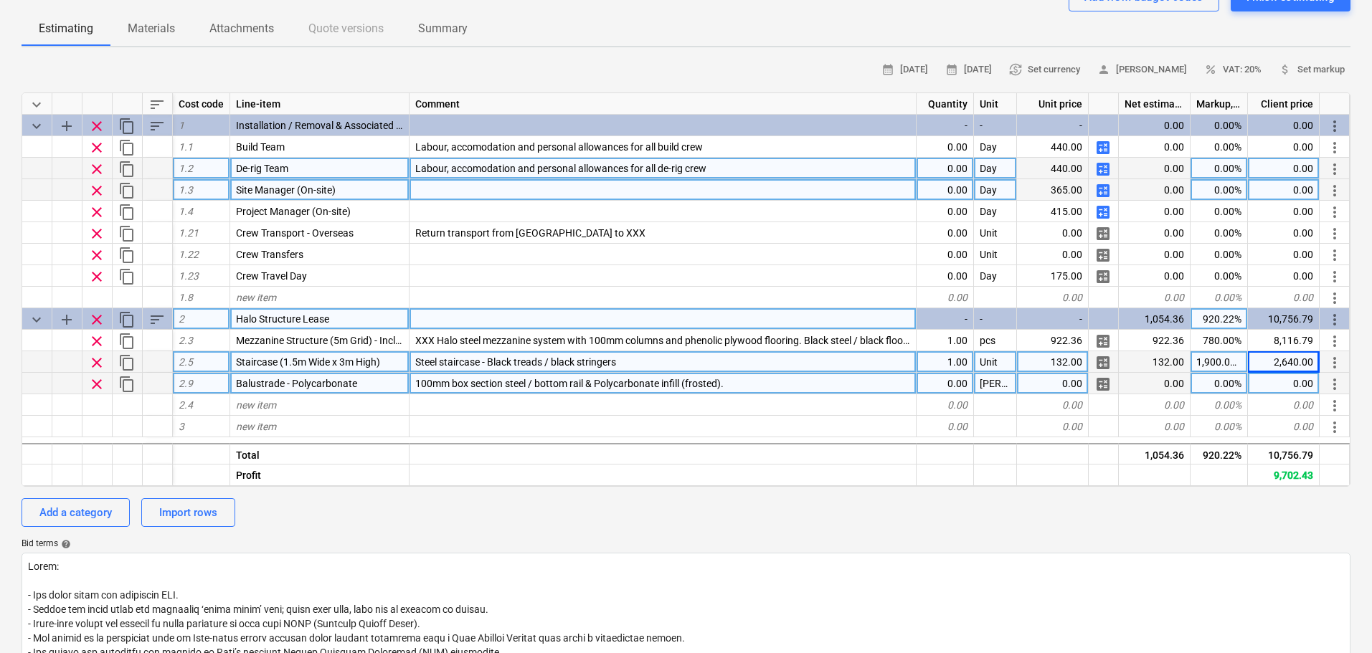
click at [959, 381] on div "0.00" at bounding box center [944, 384] width 57 height 22
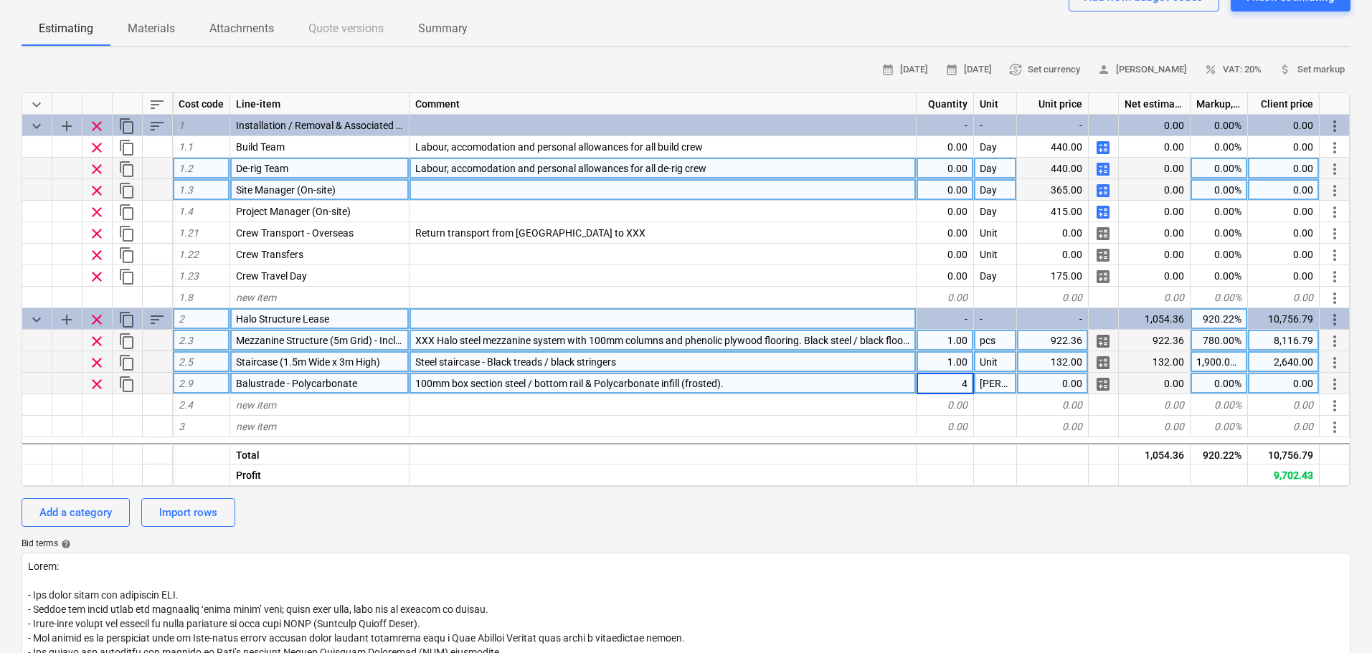
type input "42"
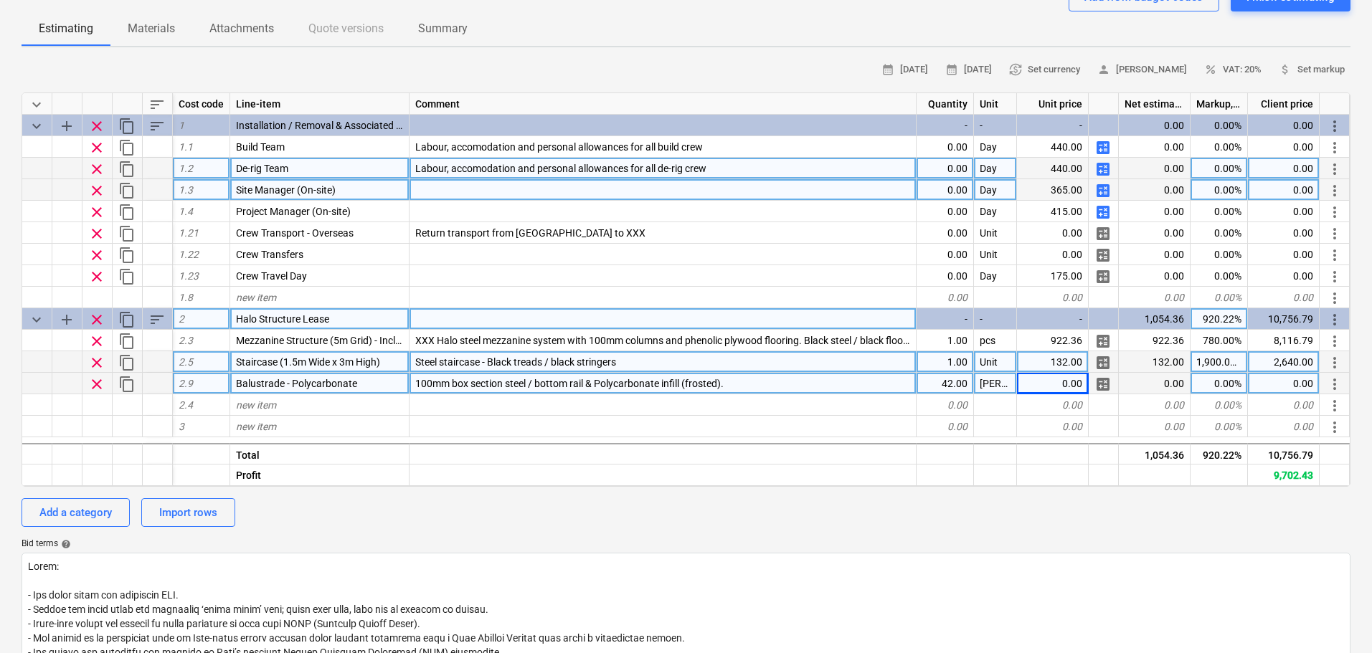
click at [948, 390] on div "42.00" at bounding box center [944, 384] width 57 height 22
type textarea "x"
type input "Package"
type textarea "x"
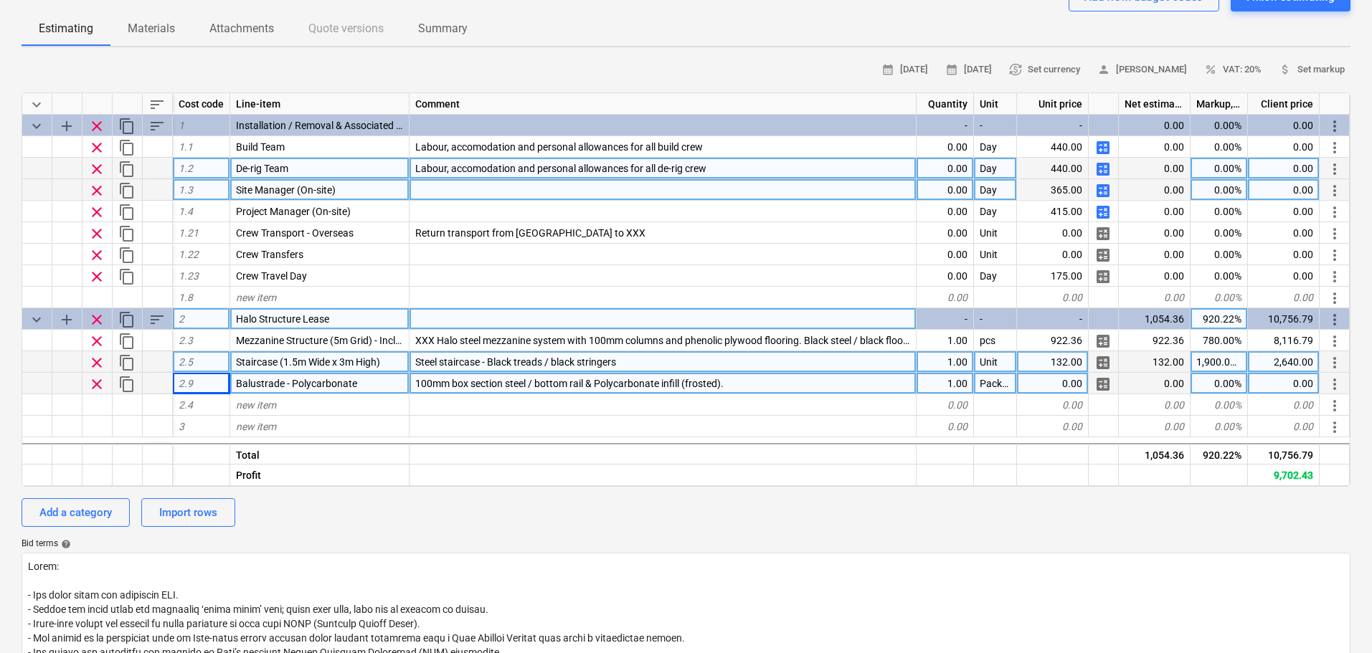
click at [415, 378] on span "100mm box section steel / bottom rail & Polycarbonate infill (frosted)." at bounding box center [569, 383] width 308 height 11
click at [420, 385] on input "100mm box section steel / bottom rail & Polycarbonate infill (frosted)." at bounding box center [662, 383] width 506 height 21
click at [414, 380] on input "100mm box section steel / bottom rail & Polycarbonate infill (frosted)." at bounding box center [662, 383] width 506 height 21
click at [416, 386] on input "100mm box section steel / bottom rail & Polycarbonate infill (frosted)." at bounding box center [662, 383] width 506 height 21
type input "42LinM 100mm box section steel / bottom rail & Polycarbonate infill (frosted)."
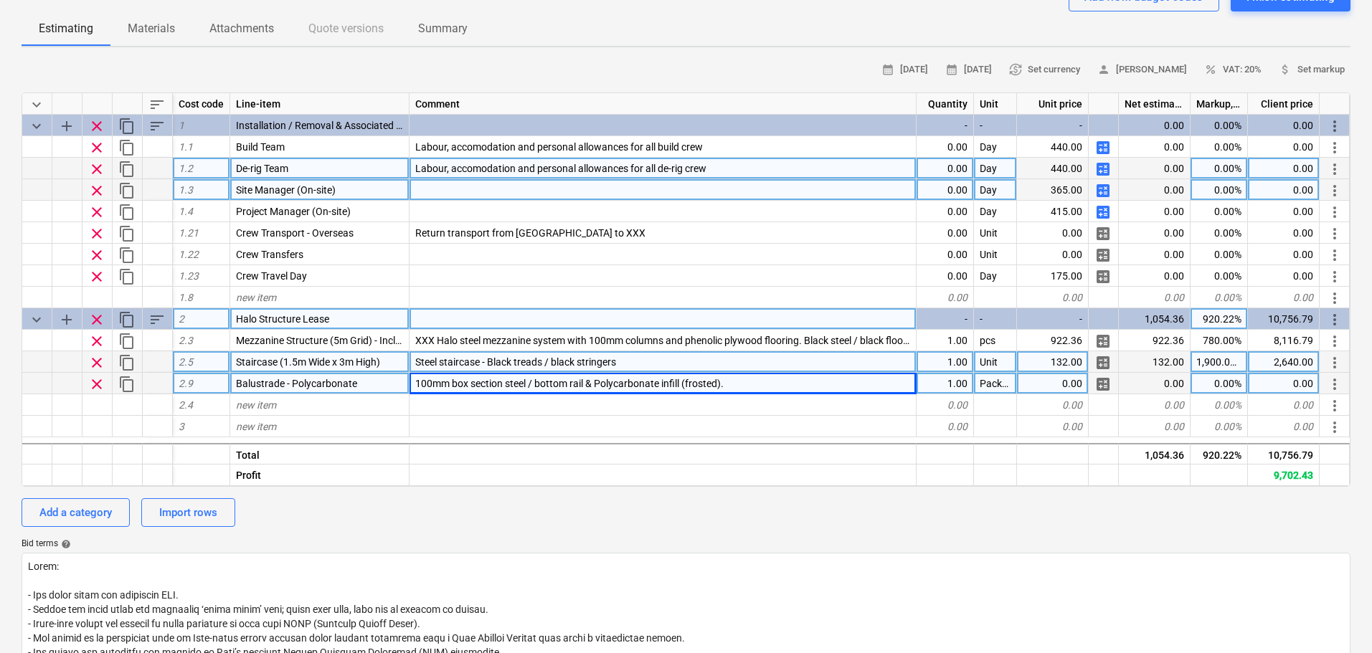
type textarea "x"
